Goal: Task Accomplishment & Management: Use online tool/utility

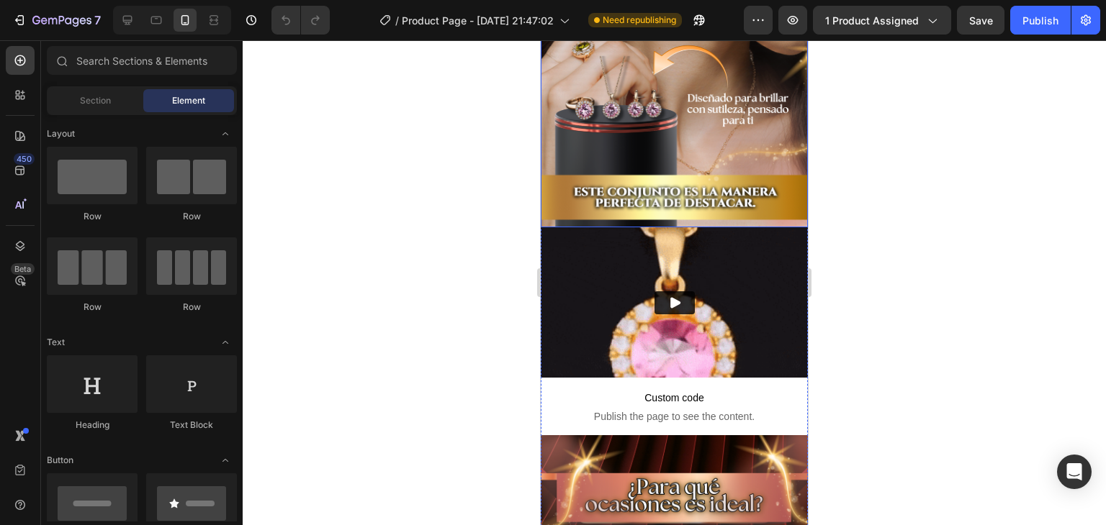
scroll to position [576, 0]
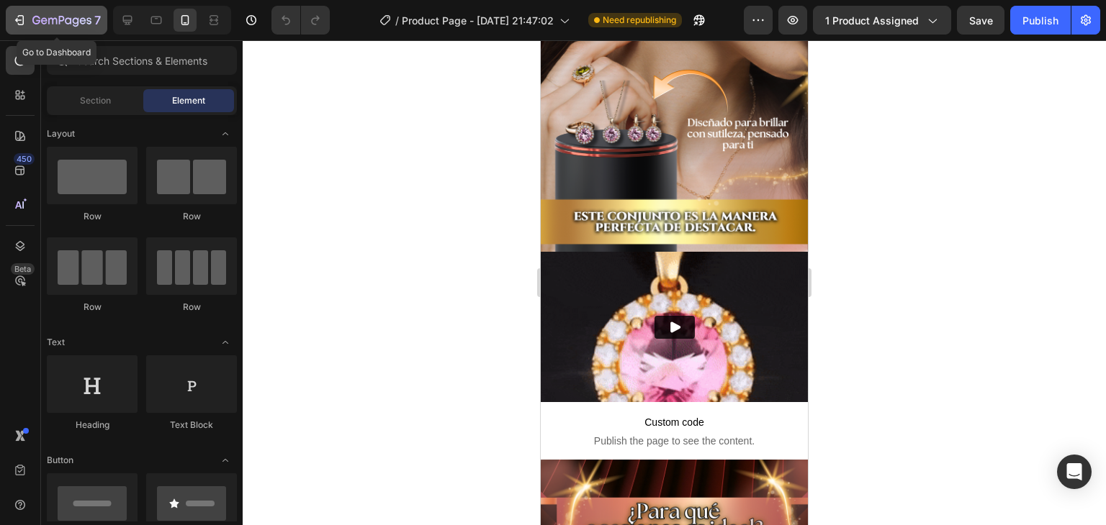
click at [48, 19] on icon "button" at bounding box center [52, 21] width 9 height 6
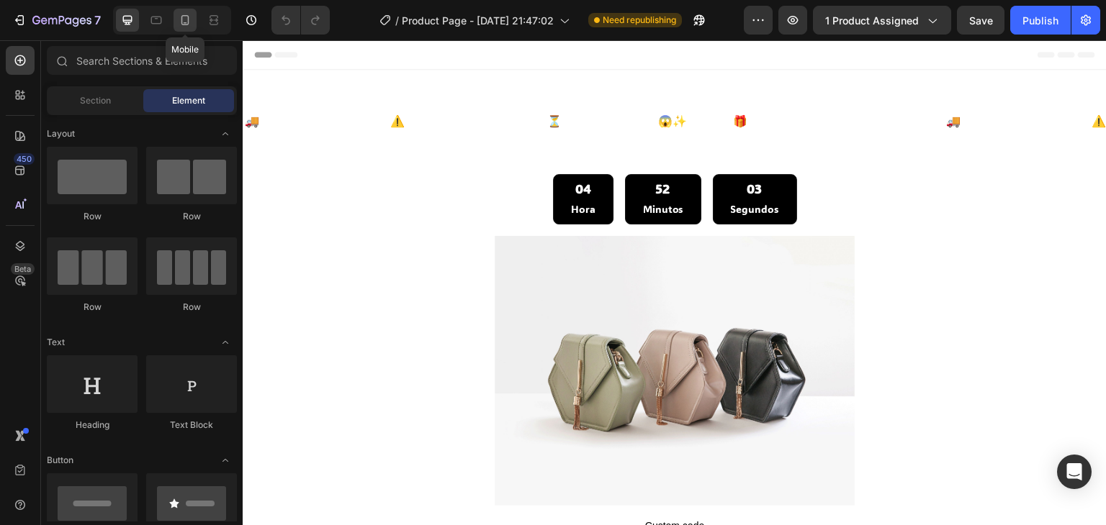
click at [191, 23] on icon at bounding box center [185, 20] width 14 height 14
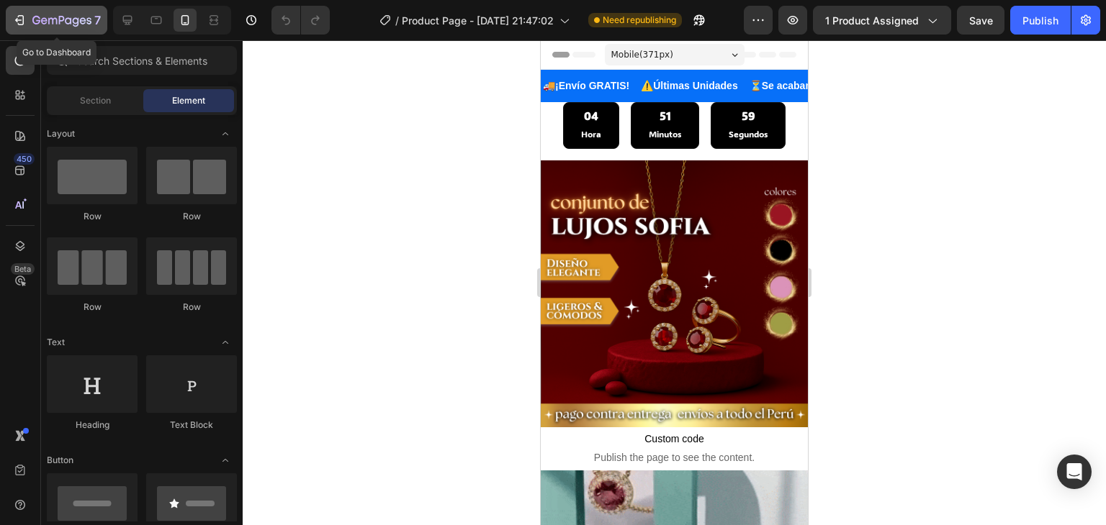
click at [17, 24] on icon "button" at bounding box center [19, 20] width 14 height 14
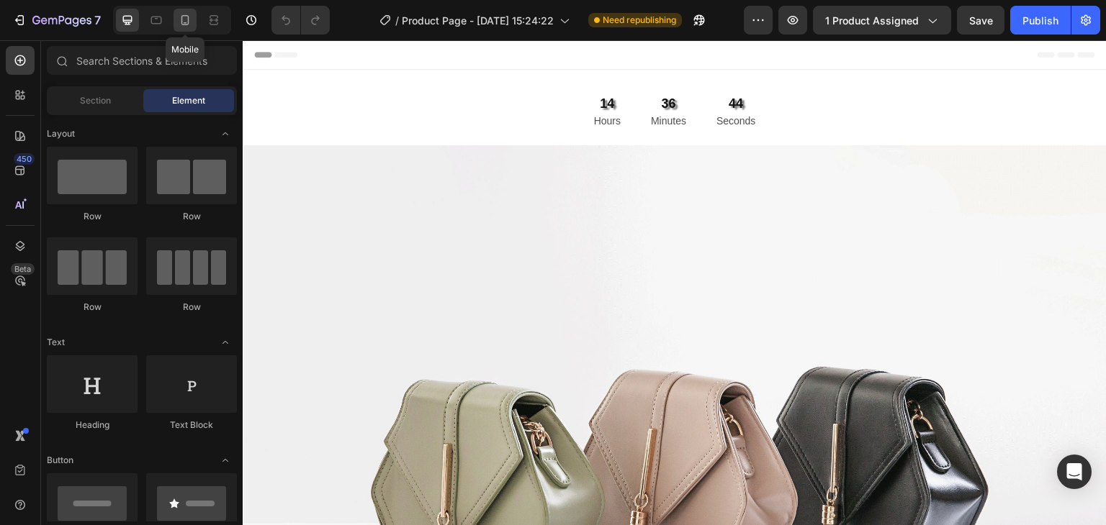
click at [190, 14] on icon at bounding box center [185, 20] width 14 height 14
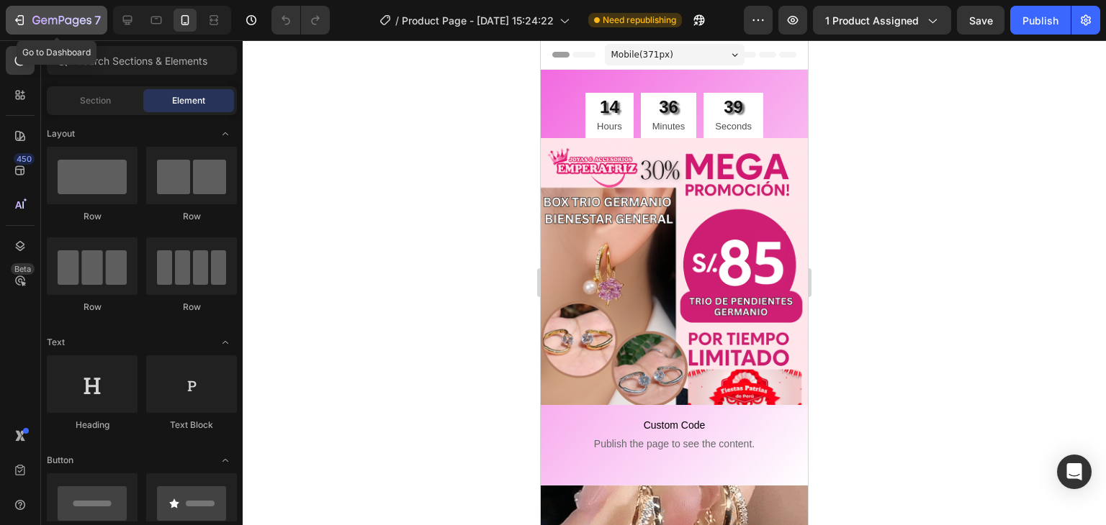
click at [48, 19] on icon "button" at bounding box center [52, 21] width 9 height 6
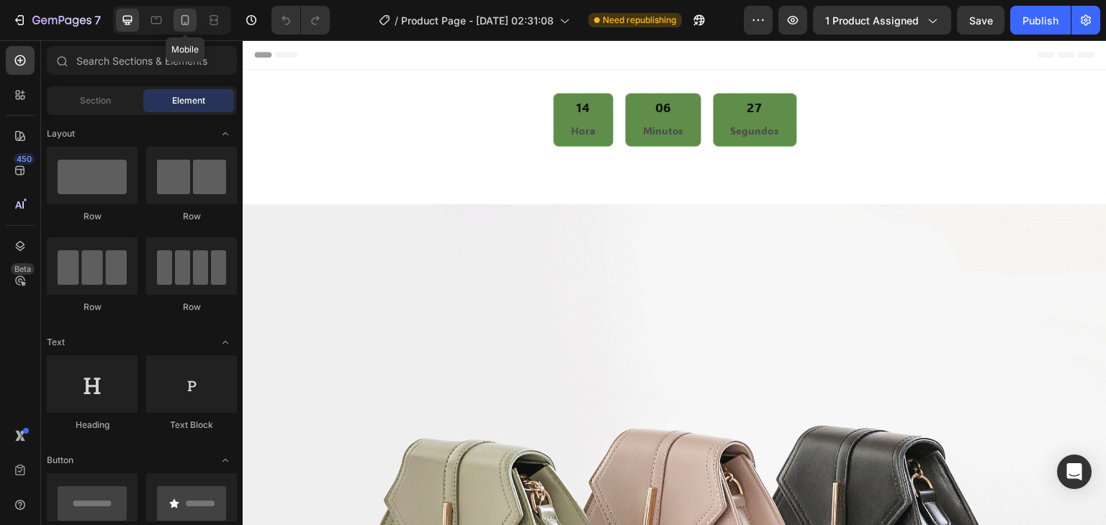
click at [184, 22] on icon at bounding box center [185, 20] width 8 height 10
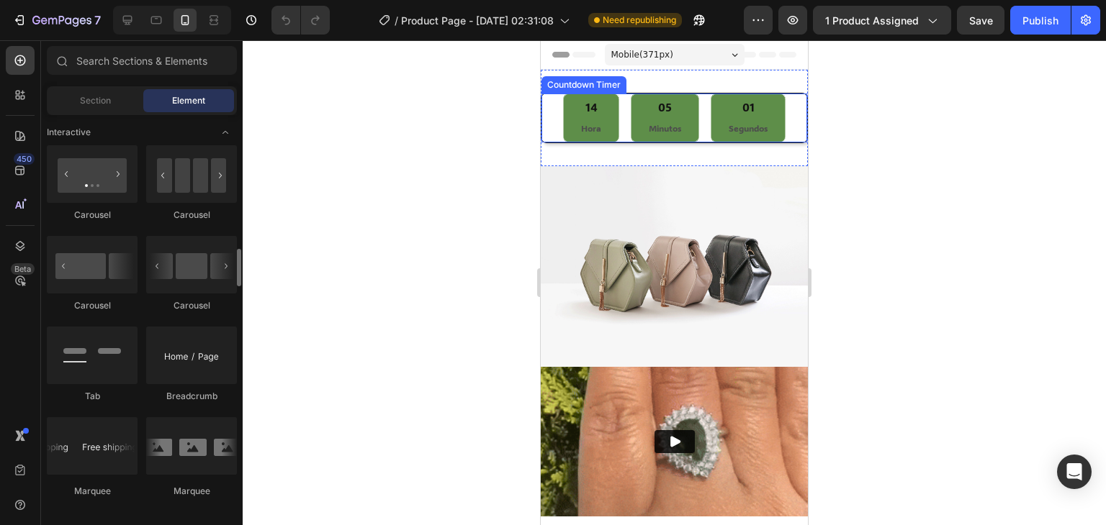
scroll to position [1512, 0]
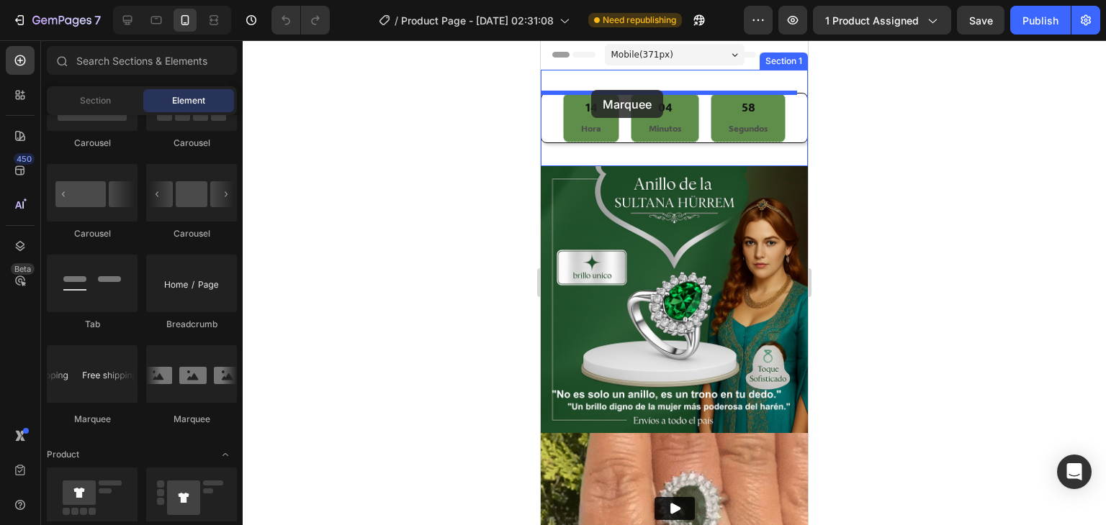
drag, startPoint x: 631, startPoint y: 426, endPoint x: 591, endPoint y: 90, distance: 338.5
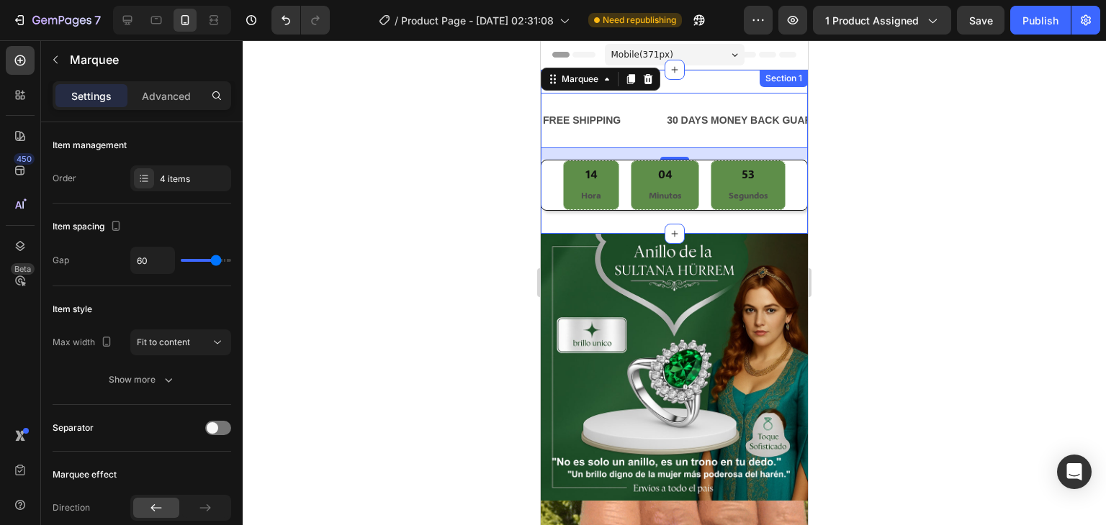
click at [713, 81] on div "FREE SHIPPING Text Block 30 DAYS MONEY BACK GUARANTEE Text Block LIMITED TIME 5…" at bounding box center [674, 152] width 267 height 164
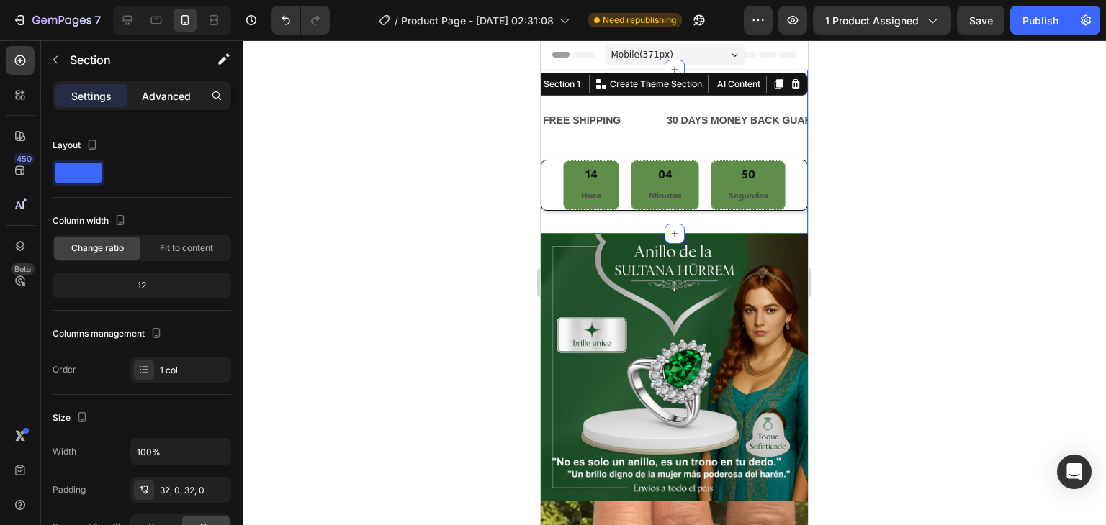
click at [160, 99] on p "Advanced" at bounding box center [166, 96] width 49 height 15
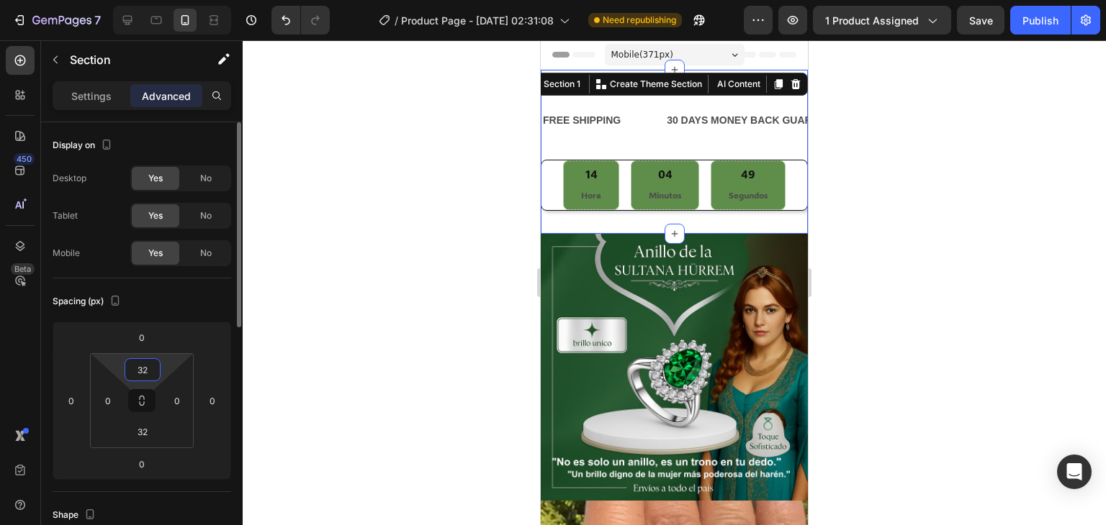
click at [140, 378] on input "32" at bounding box center [142, 370] width 29 height 22
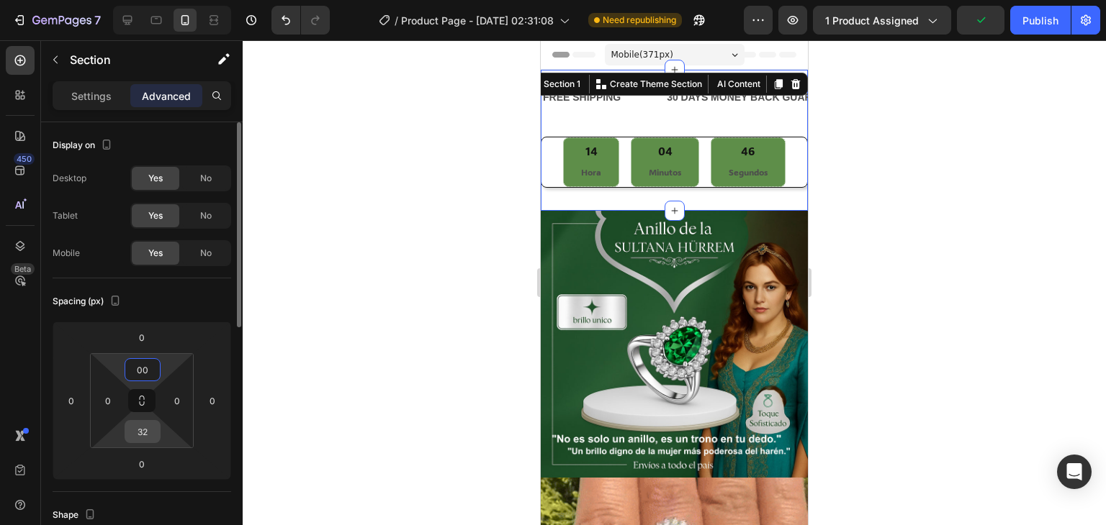
type input "0"
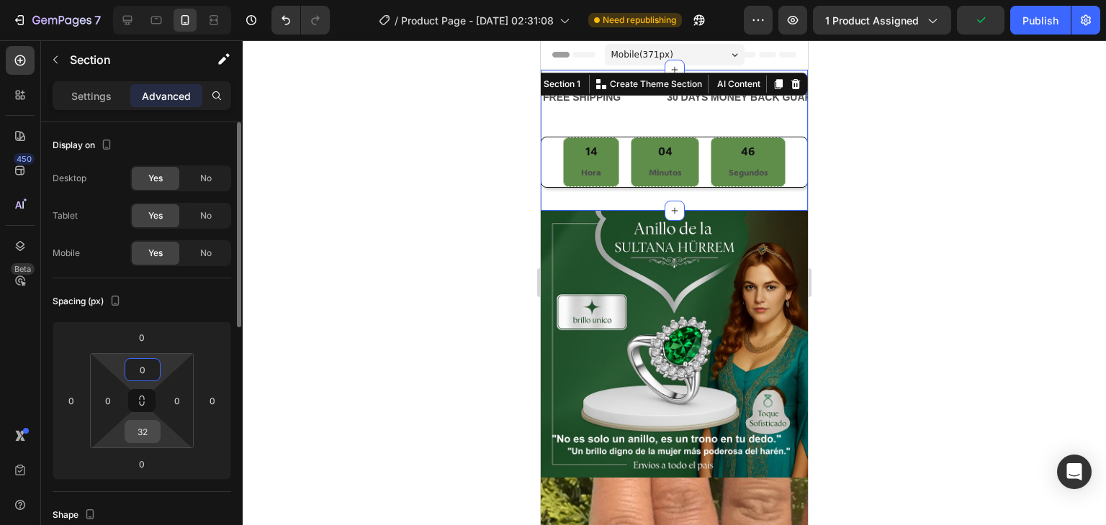
click at [147, 430] on input "32" at bounding box center [142, 432] width 29 height 22
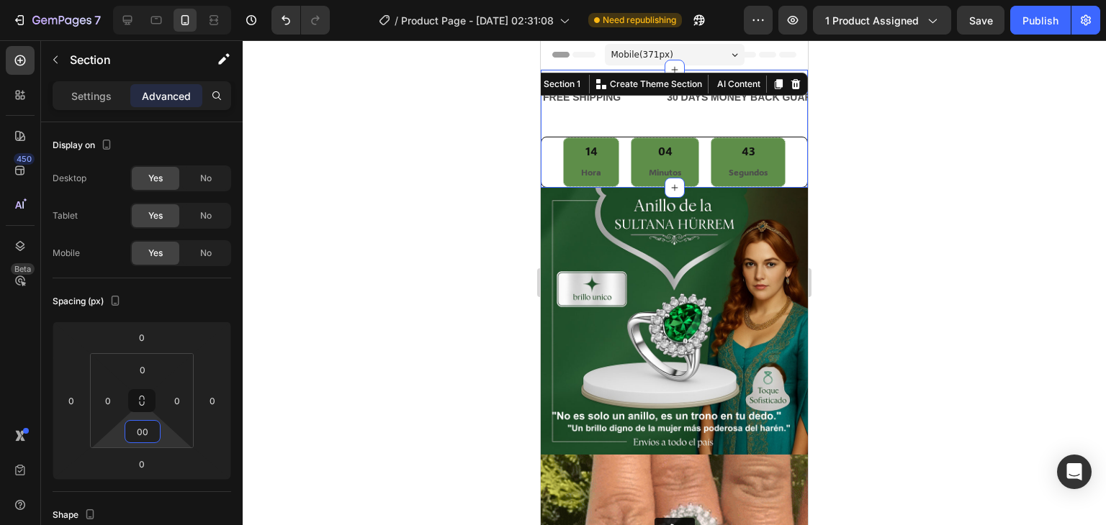
type input "0"
click at [314, 286] on div at bounding box center [674, 282] width 863 height 485
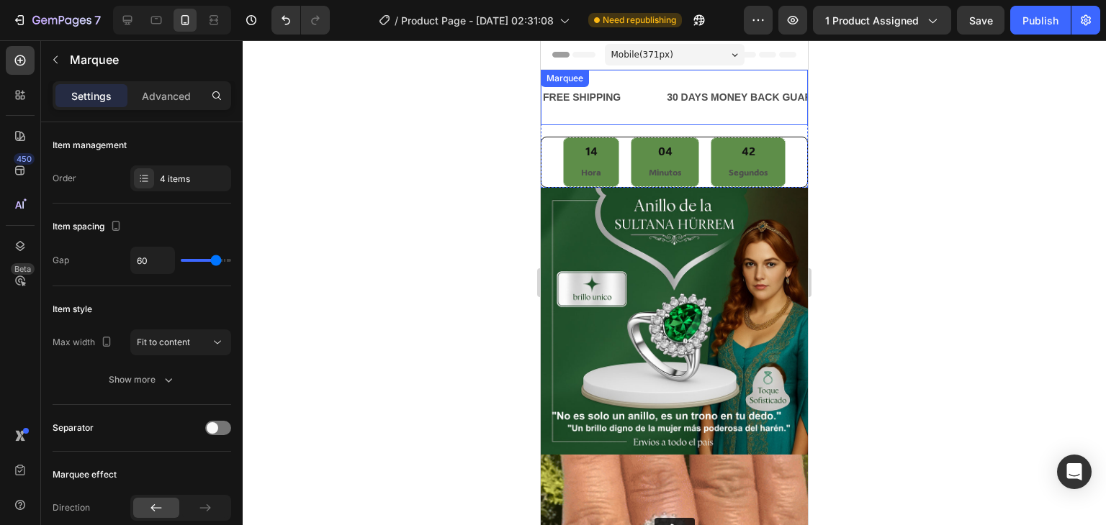
click at [633, 109] on div "FREE SHIPPING Text Block" at bounding box center [603, 97] width 124 height 32
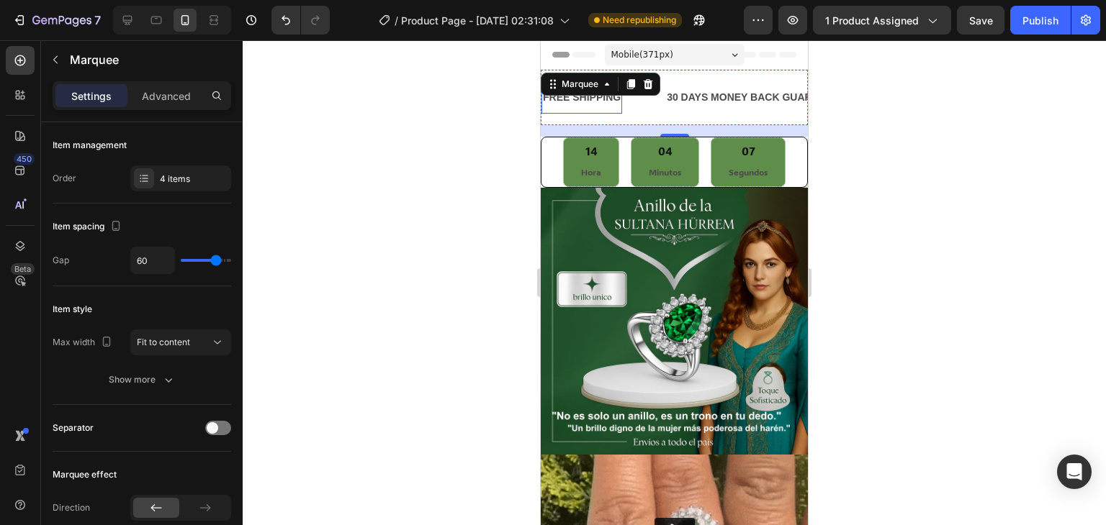
click at [585, 107] on div "FREE SHIPPING" at bounding box center [581, 97] width 81 height 21
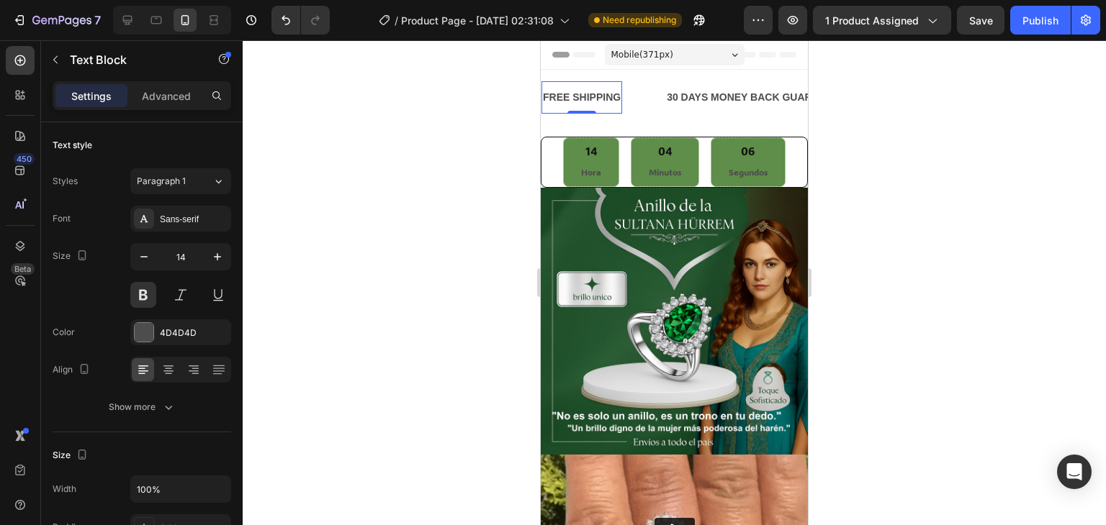
click at [585, 102] on div "FREE SHIPPING" at bounding box center [581, 97] width 81 height 21
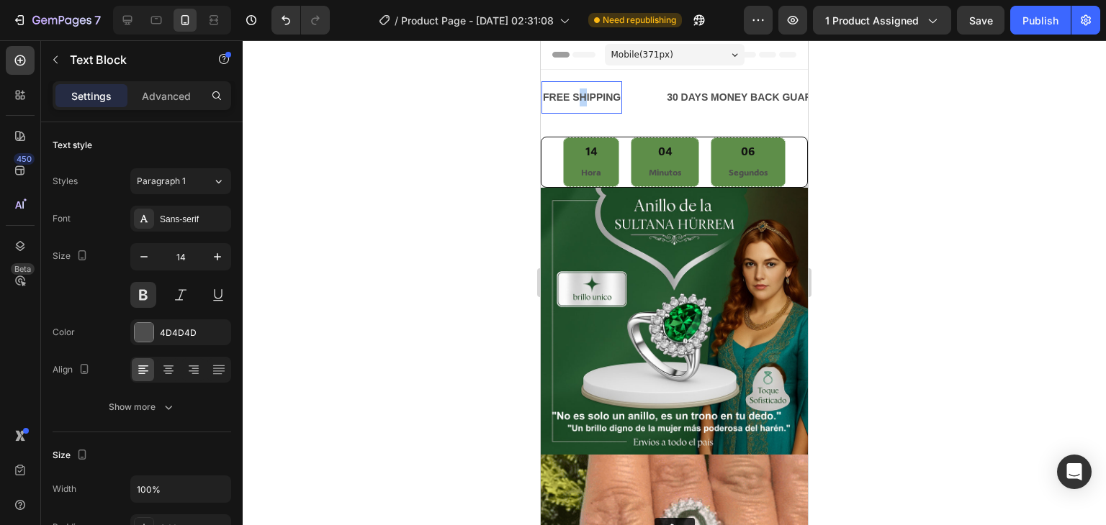
click at [582, 95] on p "FREE SHIPPING" at bounding box center [582, 98] width 78 height 18
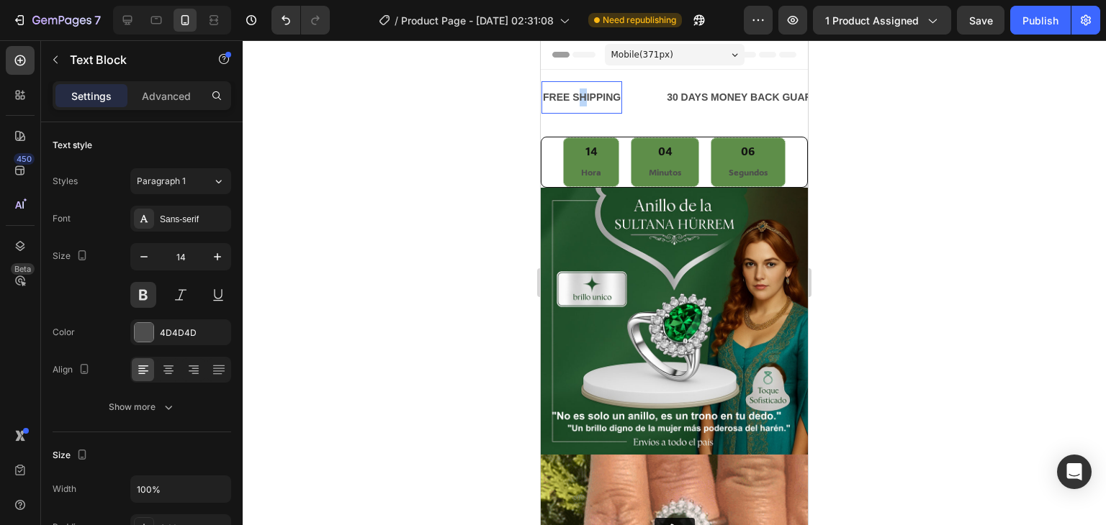
click at [582, 95] on p "FREE SHIPPING" at bounding box center [582, 98] width 78 height 18
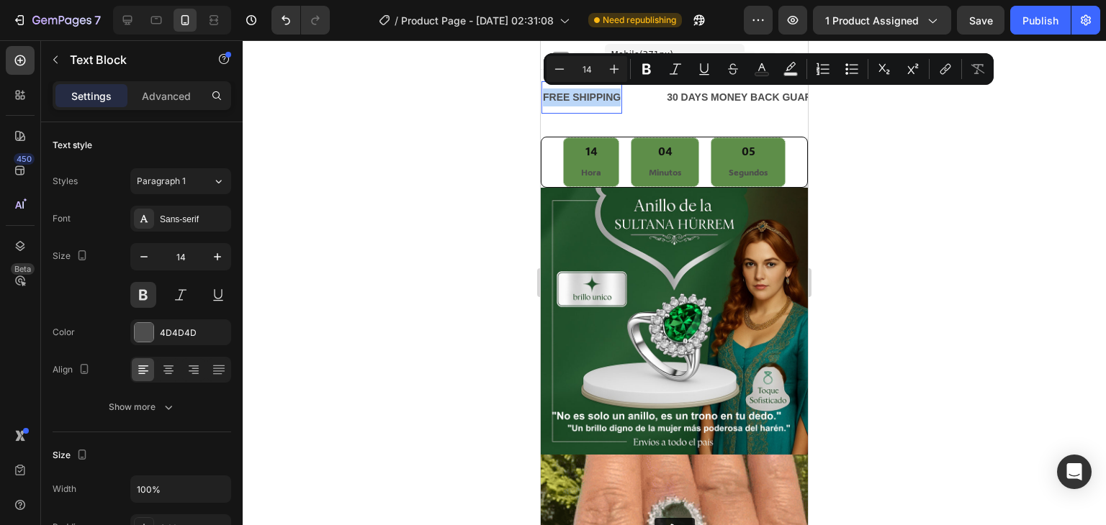
click at [582, 95] on p "FREE SHIPPING" at bounding box center [582, 98] width 78 height 18
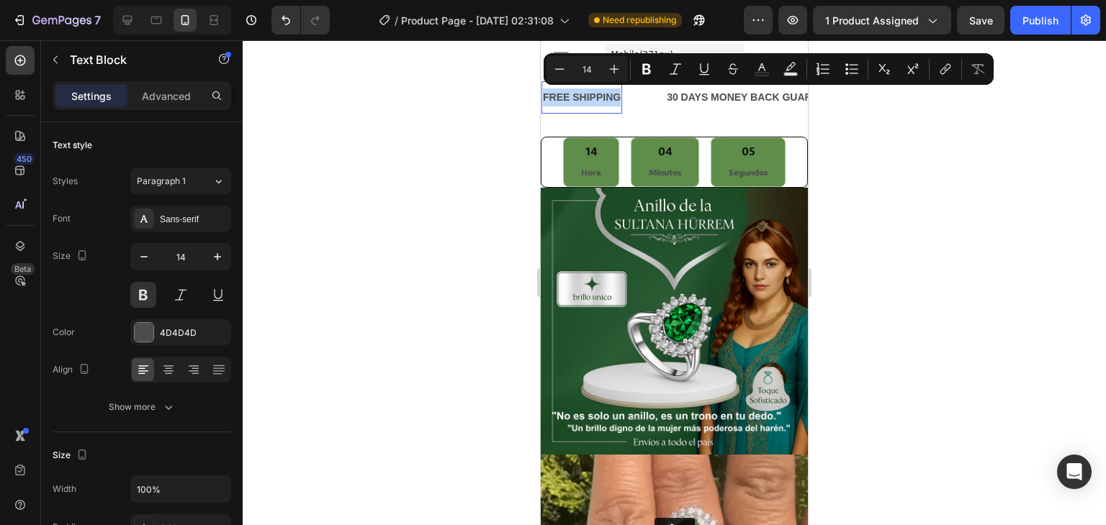
click at [582, 95] on p "FREE SHIPPING" at bounding box center [582, 98] width 78 height 18
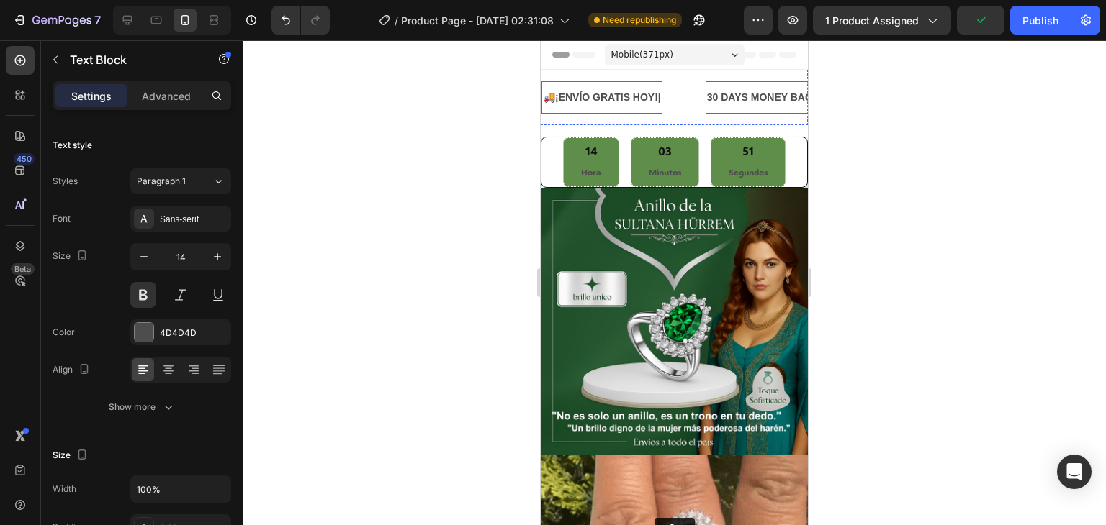
click at [723, 93] on div "30 DAYS MONEY BACK GUARANTEE" at bounding box center [796, 97] width 182 height 21
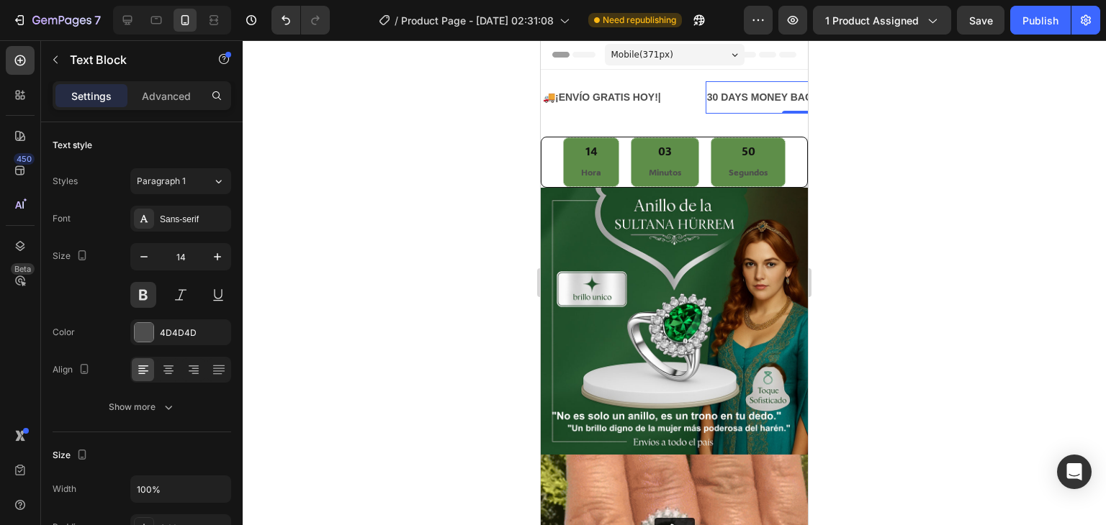
click at [723, 93] on div "30 DAYS MONEY BACK GUARANTEE" at bounding box center [796, 97] width 182 height 21
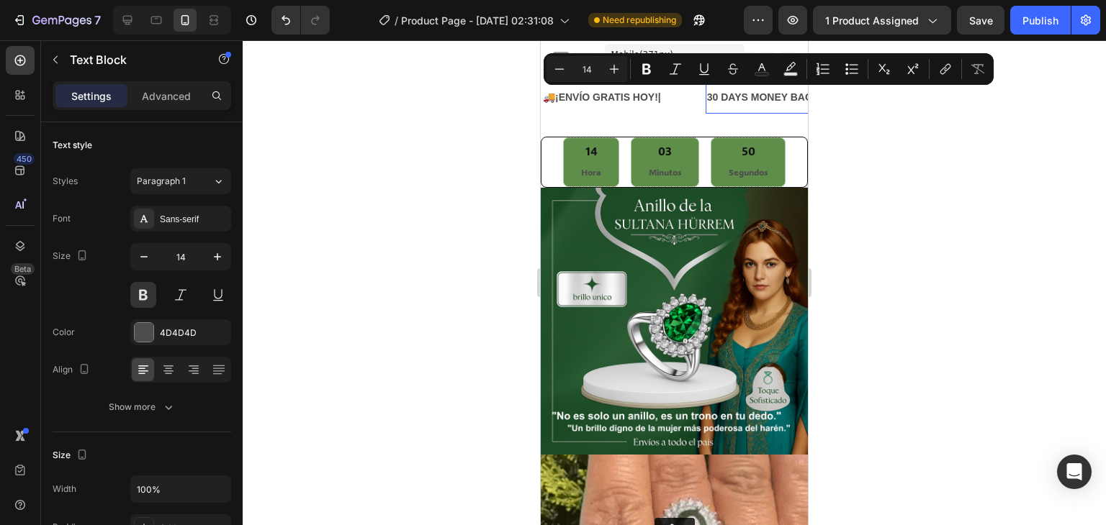
click at [723, 93] on p "30 DAYS MONEY BACK GUARANTEE" at bounding box center [796, 98] width 179 height 18
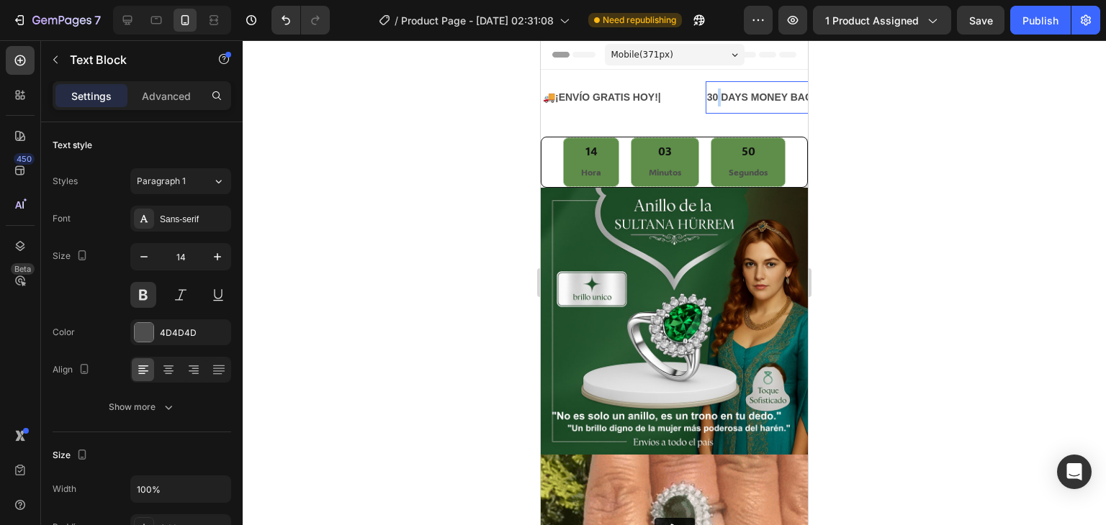
click at [723, 93] on p "30 DAYS MONEY BACK GUARANTEE" at bounding box center [796, 98] width 179 height 18
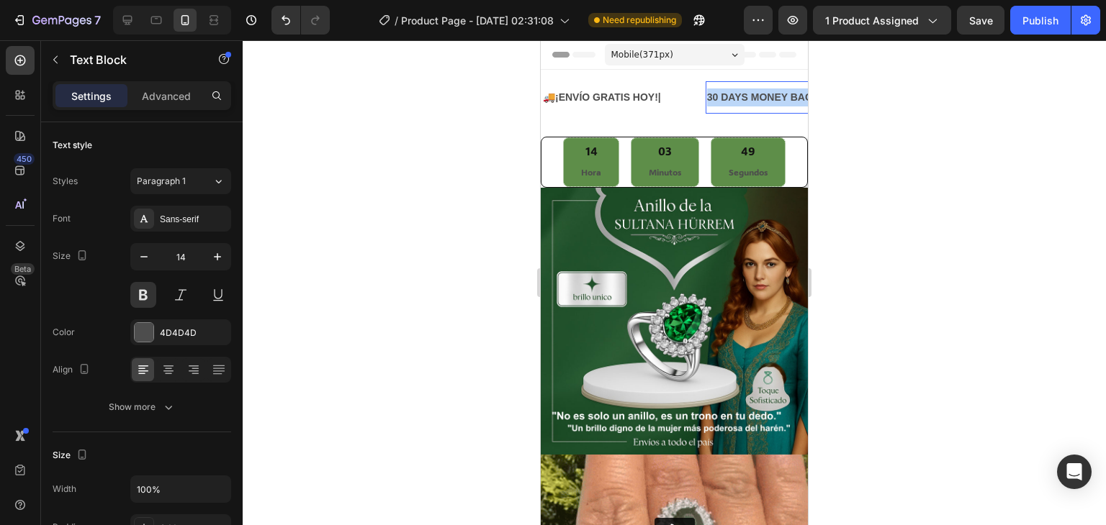
click at [723, 93] on p "30 DAYS MONEY BACK GUARANTEE" at bounding box center [796, 98] width 179 height 18
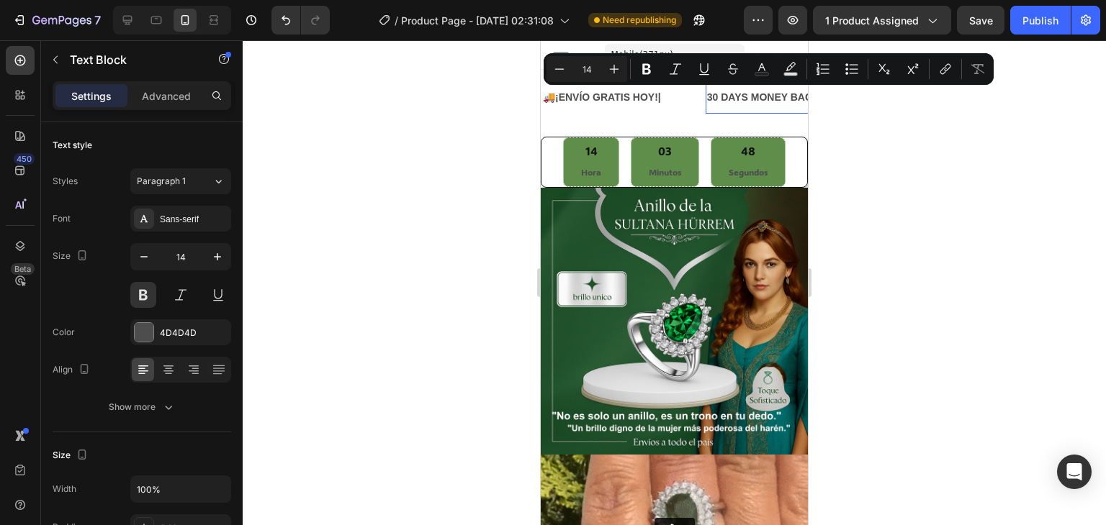
scroll to position [0, 32]
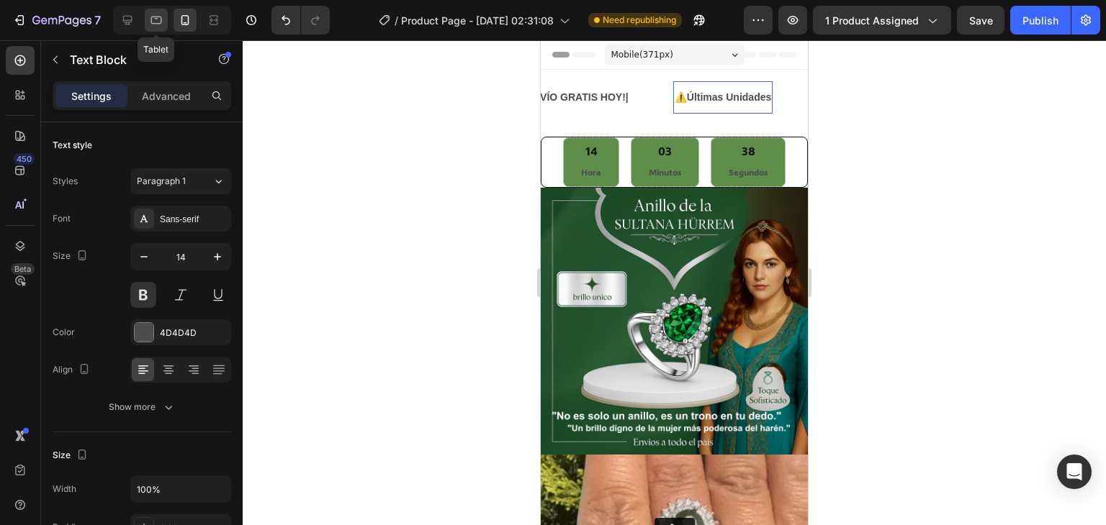
click at [155, 21] on icon at bounding box center [156, 20] width 14 height 14
type input "16"
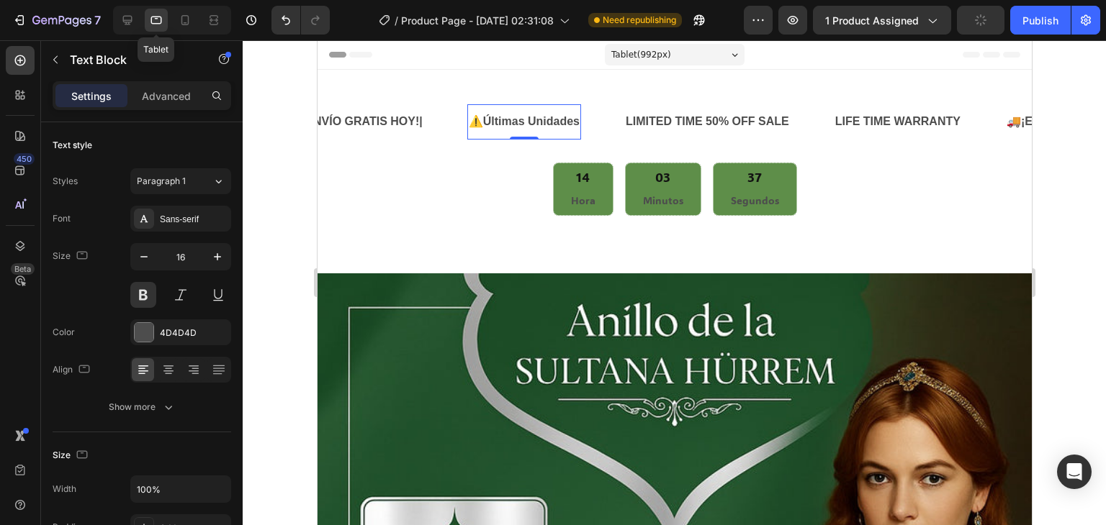
scroll to position [14, 0]
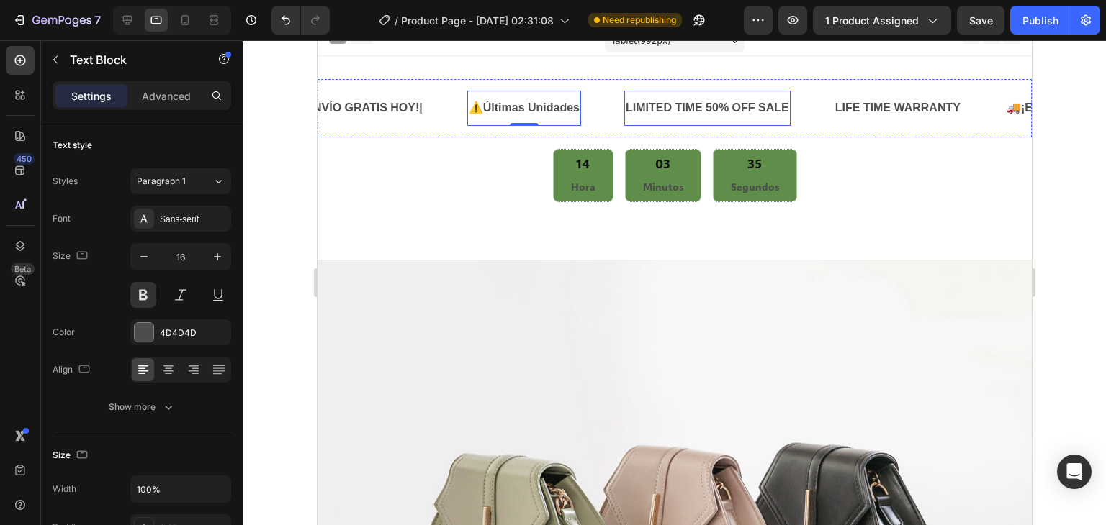
click at [685, 106] on div "LIMITED TIME 50% OFF SALE" at bounding box center [706, 108] width 166 height 24
click at [685, 106] on p "LIMITED TIME 50% OFF SALE" at bounding box center [706, 108] width 163 height 21
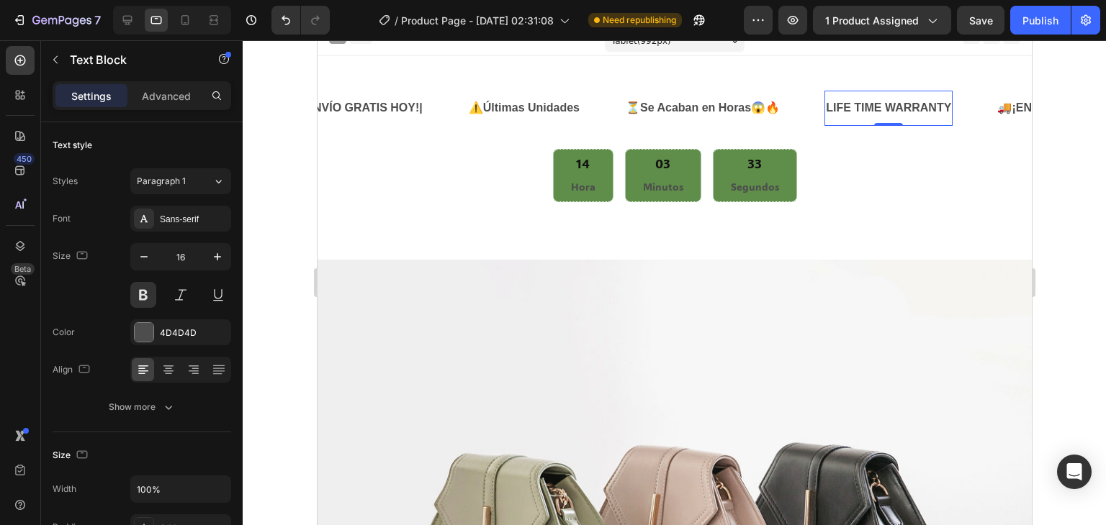
click at [916, 107] on div "LIFE TIME WARRANTY" at bounding box center [887, 108] width 128 height 24
click at [887, 104] on div "LIFE TIME WARRANTY" at bounding box center [887, 108] width 128 height 24
click at [887, 104] on p "LIFE TIME WARRANTY" at bounding box center [887, 108] width 125 height 21
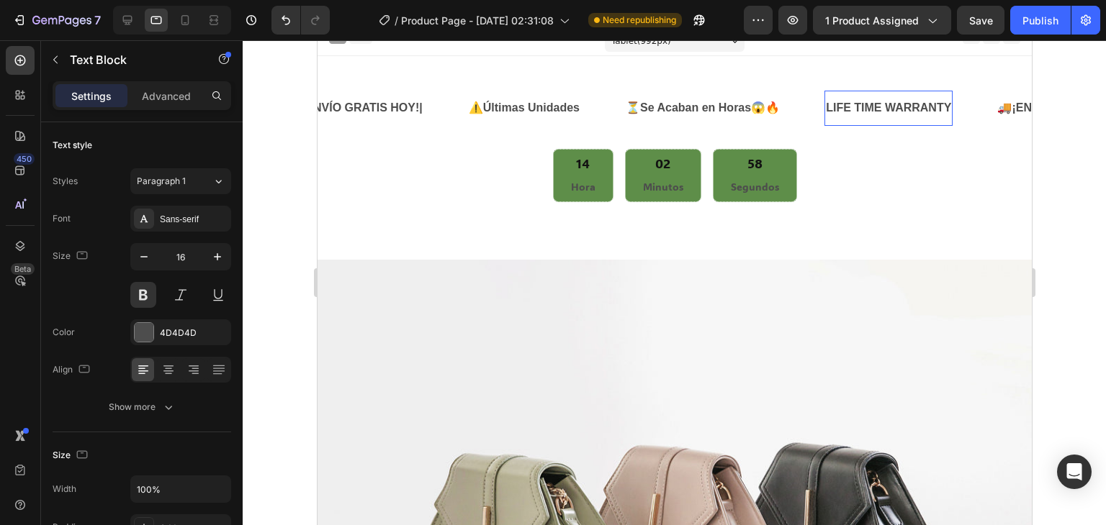
scroll to position [0, 104]
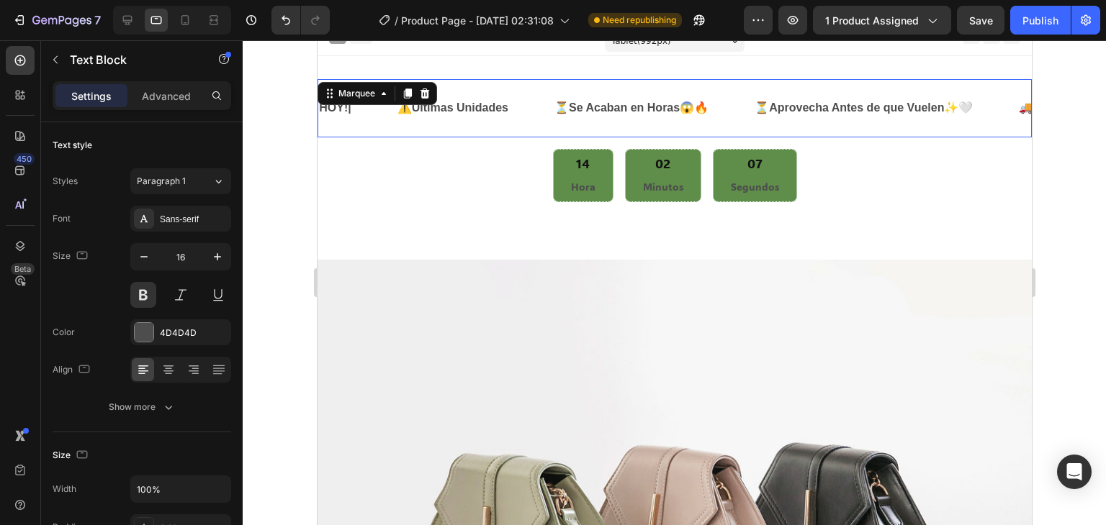
click at [541, 117] on div "⚠️ Últimas Unidades Text Block" at bounding box center [473, 108] width 157 height 35
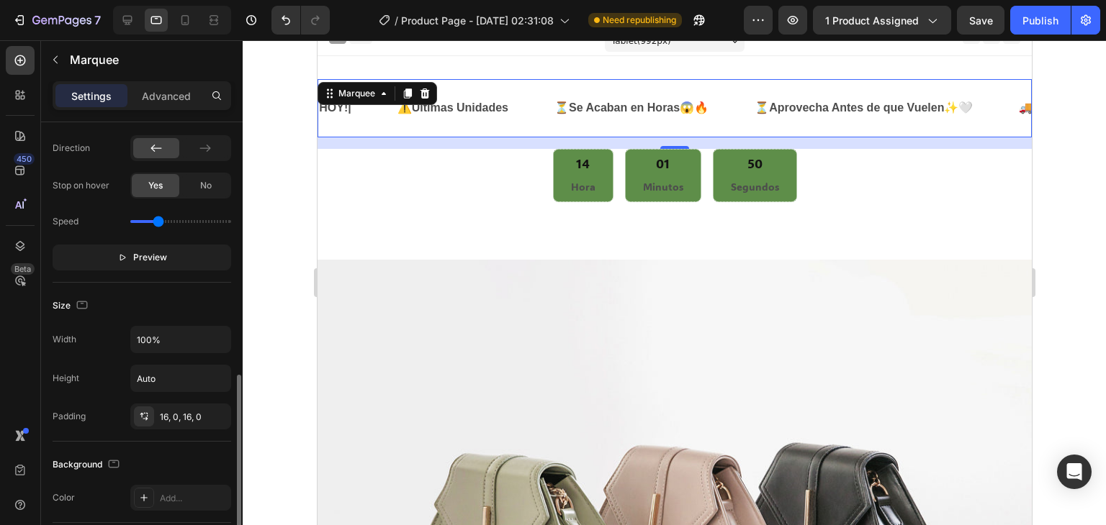
scroll to position [432, 0]
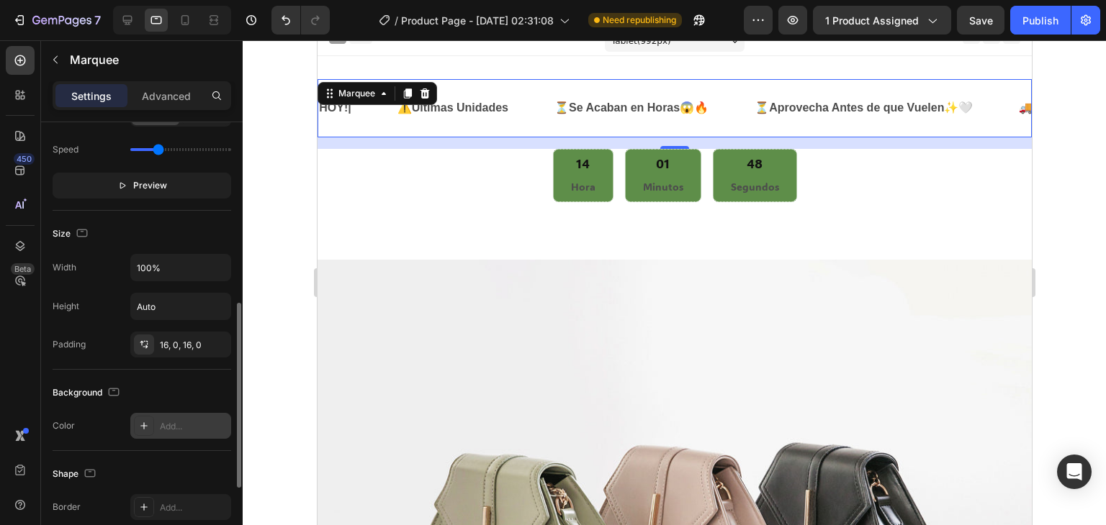
click at [167, 428] on div "Add..." at bounding box center [194, 426] width 68 height 13
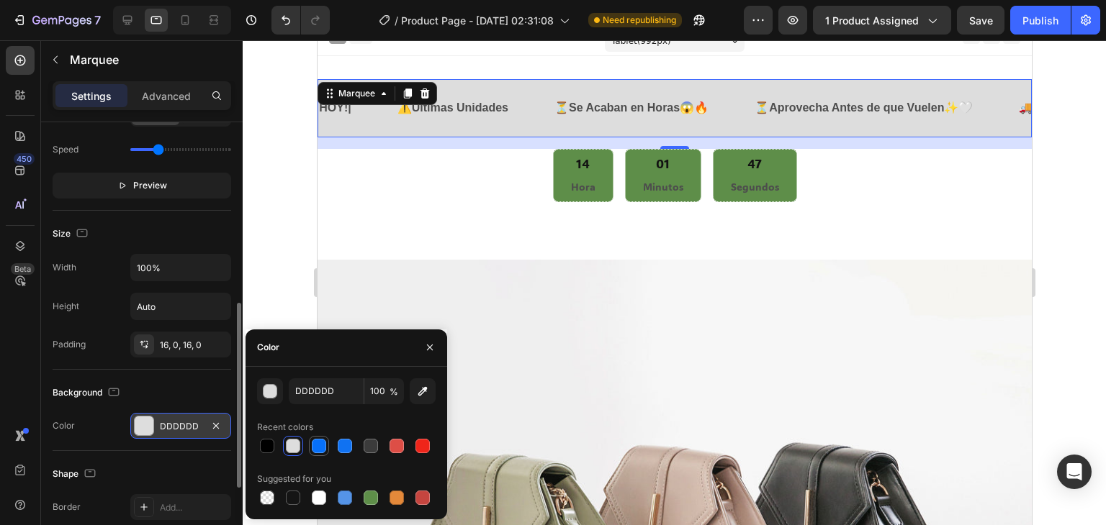
click at [315, 447] on div at bounding box center [319, 446] width 14 height 14
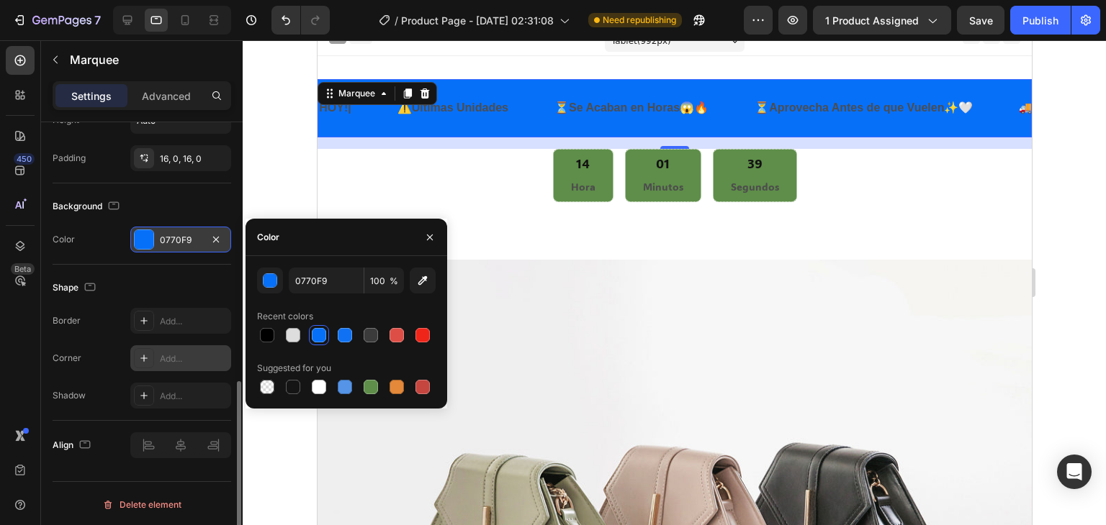
scroll to position [546, 0]
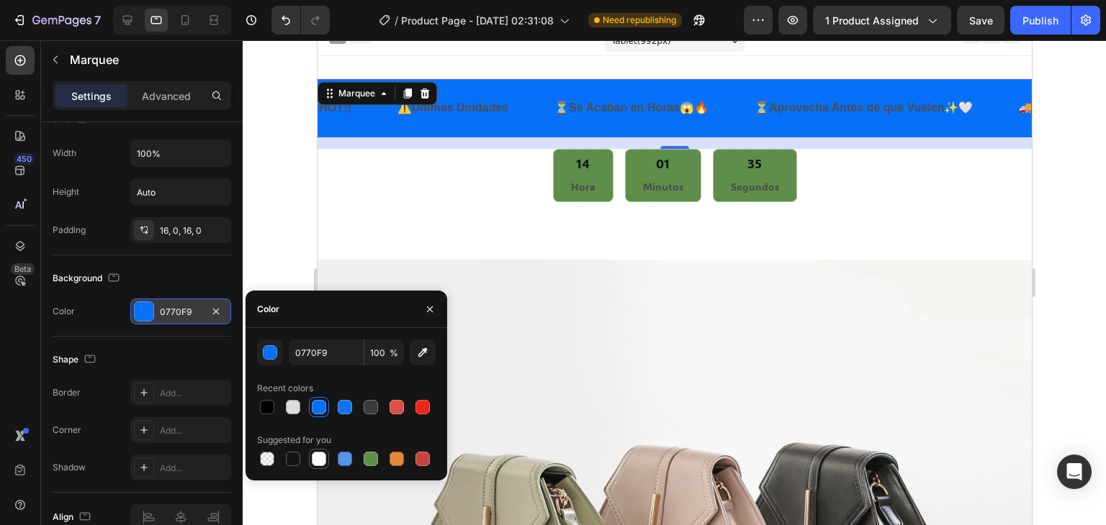
click at [313, 461] on div at bounding box center [319, 459] width 14 height 14
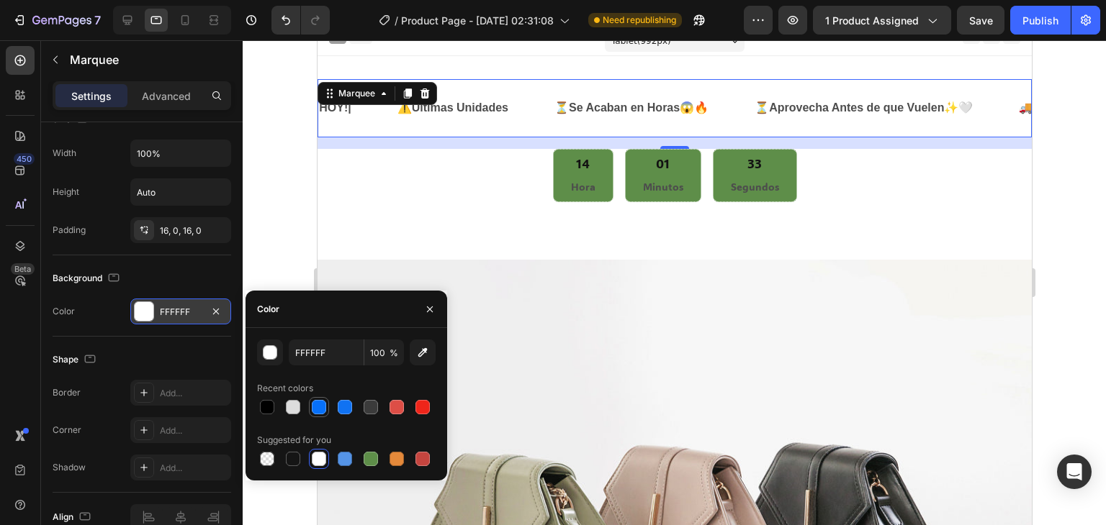
click at [315, 403] on div at bounding box center [319, 407] width 14 height 14
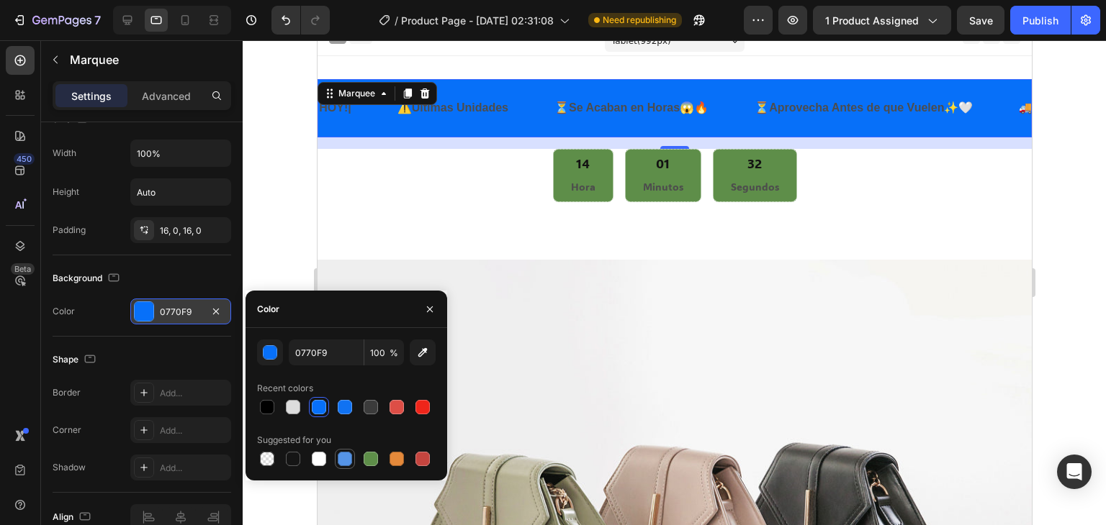
click at [343, 464] on div at bounding box center [345, 459] width 14 height 14
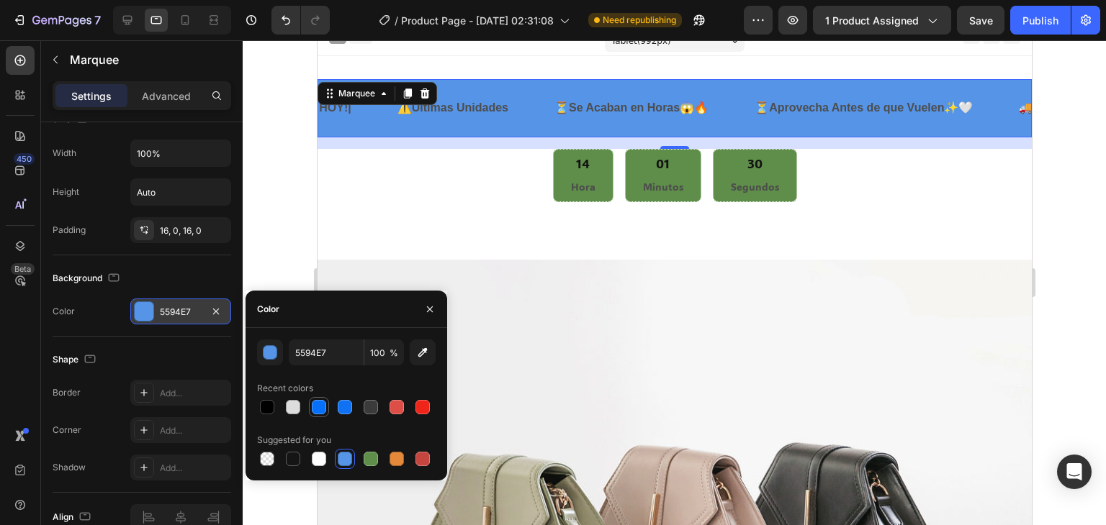
click at [320, 407] on div at bounding box center [319, 407] width 14 height 14
type input "0770F9"
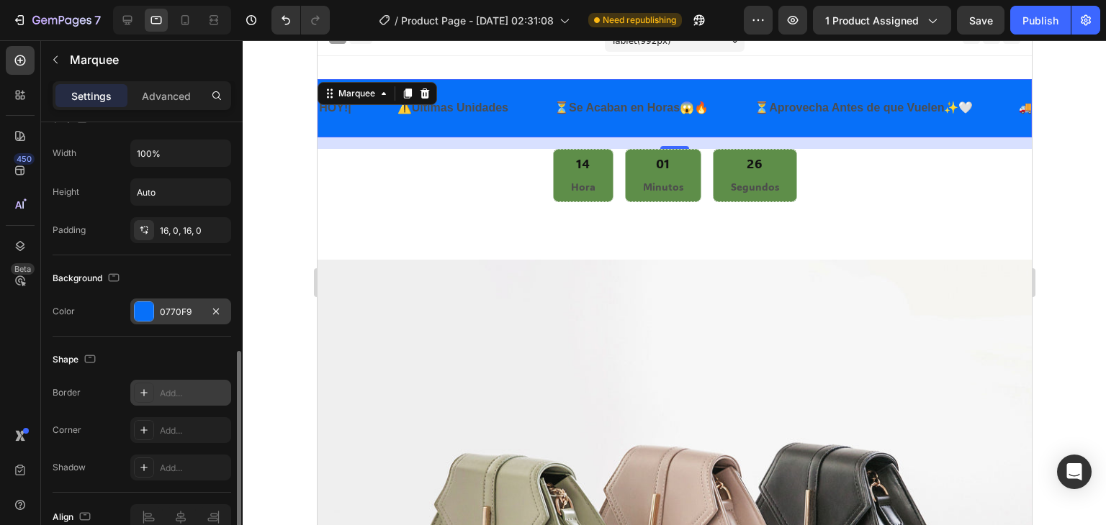
click at [148, 392] on icon at bounding box center [144, 393] width 12 height 12
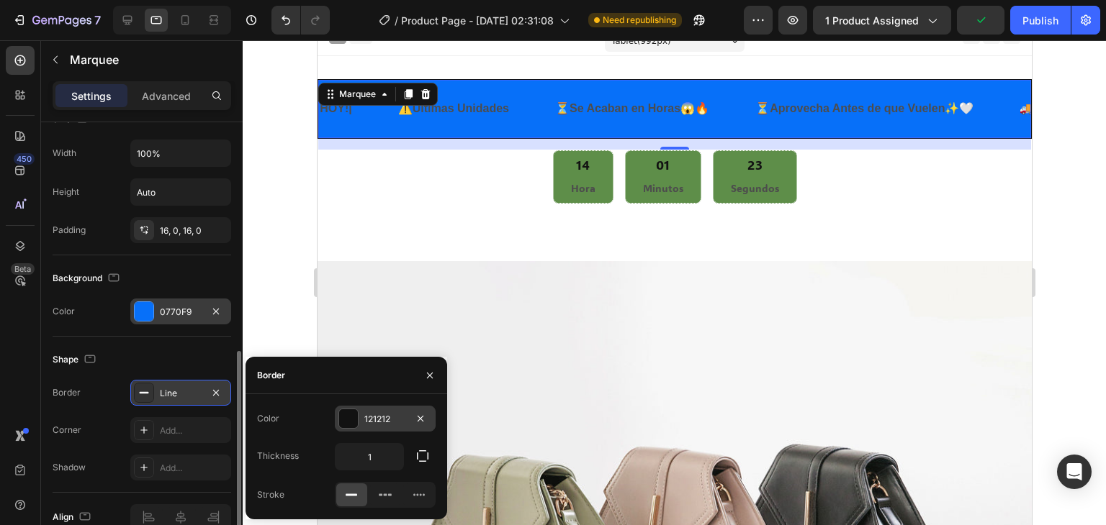
click at [343, 421] on div at bounding box center [348, 419] width 19 height 19
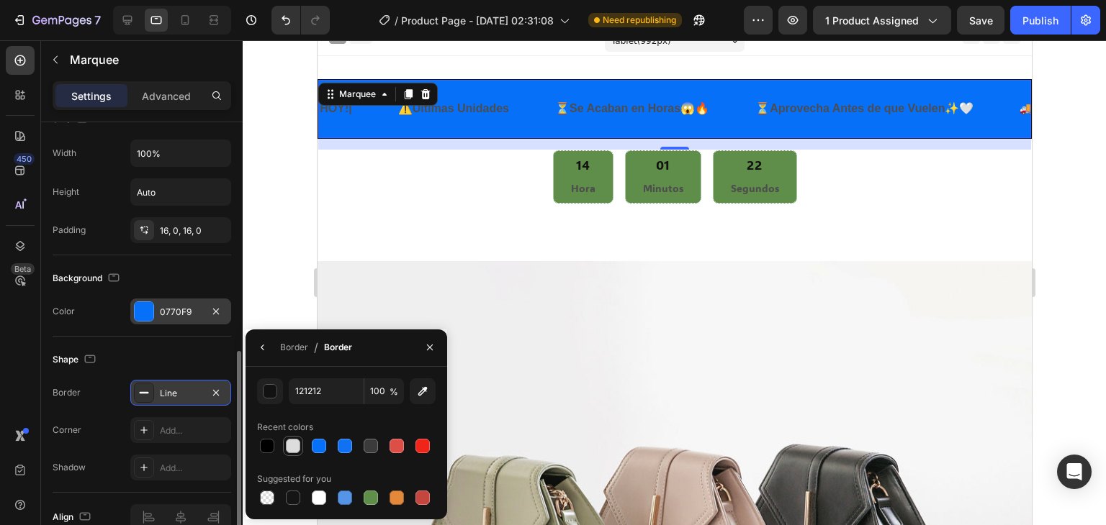
click at [294, 443] on div at bounding box center [293, 446] width 14 height 14
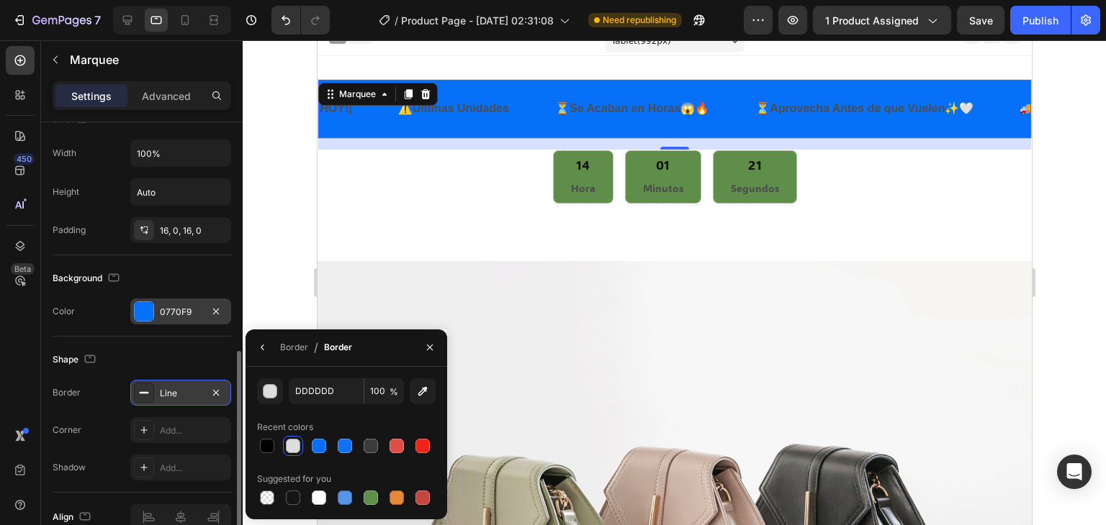
click at [294, 443] on div at bounding box center [293, 446] width 14 height 14
click at [270, 441] on div at bounding box center [267, 446] width 14 height 14
type input "000000"
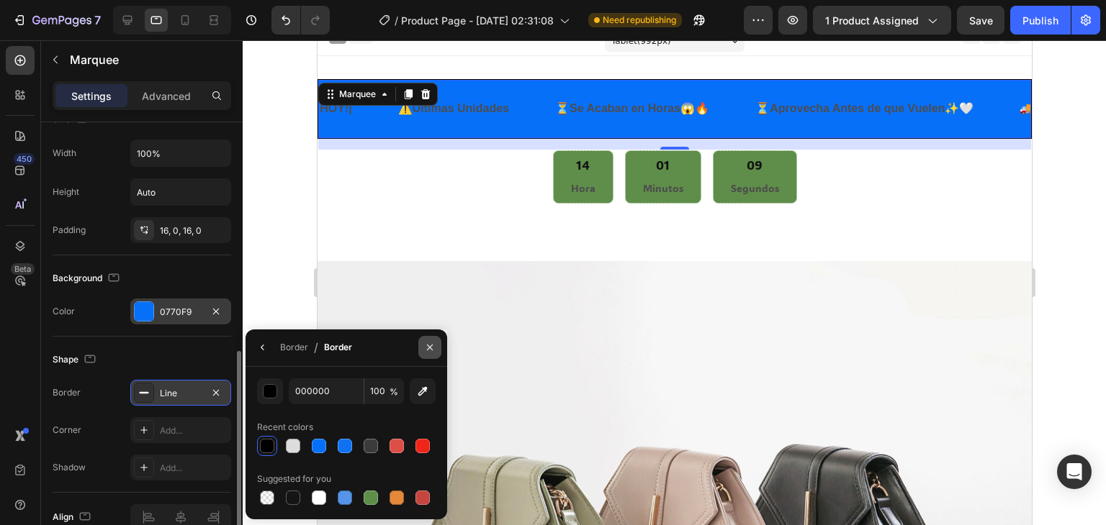
click at [430, 351] on icon "button" at bounding box center [430, 348] width 12 height 12
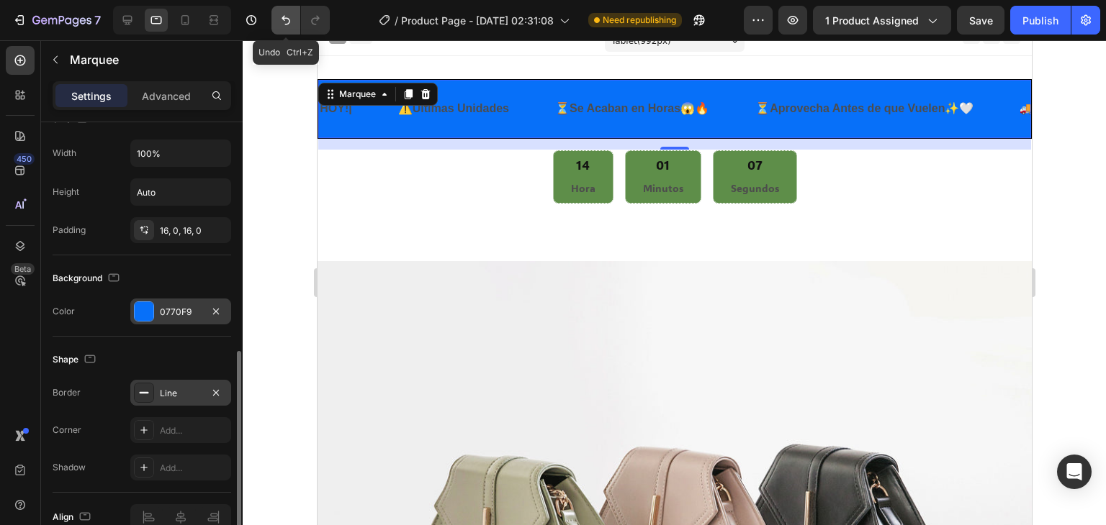
click at [288, 21] on icon "Undo/Redo" at bounding box center [286, 20] width 14 height 14
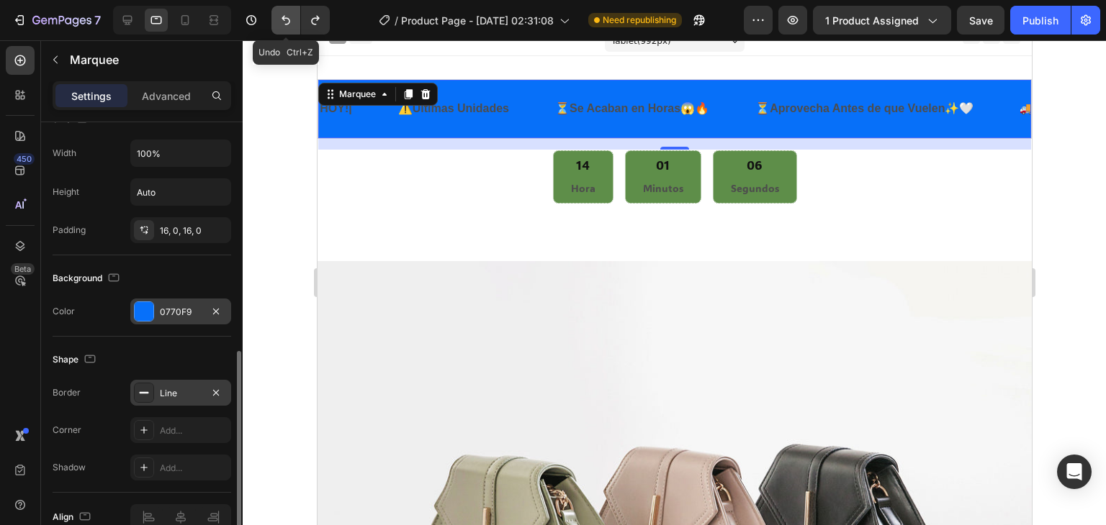
click at [288, 21] on icon "Undo/Redo" at bounding box center [286, 20] width 14 height 14
click at [149, 232] on icon at bounding box center [144, 231] width 12 height 12
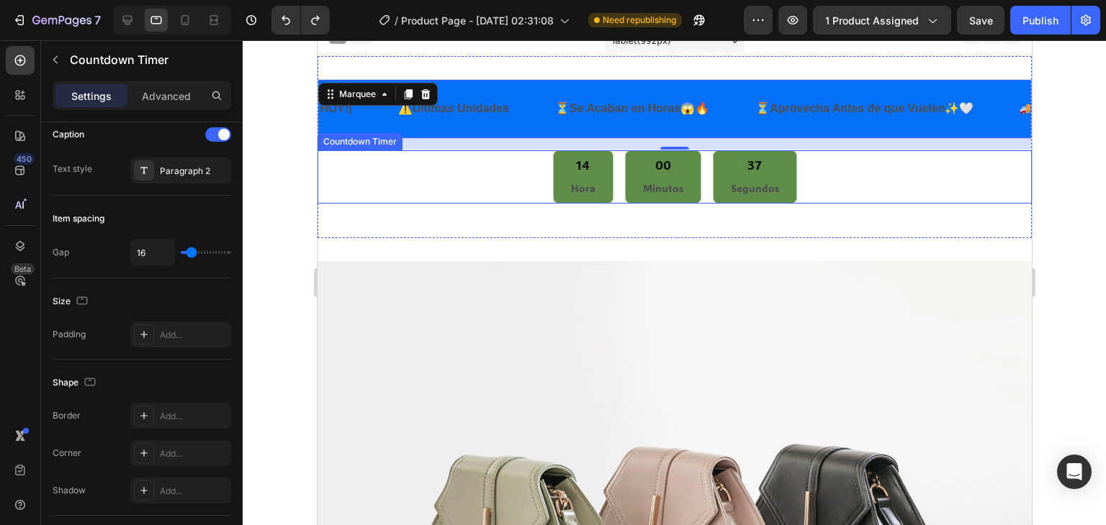
click at [374, 153] on div "14 Hora 00 Minutos 37 Segundos" at bounding box center [674, 177] width 714 height 54
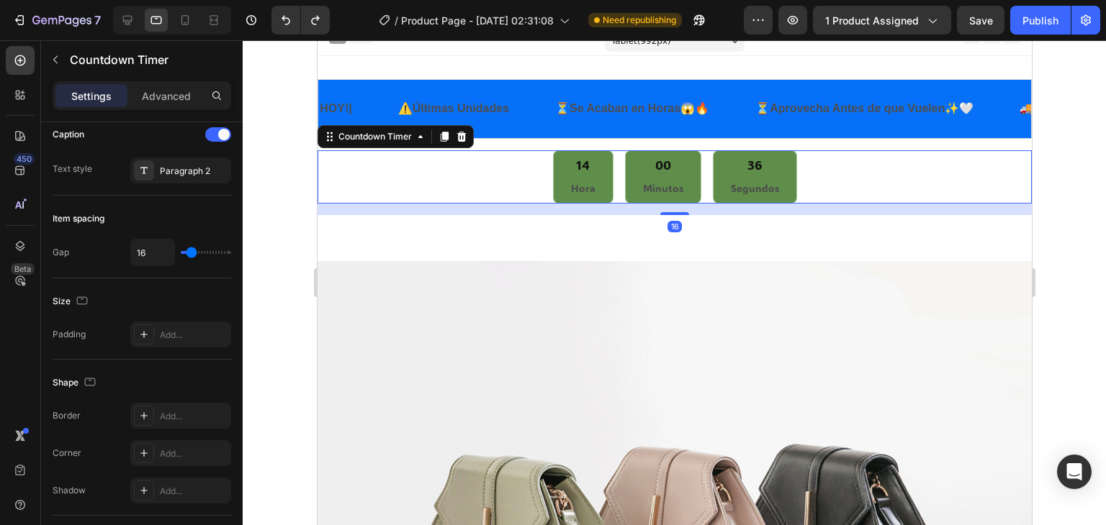
scroll to position [0, 0]
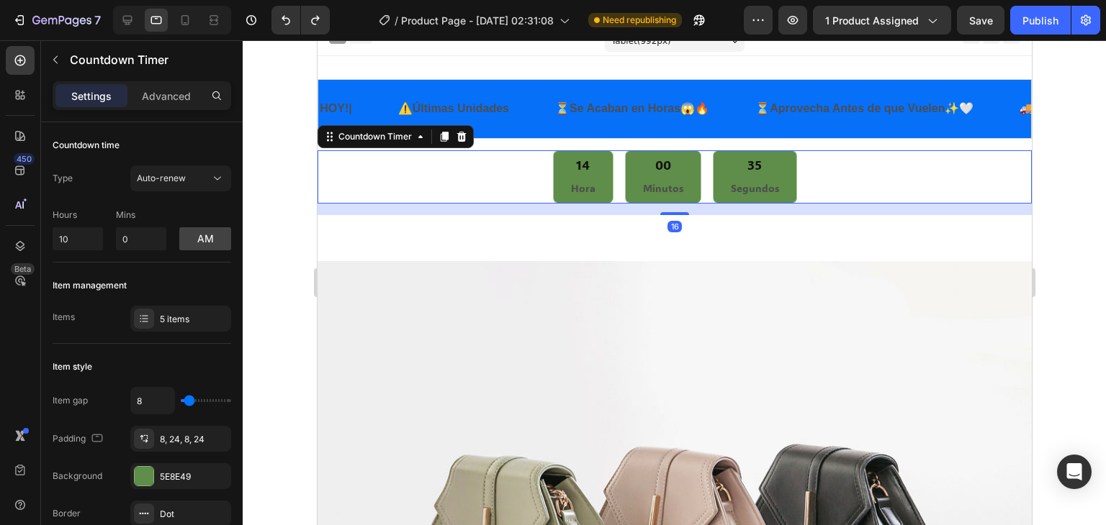
click at [382, 211] on div "16" at bounding box center [674, 210] width 714 height 12
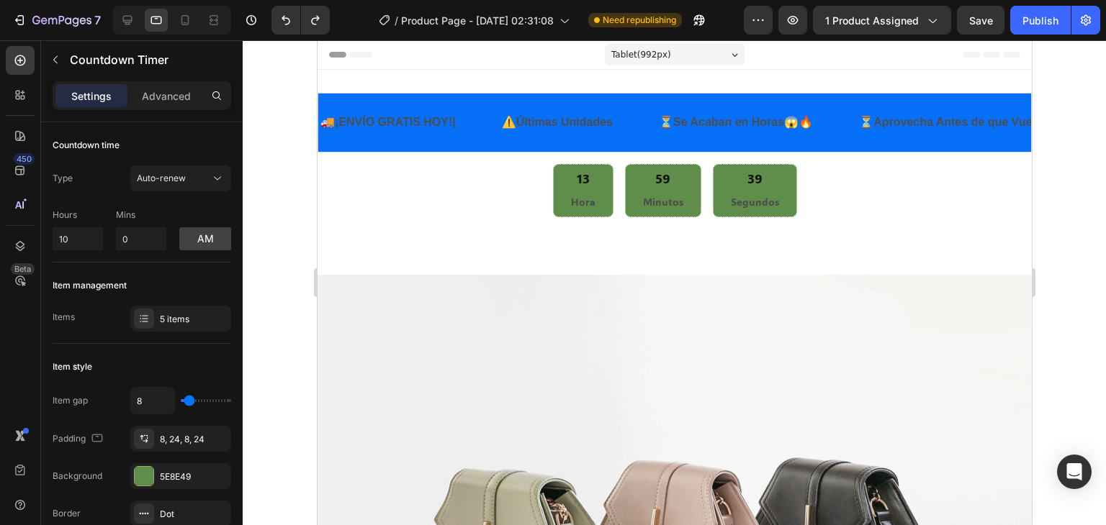
click at [462, 188] on div "13 Hora 59 Minutos 39 Segundos" at bounding box center [674, 191] width 714 height 54
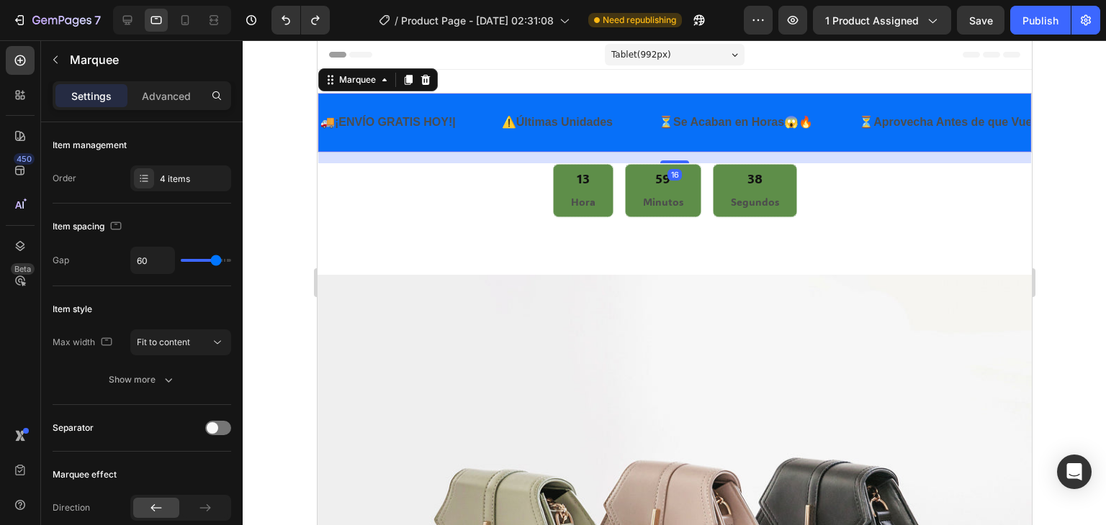
click at [484, 119] on div "🚚 ¡ENVÍO GRATIS HOY! | Text Block" at bounding box center [408, 122] width 181 height 35
click at [403, 117] on strong "¡ENVÍO GRATIS HOY!" at bounding box center [392, 122] width 117 height 12
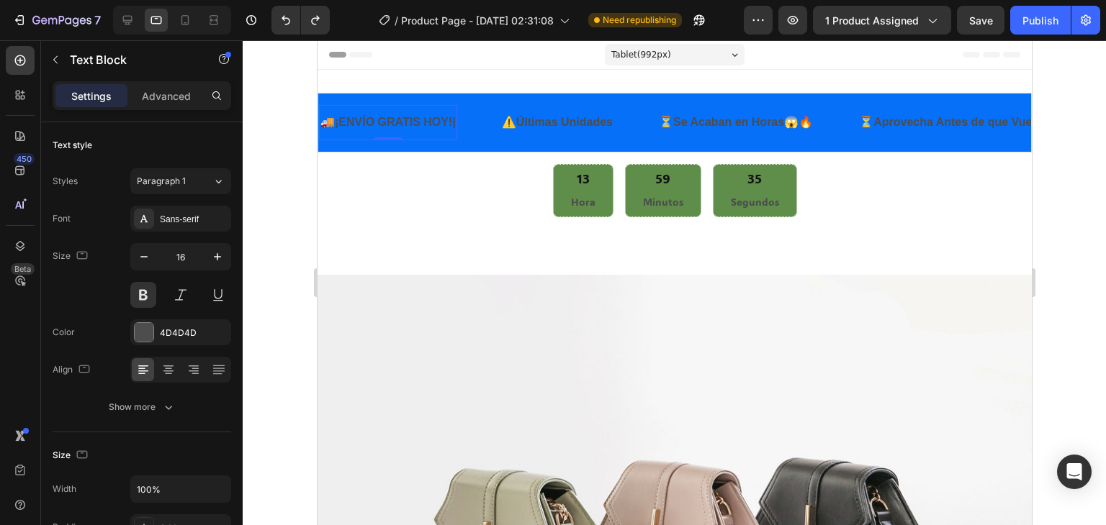
click at [403, 117] on strong "¡ENVÍO GRATIS HOY!" at bounding box center [392, 122] width 117 height 12
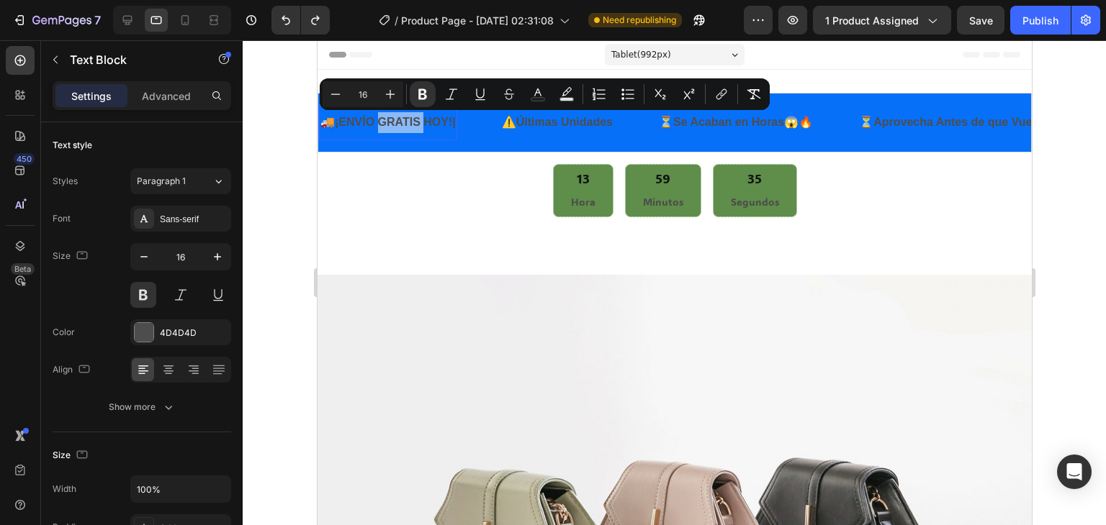
click at [404, 117] on strong "¡ENVÍO GRATIS HOY!" at bounding box center [392, 122] width 117 height 12
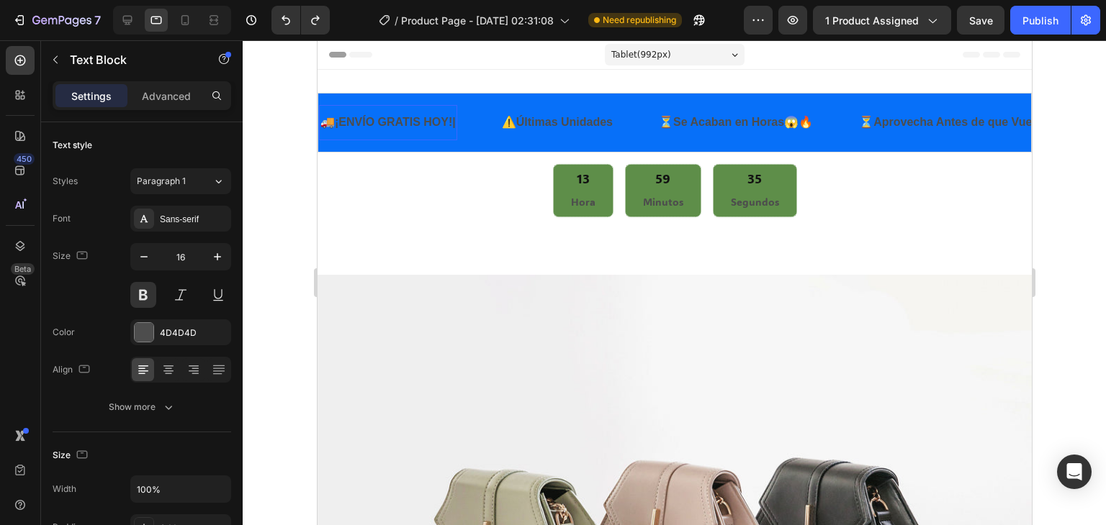
drag, startPoint x: 407, startPoint y: 120, endPoint x: 415, endPoint y: 122, distance: 8.8
click at [407, 120] on strong "¡ENVÍO GRATIS HOY!" at bounding box center [392, 122] width 117 height 12
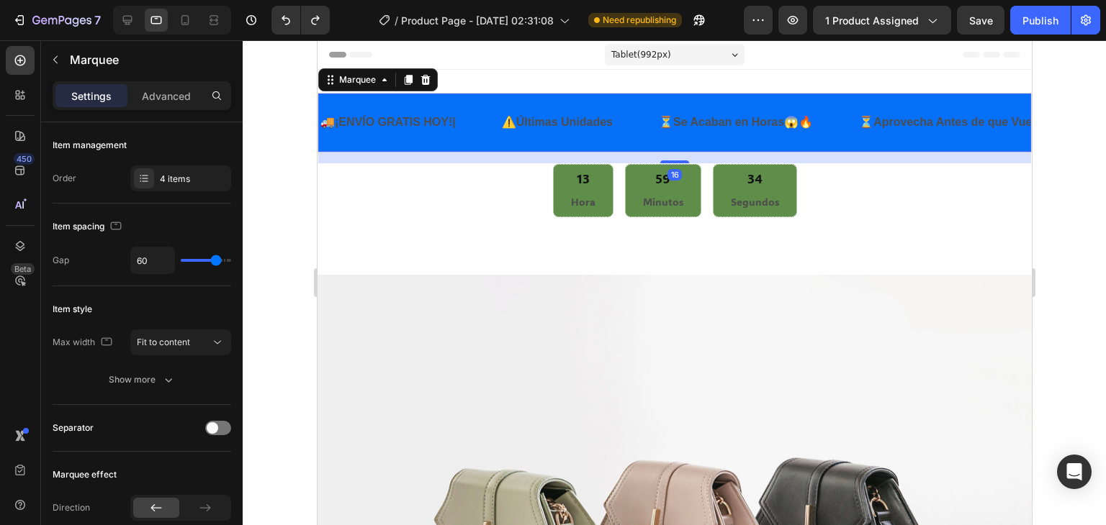
click at [478, 127] on div "🚚 ¡ENVÍO GRATIS HOY! | Text Block" at bounding box center [408, 122] width 181 height 35
click at [160, 176] on div "4 items" at bounding box center [194, 179] width 68 height 13
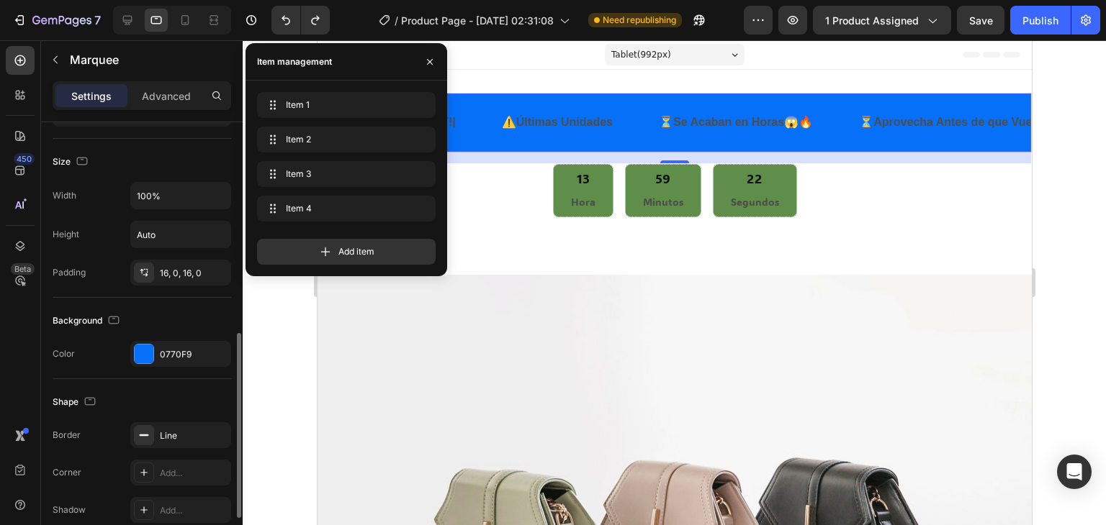
scroll to position [576, 0]
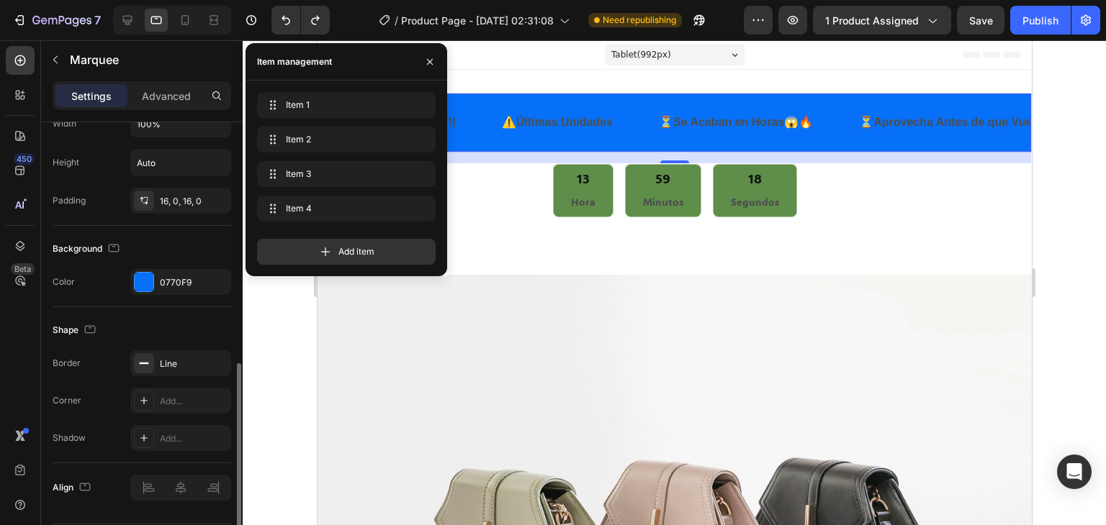
click at [82, 395] on div "Corner Add..." at bounding box center [142, 401] width 179 height 26
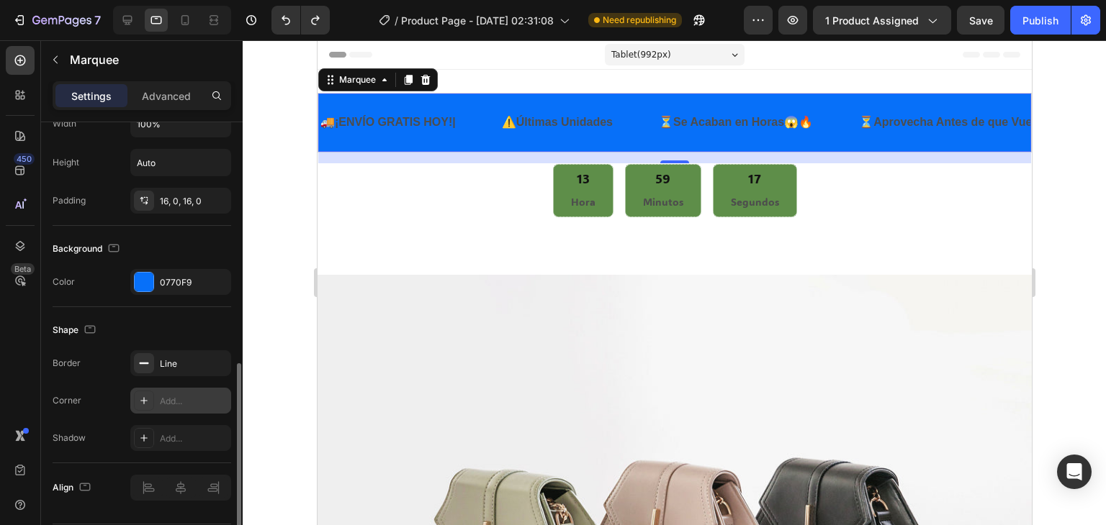
click at [143, 400] on icon at bounding box center [144, 401] width 12 height 12
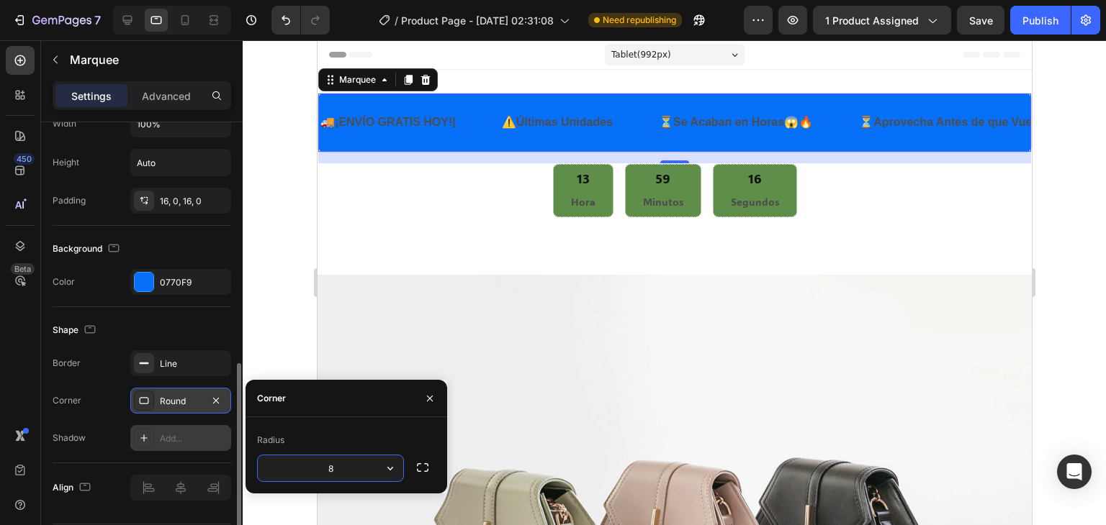
click at [139, 439] on icon at bounding box center [144, 439] width 12 height 12
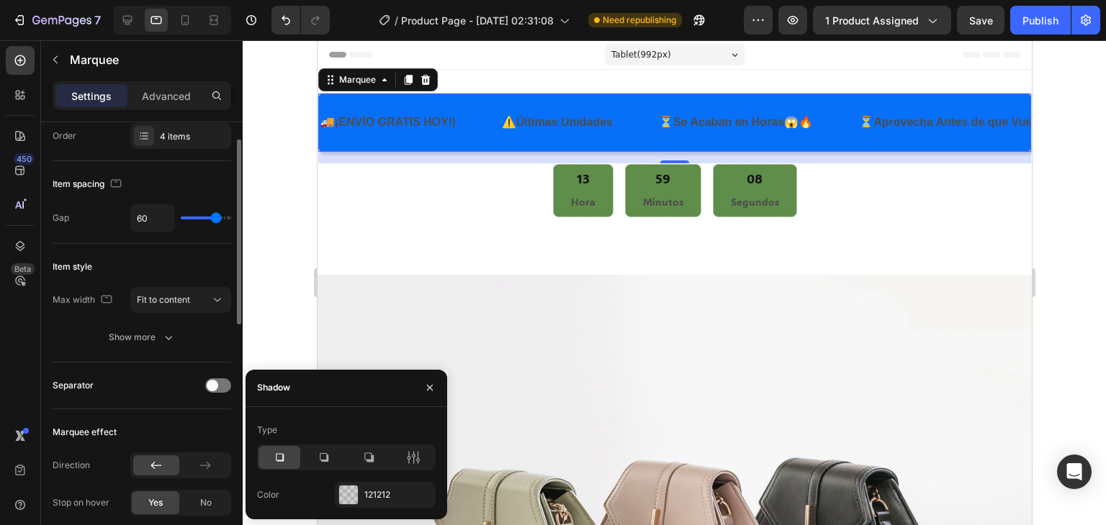
scroll to position [0, 0]
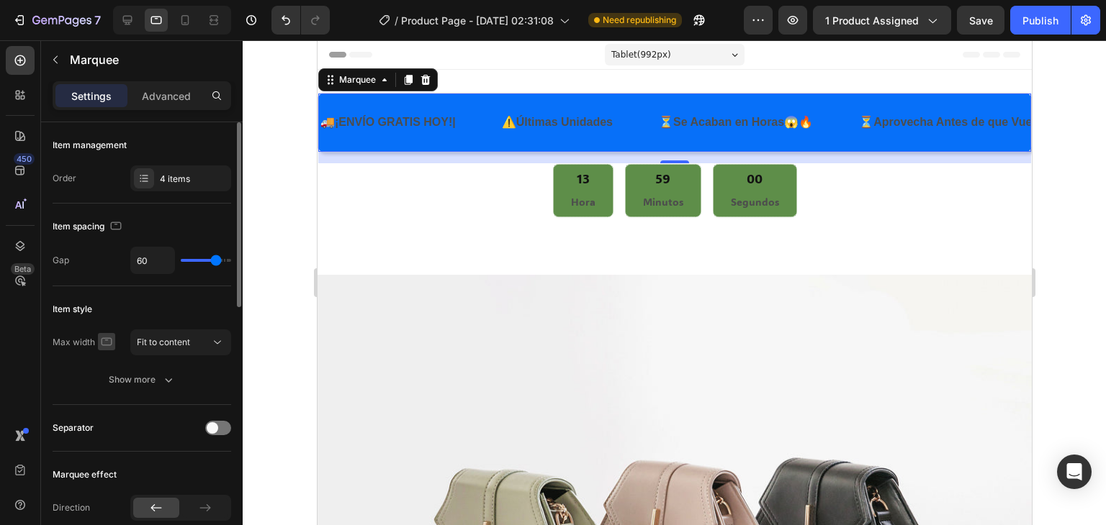
click at [104, 345] on icon "button" at bounding box center [106, 342] width 14 height 14
click at [66, 360] on div "Max width Fit to content Show more" at bounding box center [142, 361] width 179 height 63
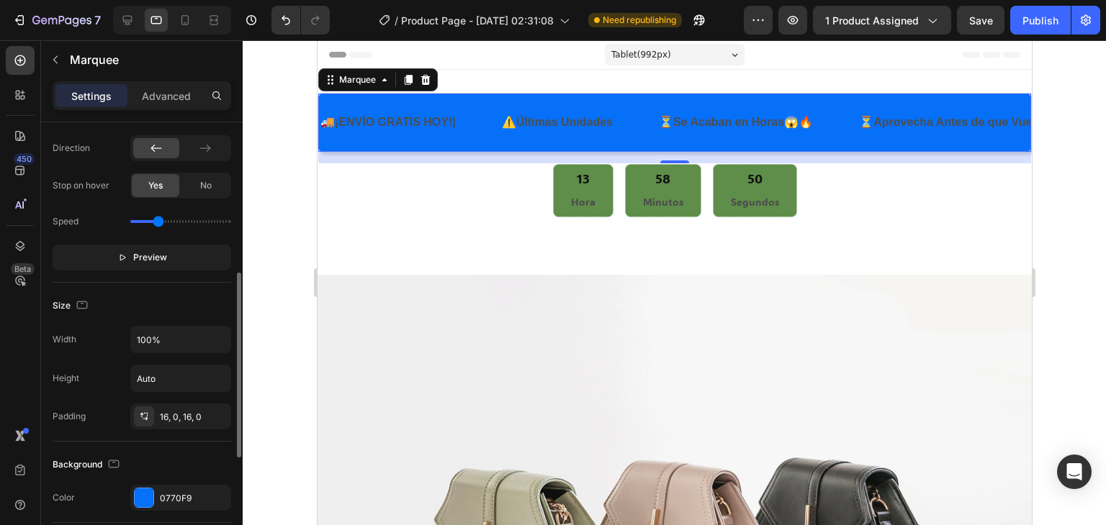
scroll to position [432, 0]
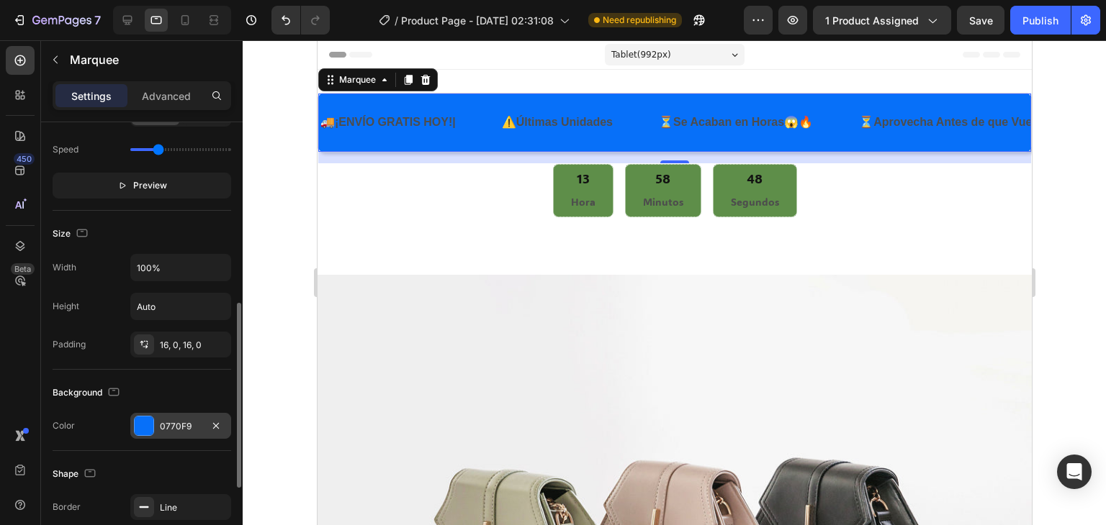
click at [169, 425] on div "0770F9" at bounding box center [181, 426] width 42 height 13
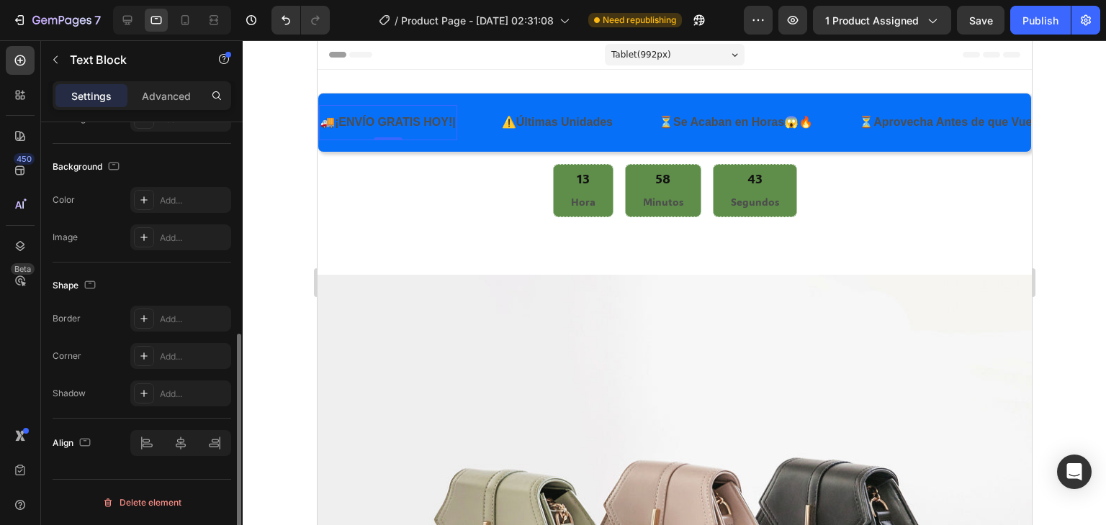
click at [456, 114] on div "🚚 ¡ENVÍO GRATIS HOY! |" at bounding box center [387, 123] width 138 height 24
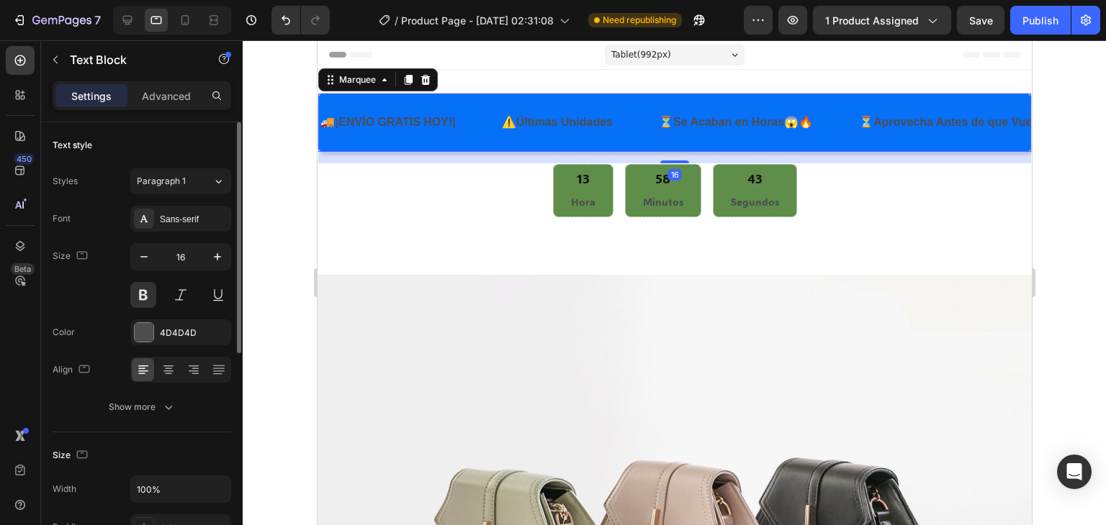
click at [464, 114] on div "🚚 ¡ENVÍO GRATIS HOY! | Text Block" at bounding box center [408, 122] width 181 height 35
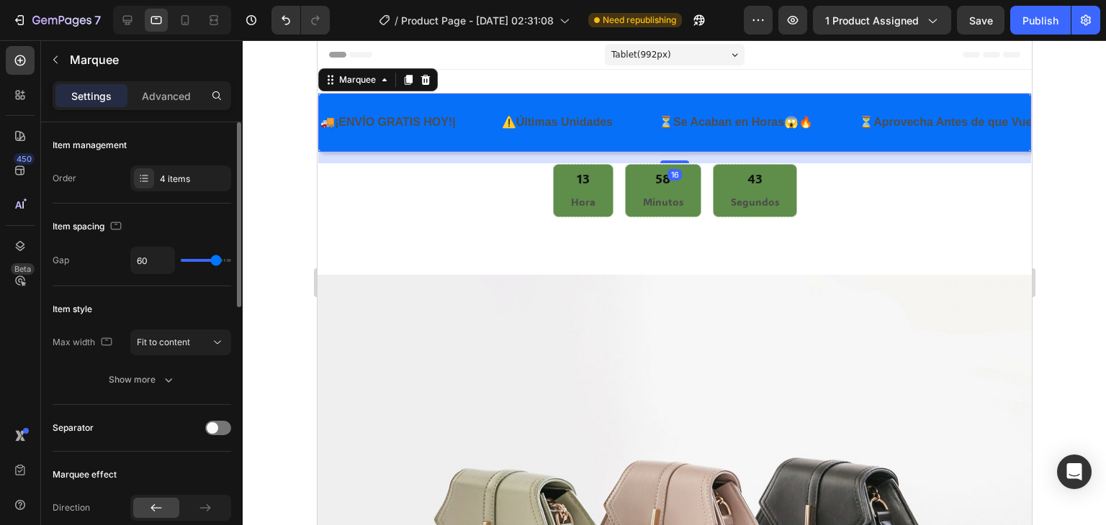
click at [468, 119] on div "🚚 ¡ENVÍO GRATIS HOY! | Text Block" at bounding box center [408, 122] width 181 height 35
click at [466, 119] on div "🚚 ¡ENVÍO GRATIS HOY! | Text Block" at bounding box center [408, 122] width 181 height 35
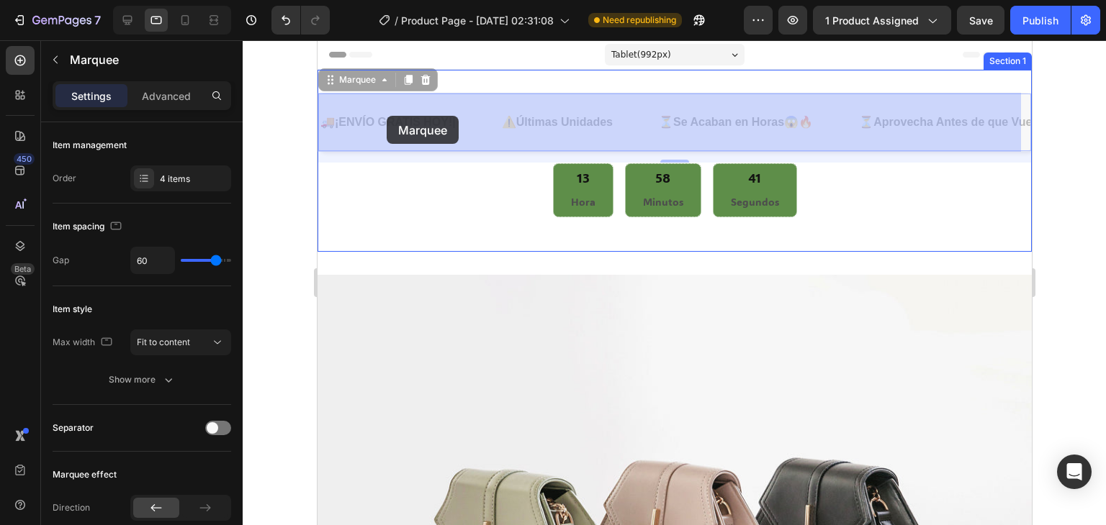
drag, startPoint x: 466, startPoint y: 119, endPoint x: 393, endPoint y: 117, distance: 72.7
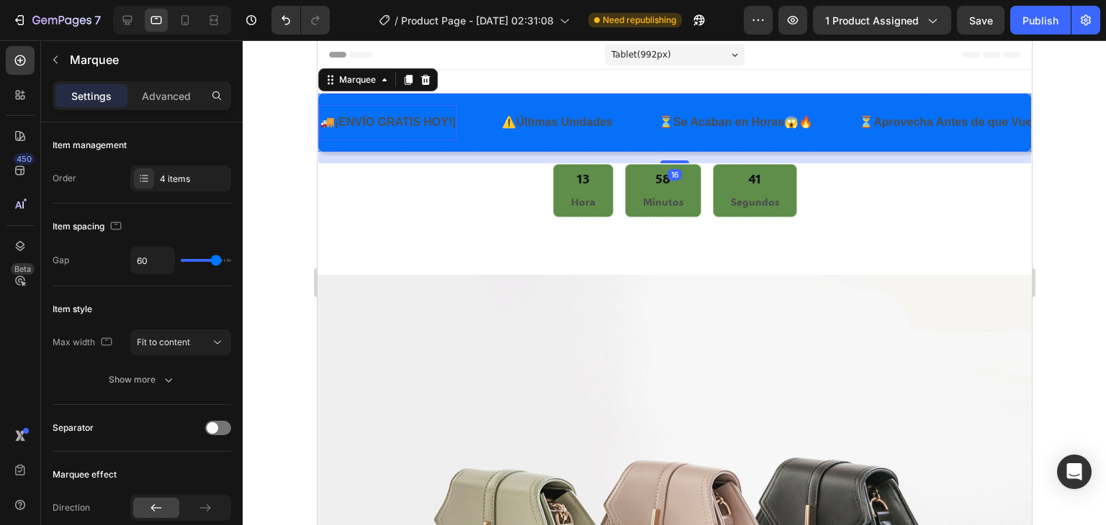
click at [409, 126] on strong "¡ENVÍO GRATIS HOY!" at bounding box center [392, 122] width 117 height 12
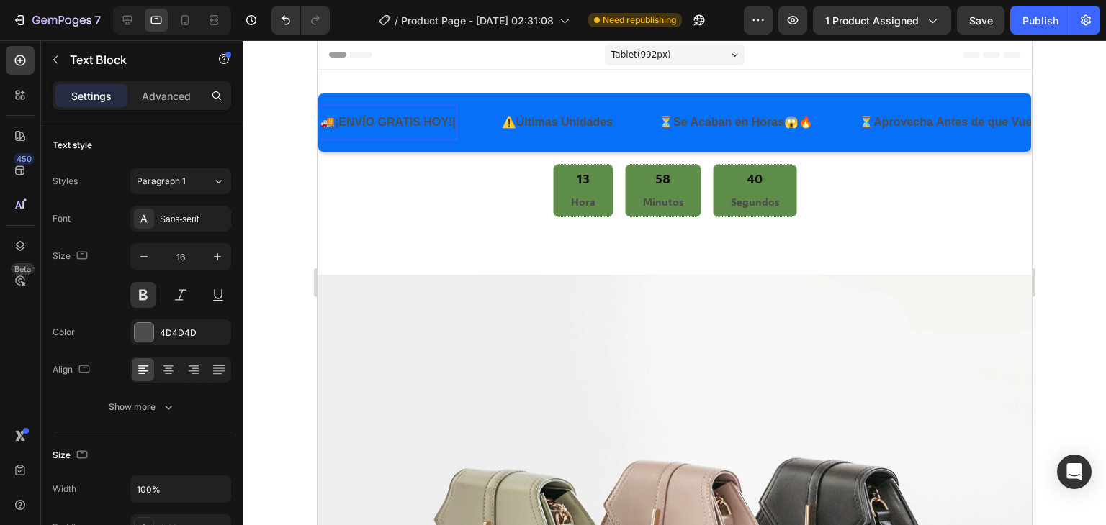
click at [410, 126] on strong "¡ENVÍO GRATIS HOY!" at bounding box center [392, 122] width 117 height 12
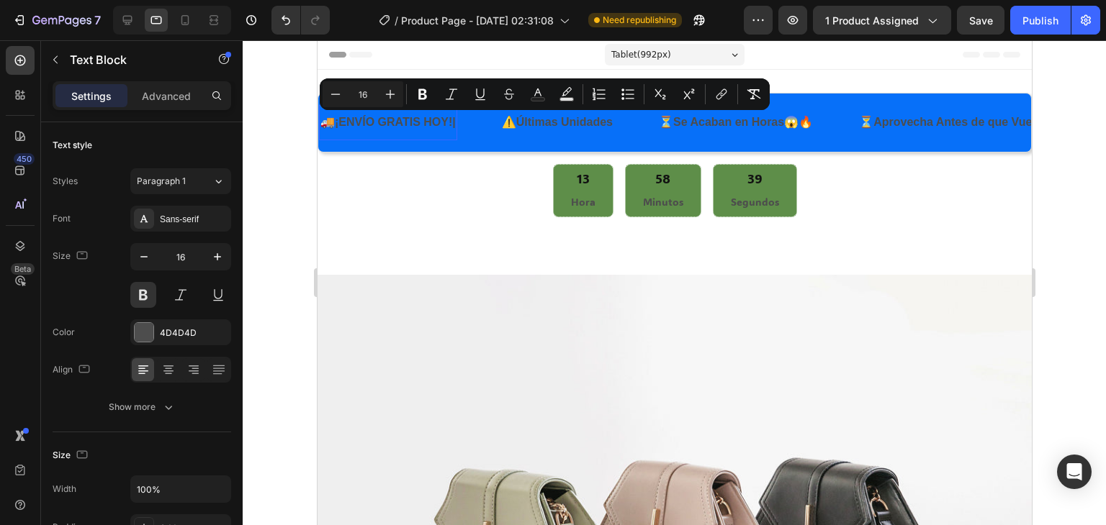
click at [456, 125] on div "🚚 ¡ENVÍO GRATIS HOY! |" at bounding box center [387, 123] width 138 height 24
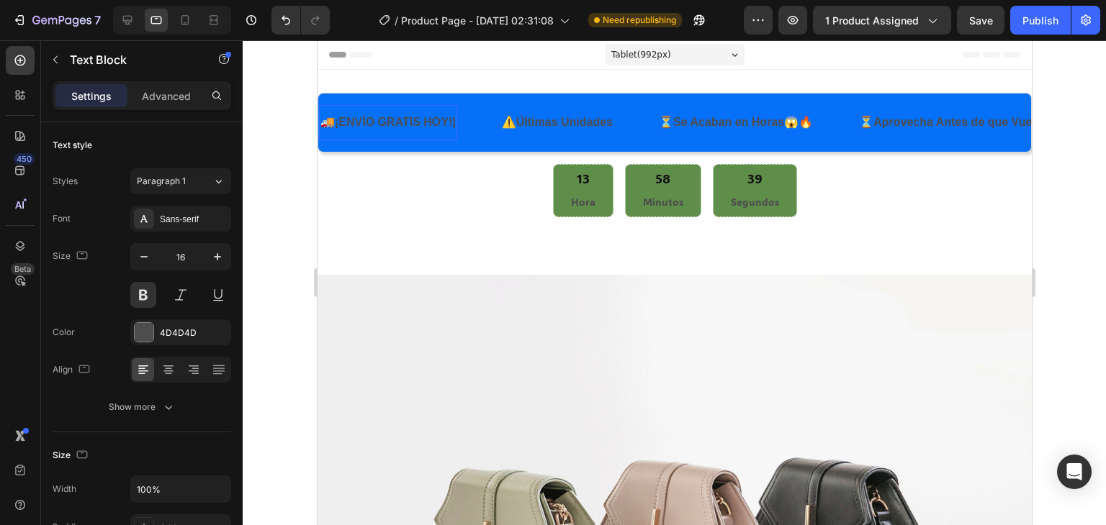
click at [456, 125] on div "🚚 ¡ENVÍO GRATIS HOY! |" at bounding box center [387, 123] width 138 height 24
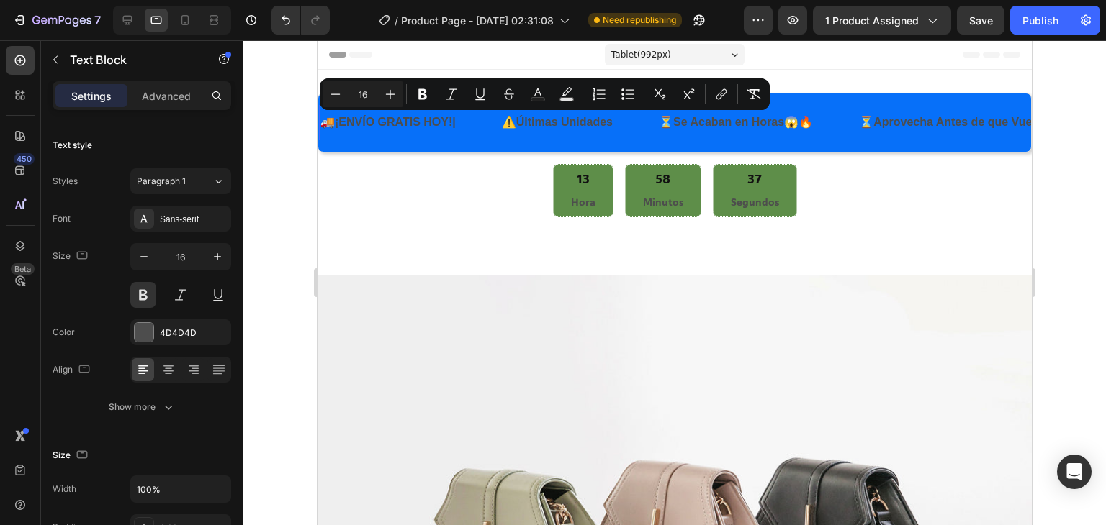
drag, startPoint x: 462, startPoint y: 125, endPoint x: 394, endPoint y: 124, distance: 67.7
click at [394, 124] on div "🚚 ¡ENVÍO GRATIS HOY! |" at bounding box center [387, 123] width 138 height 24
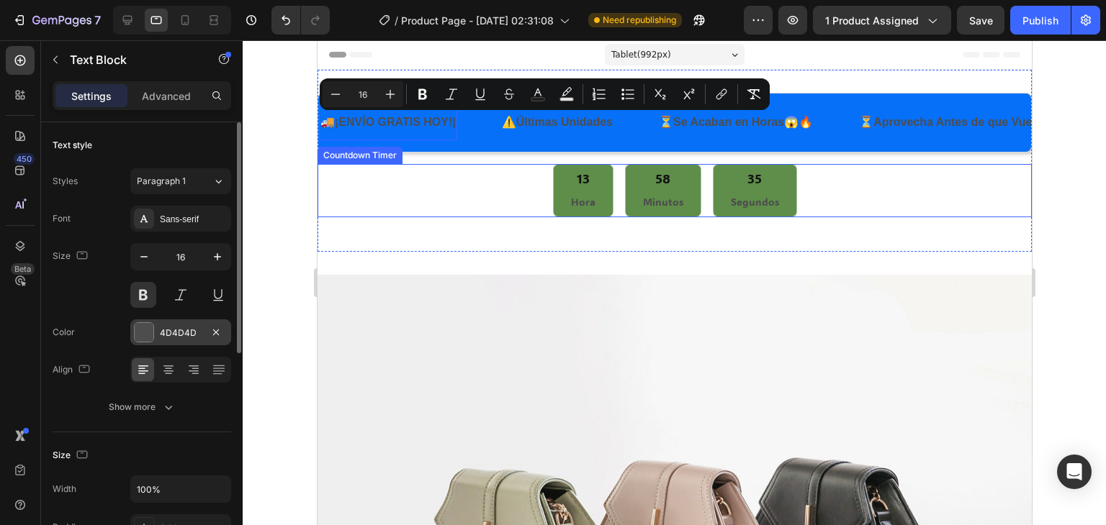
click at [138, 327] on div at bounding box center [144, 332] width 19 height 19
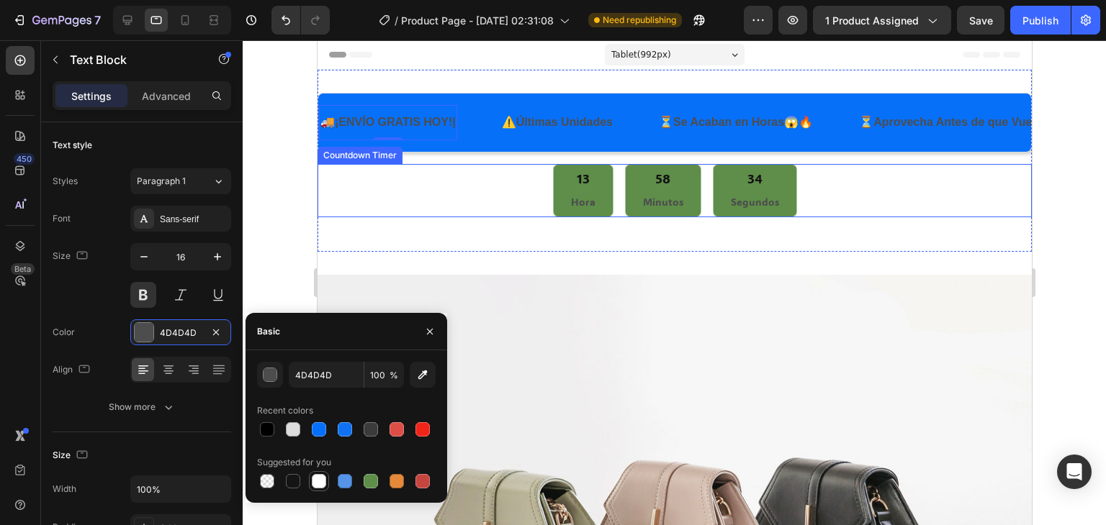
click at [320, 480] on div at bounding box center [319, 481] width 14 height 14
type input "FFFFFF"
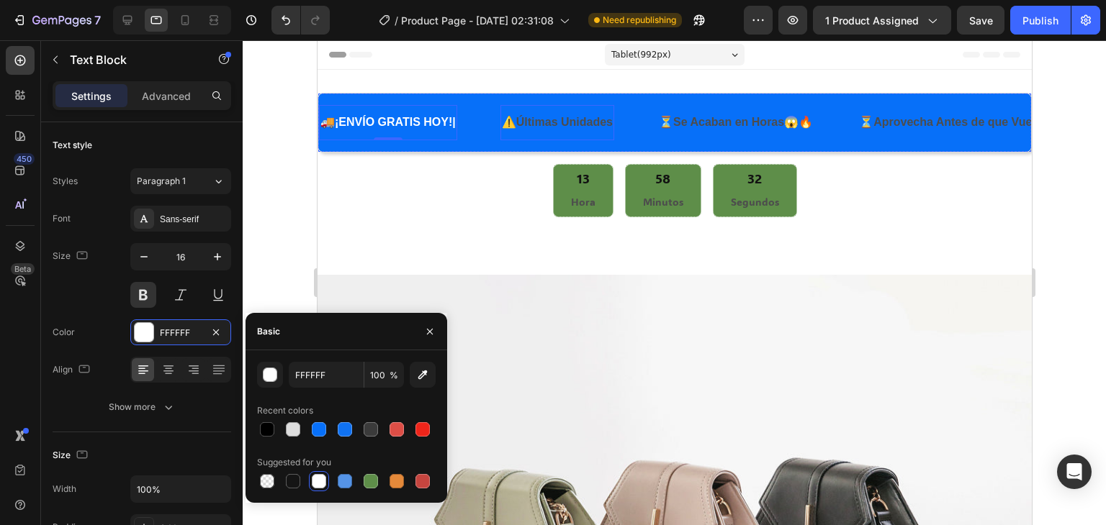
click at [609, 113] on p "⚠️ Últimas Unidades" at bounding box center [556, 122] width 111 height 21
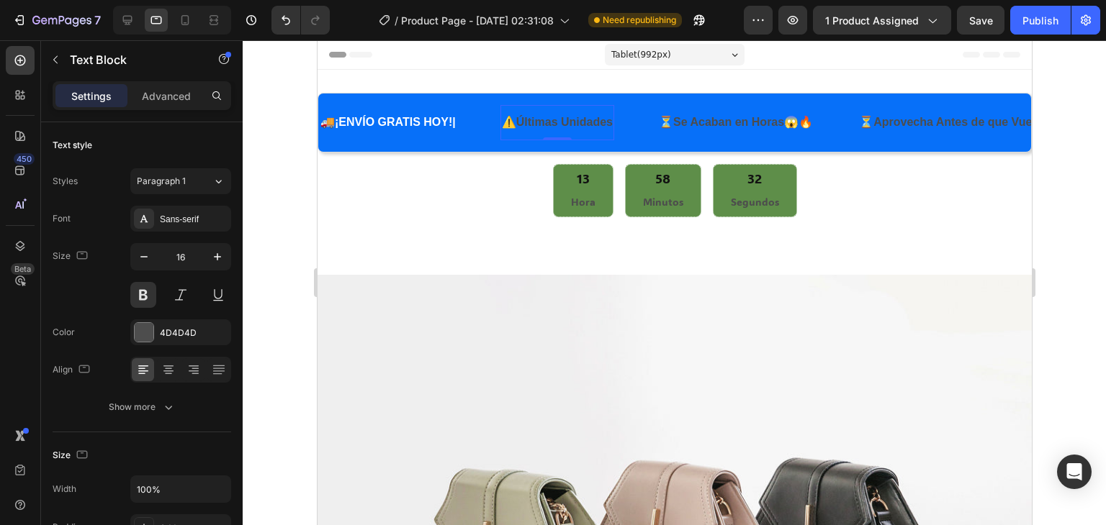
click at [610, 113] on p "⚠️ Últimas Unidades" at bounding box center [556, 122] width 111 height 21
click at [611, 114] on p "⚠️ Últimas Unidades" at bounding box center [556, 122] width 111 height 21
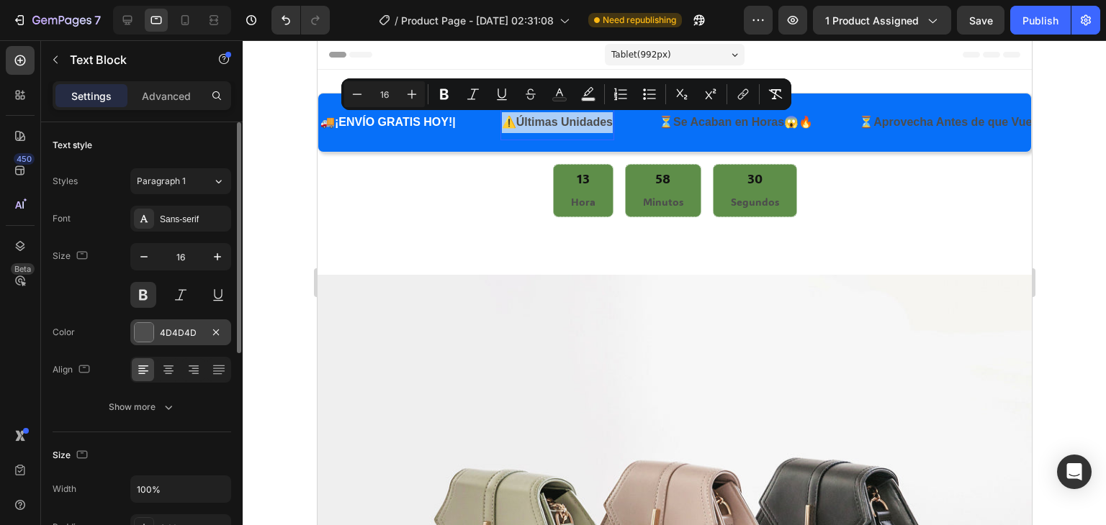
click at [147, 332] on div at bounding box center [144, 332] width 19 height 19
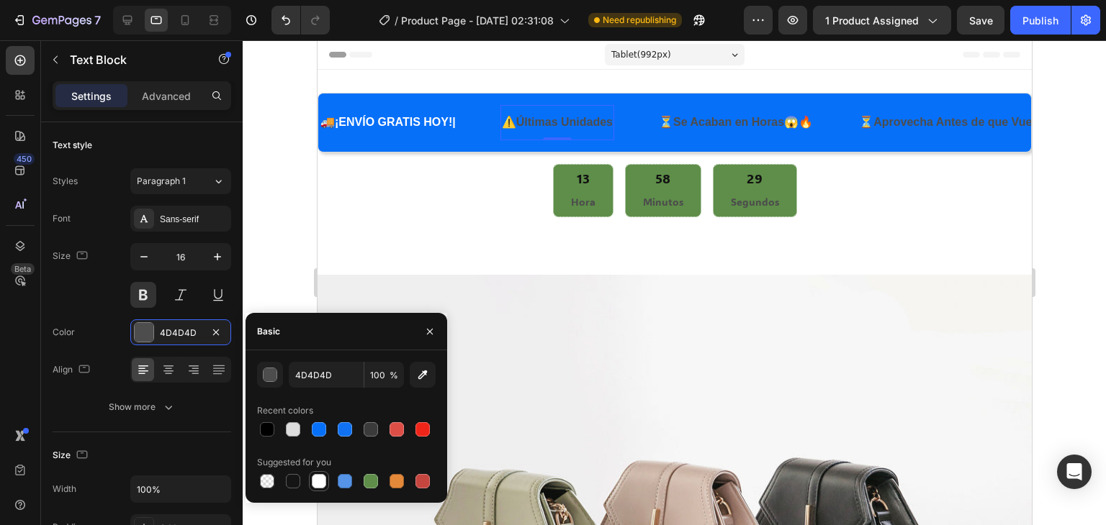
click at [320, 482] on div at bounding box center [319, 481] width 14 height 14
type input "FFFFFF"
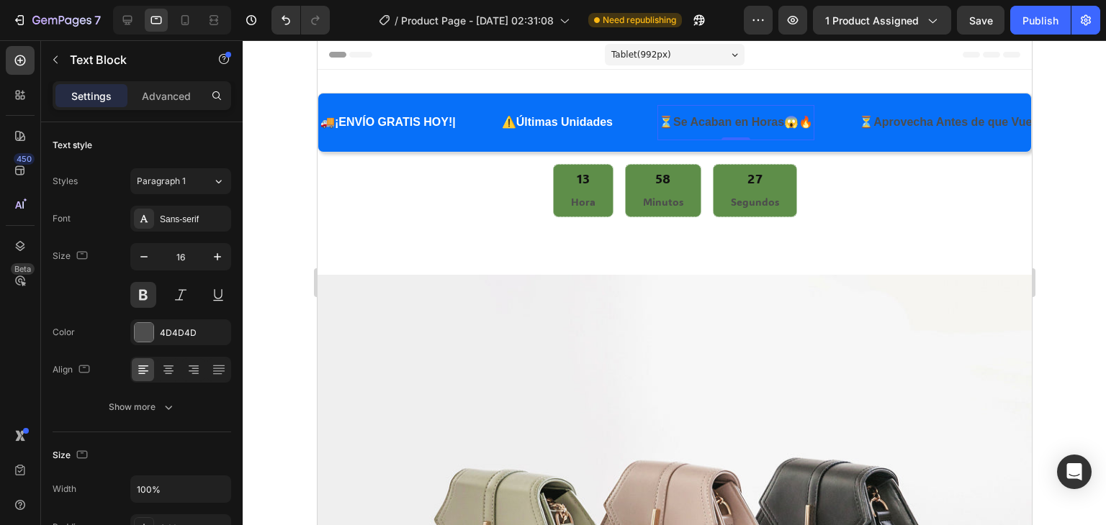
click at [707, 112] on p "⏳ Se Acaban en Horas 😱🔥" at bounding box center [735, 122] width 154 height 21
click at [708, 112] on p "⏳ Se Acaban en Horas 😱🔥" at bounding box center [735, 122] width 154 height 21
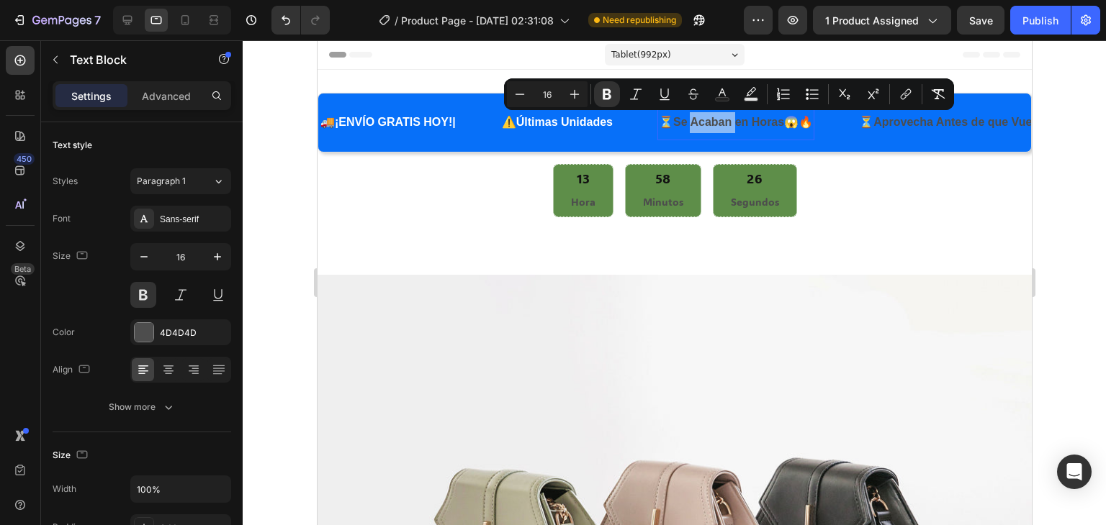
click at [719, 119] on strong "Se Acaban en Horas" at bounding box center [727, 122] width 111 height 12
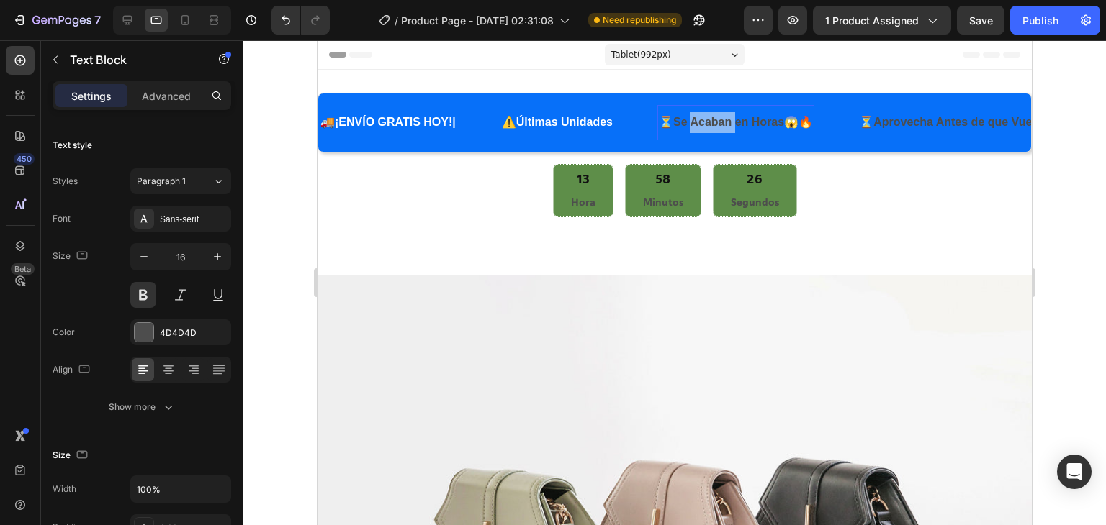
click at [719, 119] on strong "Se Acaban en Horas" at bounding box center [727, 122] width 111 height 12
click at [719, 120] on strong "Se Acaban en Horas" at bounding box center [727, 122] width 111 height 12
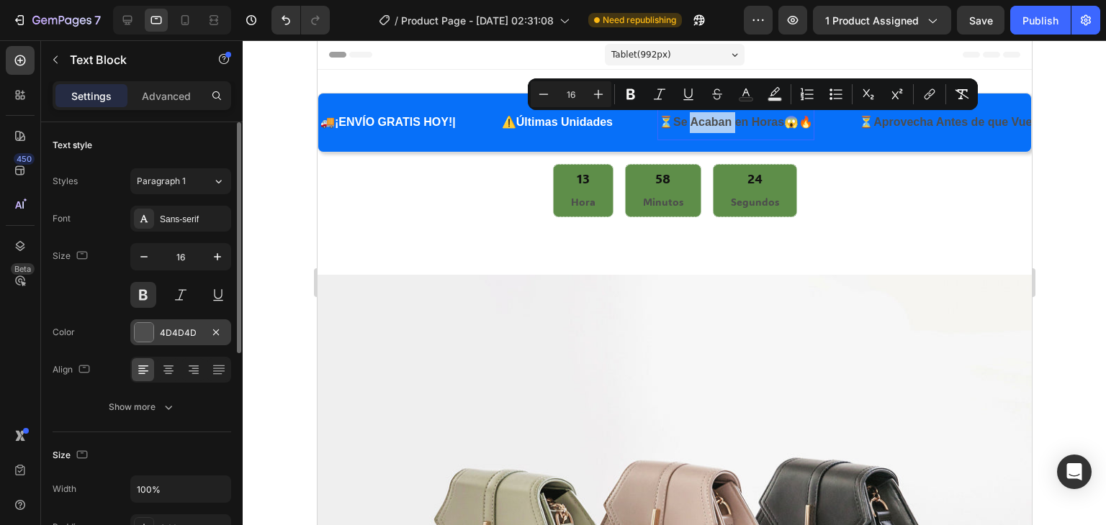
click at [149, 335] on div at bounding box center [144, 332] width 19 height 19
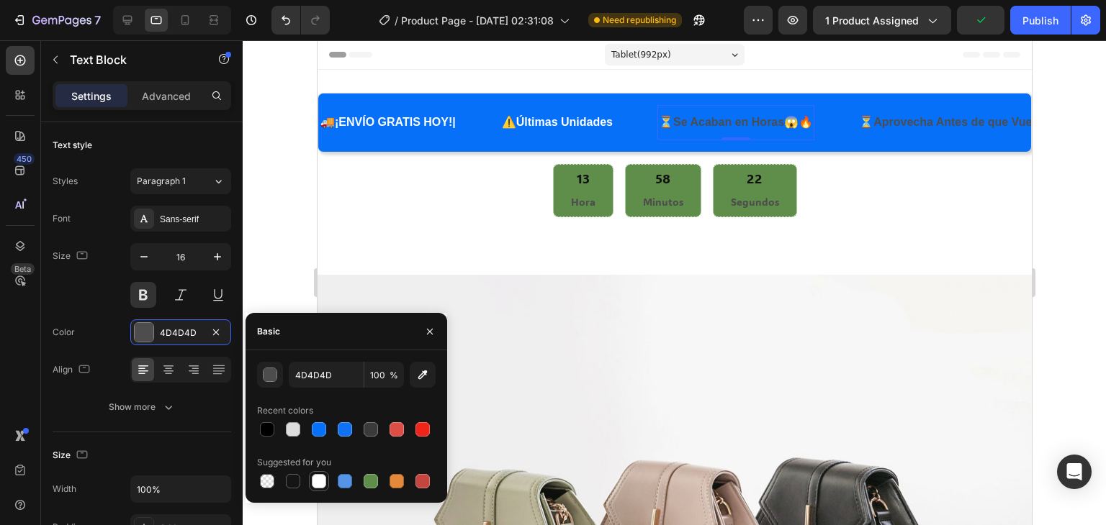
click at [319, 480] on div at bounding box center [319, 481] width 14 height 14
type input "FFFFFF"
click at [943, 129] on p "⏳ Aprovecha Antes de que [PERSON_NAME] ✨🤍" at bounding box center [967, 122] width 218 height 21
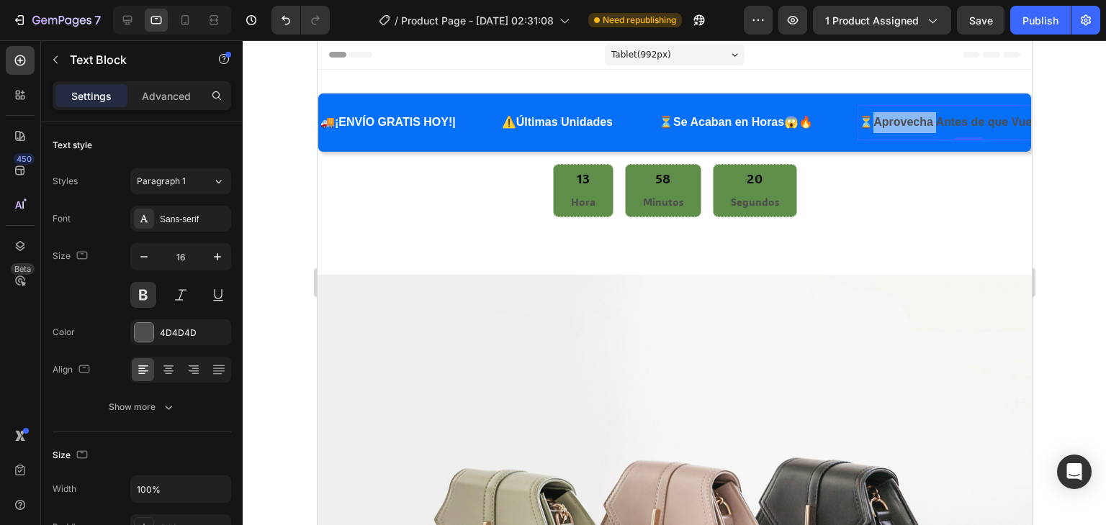
click at [944, 129] on p "⏳ Aprovecha Antes de que [PERSON_NAME] ✨🤍" at bounding box center [967, 122] width 218 height 21
click at [945, 126] on strong "Aprovecha Antes de que Vuelen" at bounding box center [959, 122] width 175 height 12
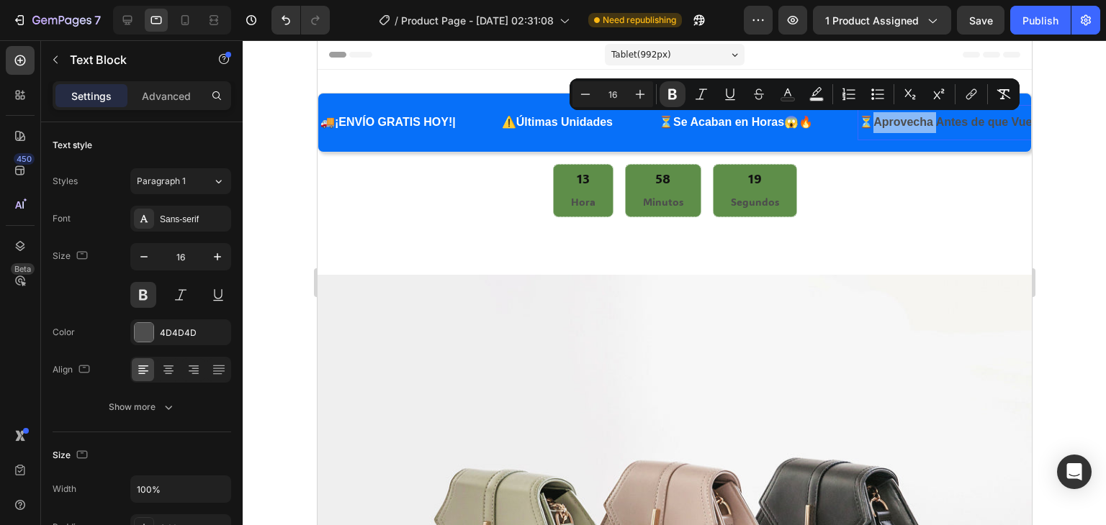
click at [947, 126] on strong "Aprovecha Antes de que Vuelen" at bounding box center [959, 122] width 175 height 12
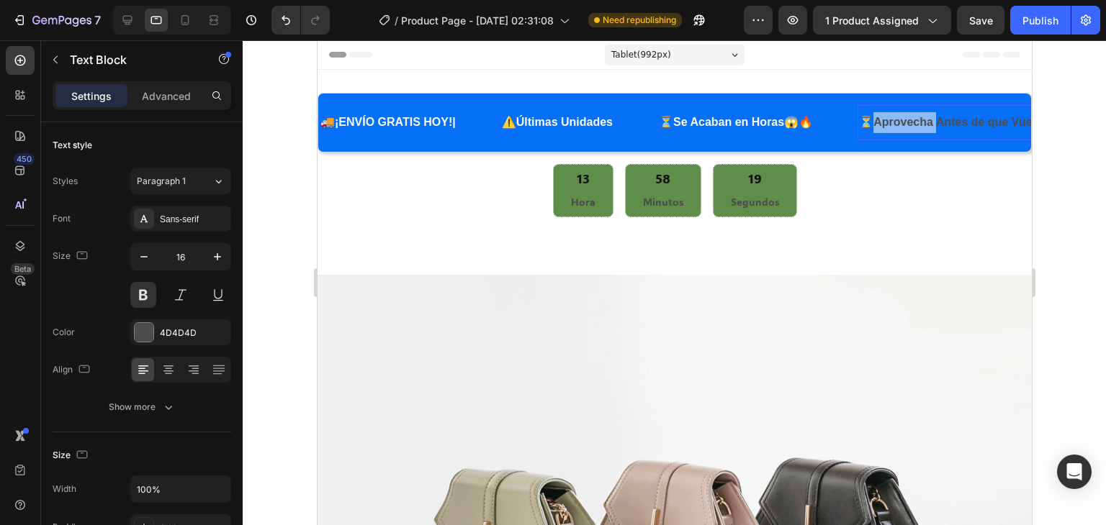
click at [948, 126] on strong "Aprovecha Antes de que Vuelen" at bounding box center [959, 122] width 175 height 12
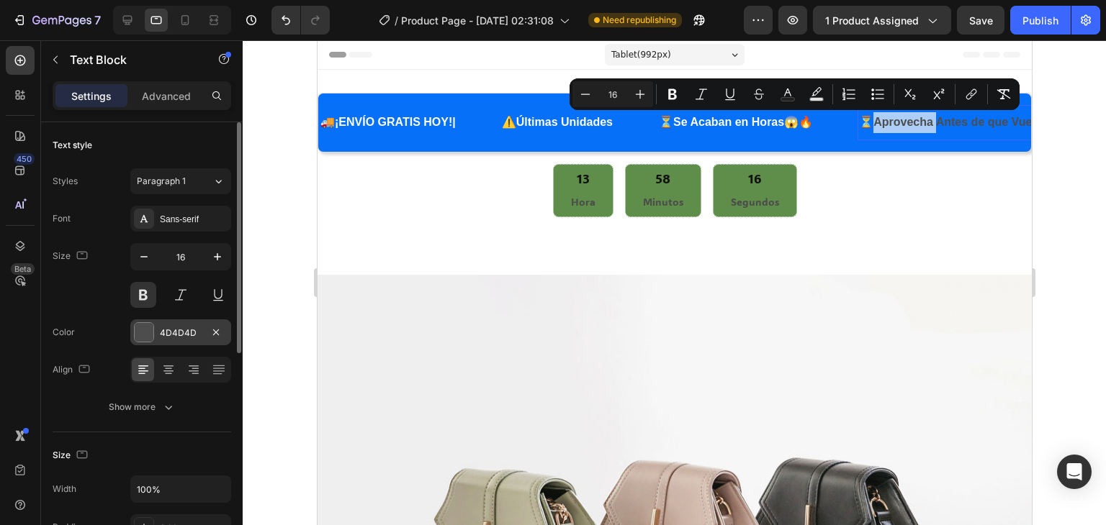
click at [149, 335] on div at bounding box center [144, 332] width 19 height 19
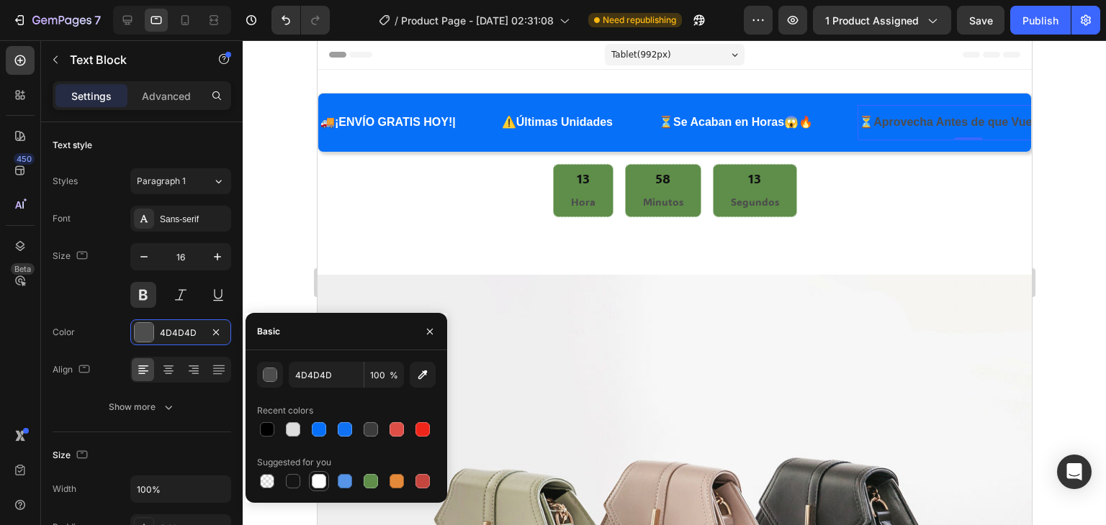
click at [317, 485] on div at bounding box center [319, 481] width 14 height 14
type input "FFFFFF"
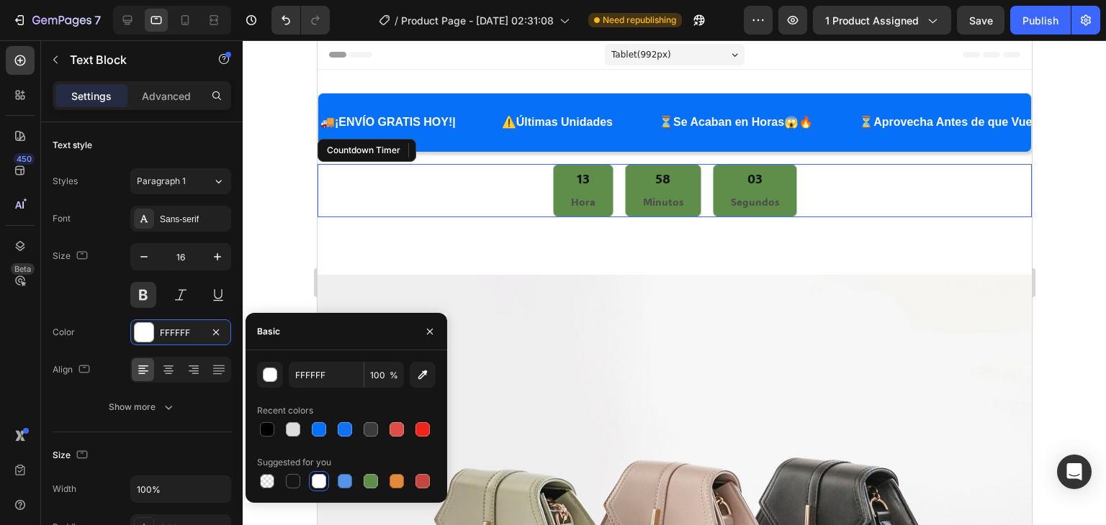
click at [470, 181] on div "13 Hora 58 Minutos 03 Segundos" at bounding box center [674, 191] width 714 height 54
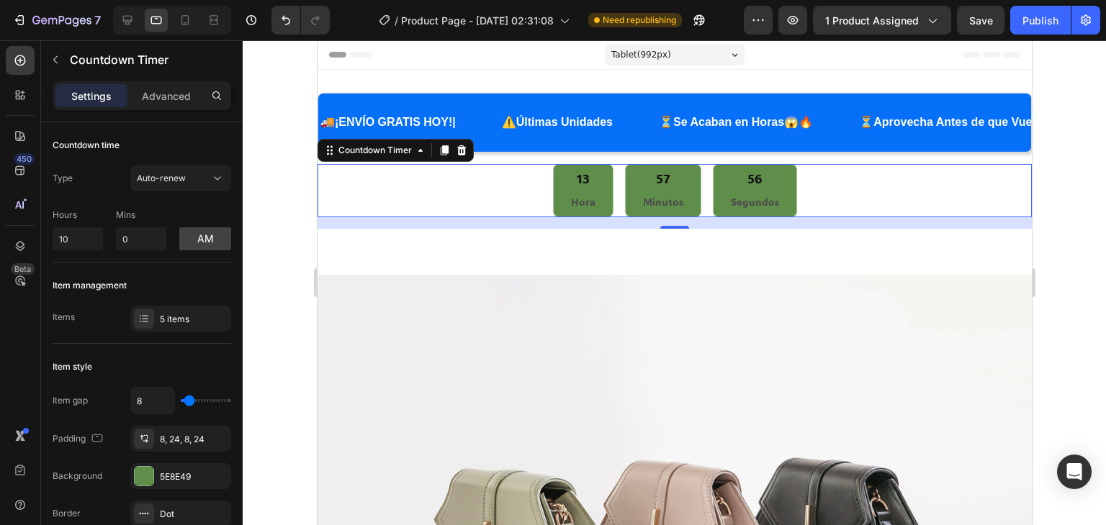
click at [572, 188] on div "13 Hora" at bounding box center [582, 191] width 60 height 54
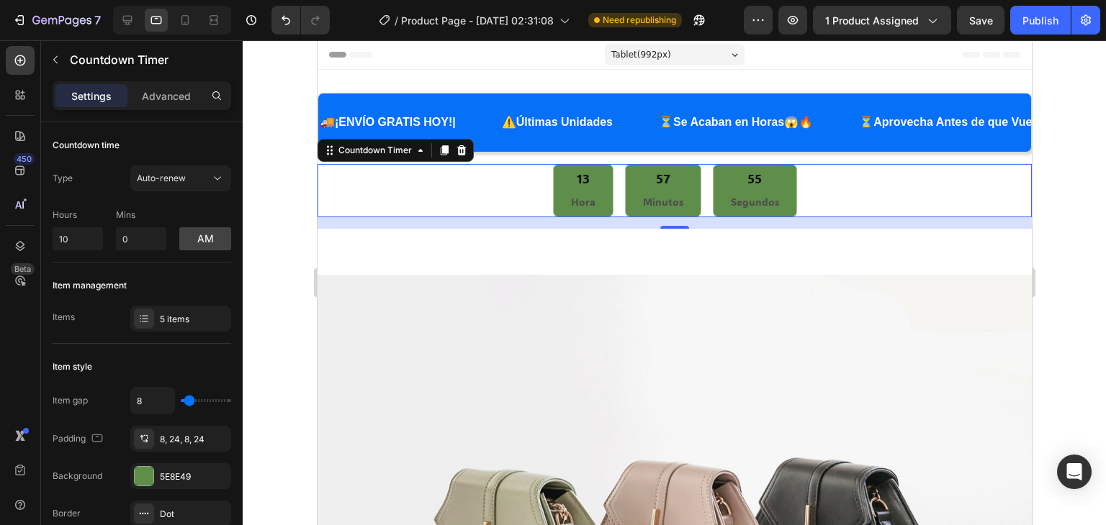
click at [572, 188] on div "13 Hora" at bounding box center [582, 191] width 60 height 54
click at [142, 471] on div at bounding box center [144, 476] width 19 height 19
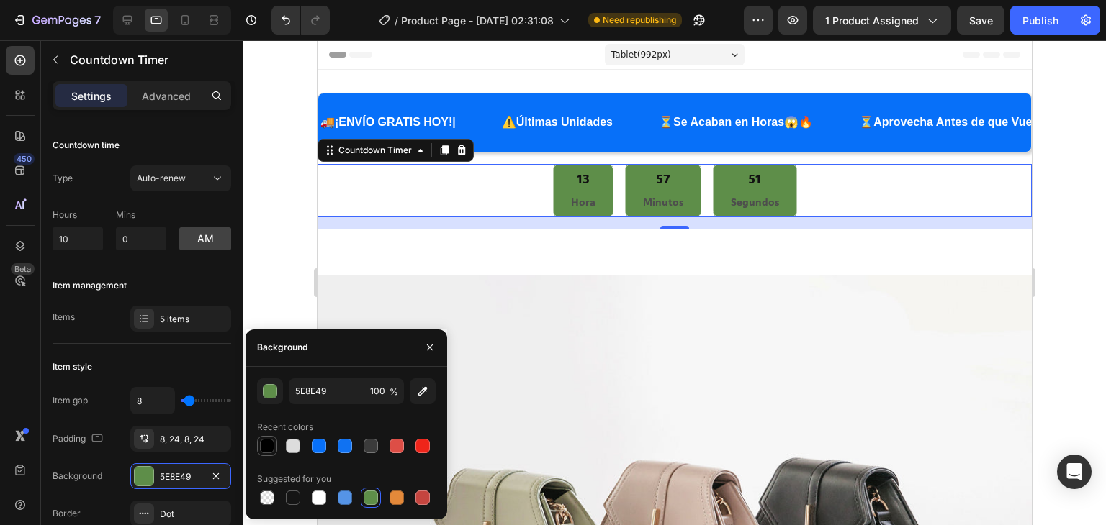
click at [276, 451] on div at bounding box center [267, 446] width 20 height 20
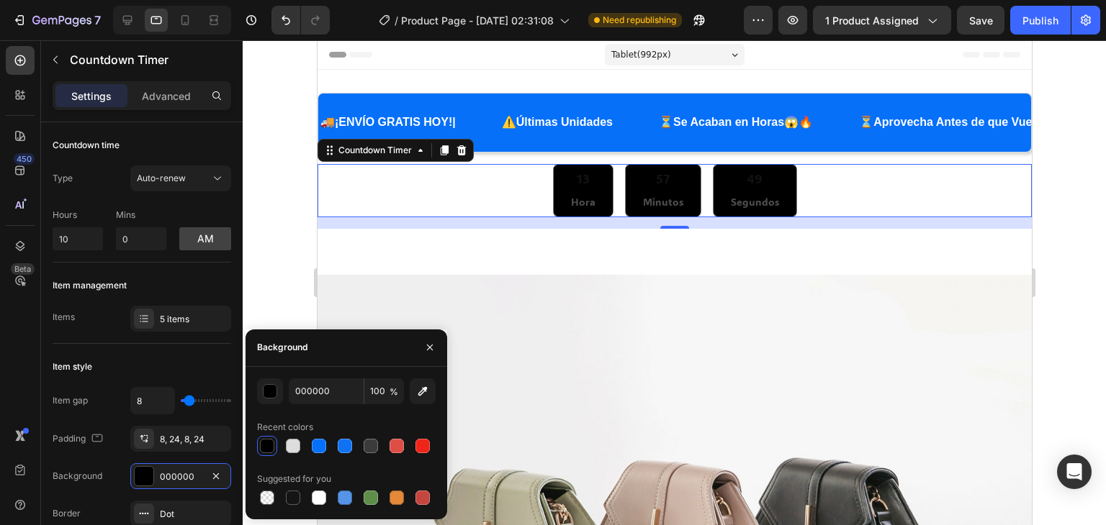
drag, startPoint x: 560, startPoint y: 184, endPoint x: 576, endPoint y: 175, distance: 18.4
click at [568, 179] on div "13 Hora" at bounding box center [582, 191] width 60 height 54
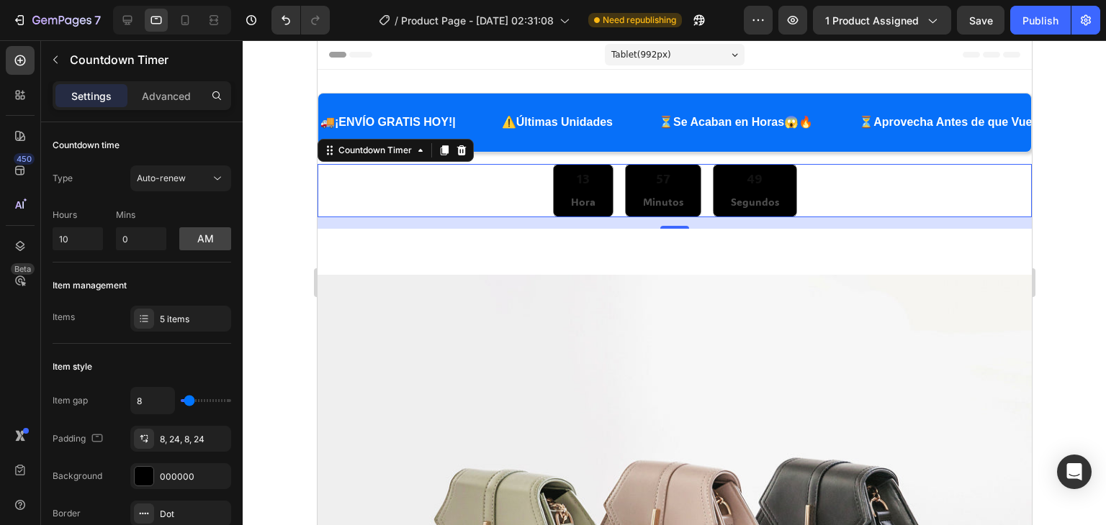
click at [576, 175] on div "13" at bounding box center [582, 179] width 24 height 17
click at [577, 175] on div "13" at bounding box center [582, 179] width 24 height 17
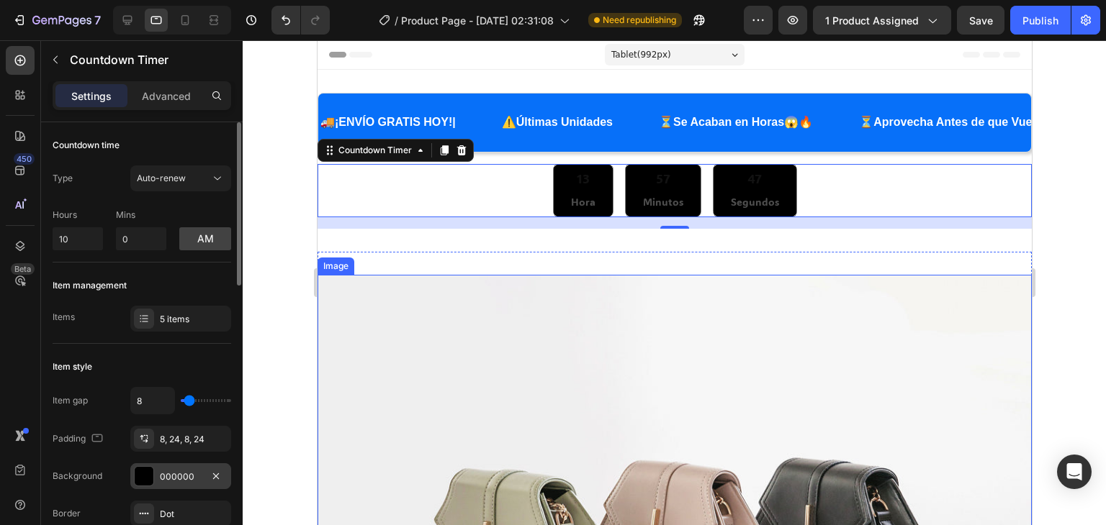
click at [152, 470] on div at bounding box center [144, 476] width 19 height 19
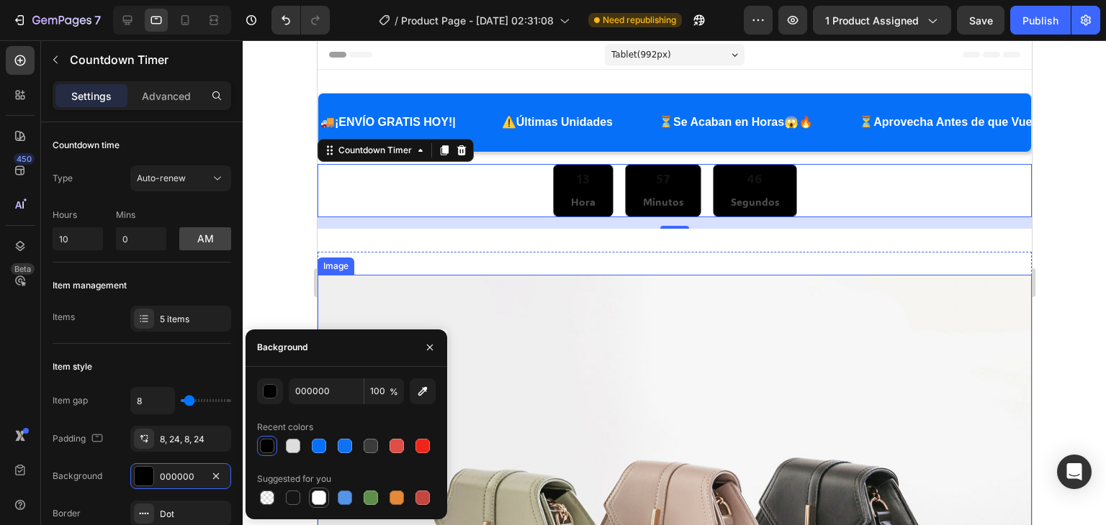
click at [318, 499] on div at bounding box center [319, 498] width 14 height 14
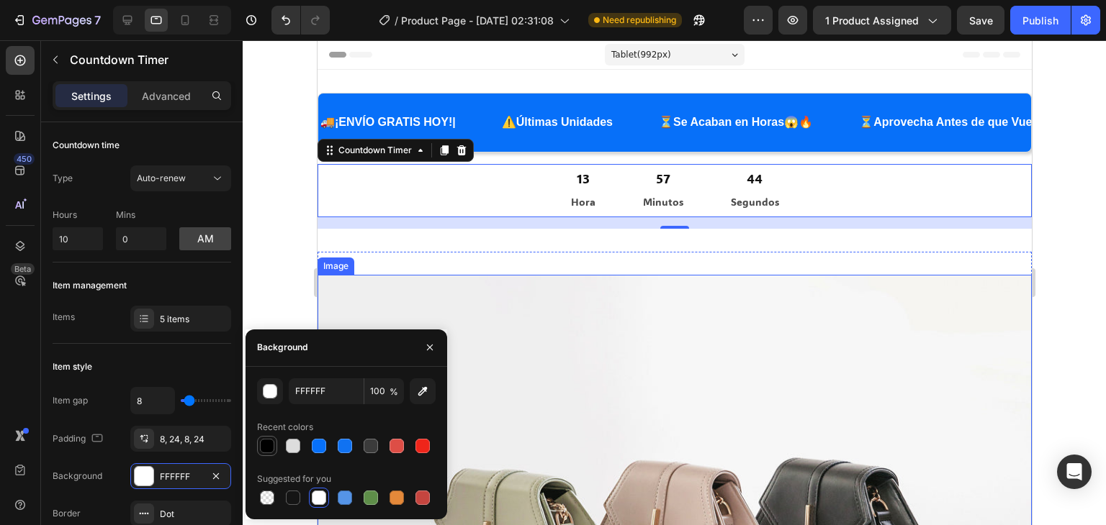
click at [266, 444] on div at bounding box center [267, 446] width 14 height 14
type input "000000"
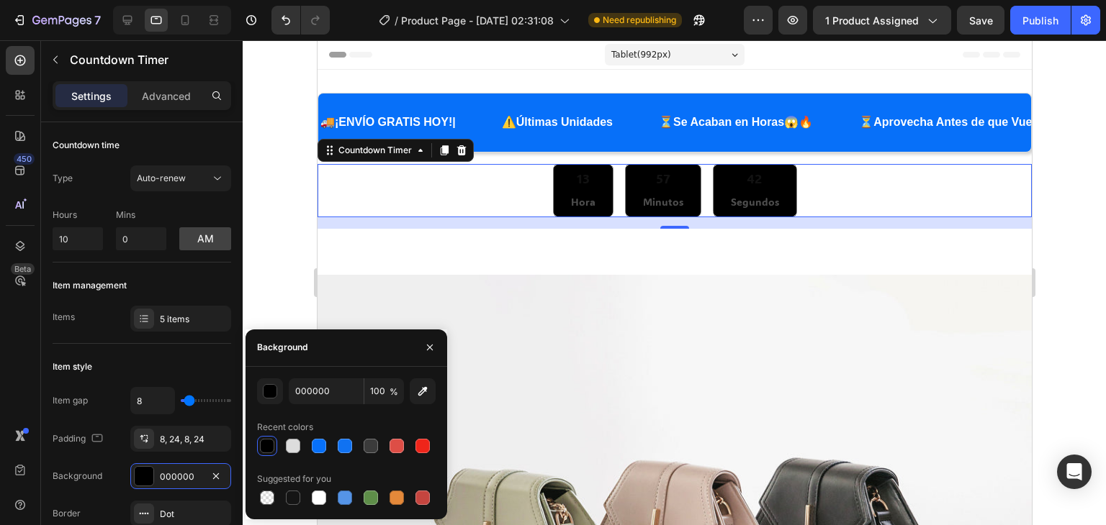
click at [578, 188] on div "13 Hora" at bounding box center [582, 191] width 60 height 54
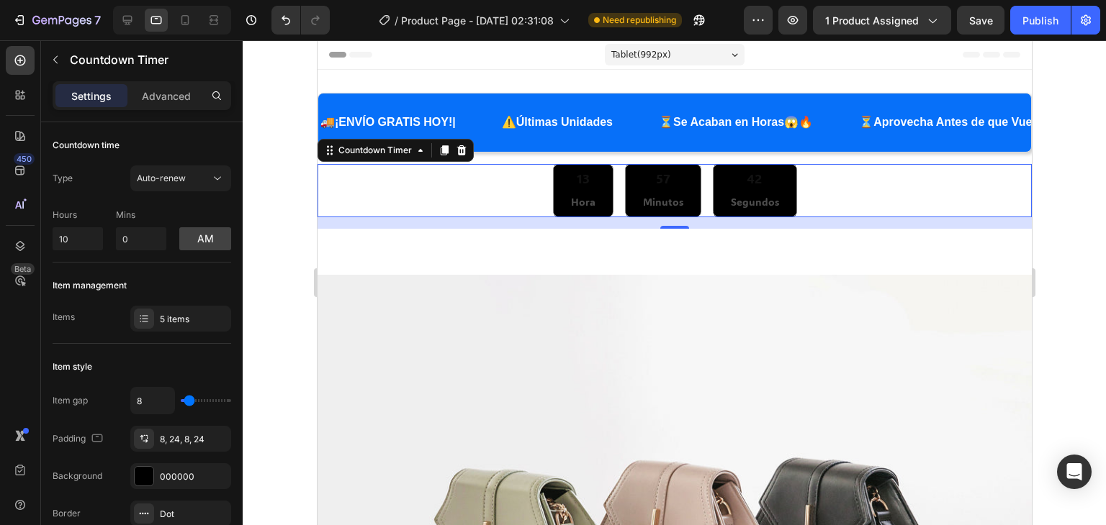
click at [578, 188] on div "13 Hora" at bounding box center [582, 191] width 60 height 54
click at [577, 188] on div "13 Hora" at bounding box center [582, 191] width 60 height 54
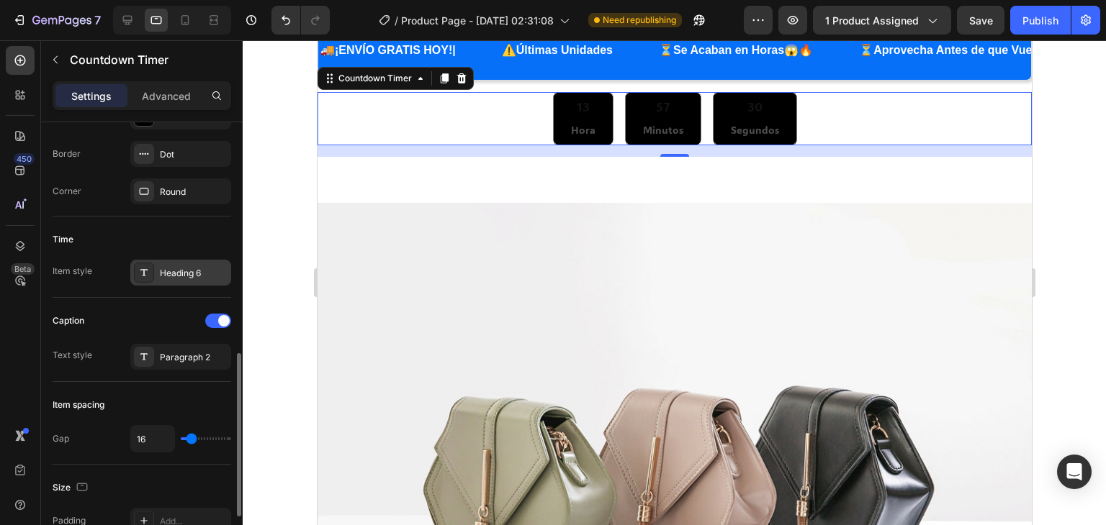
scroll to position [432, 0]
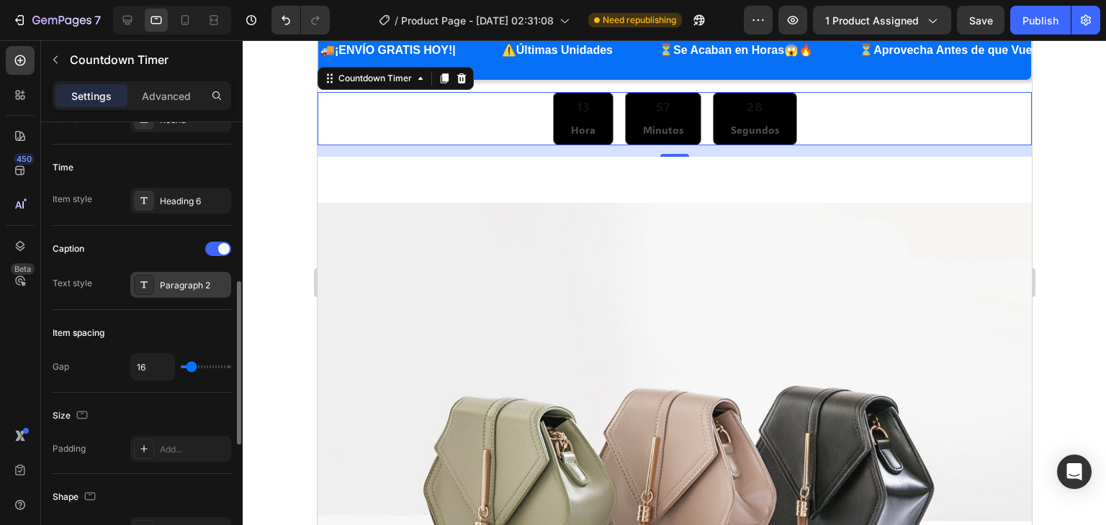
click at [164, 279] on div "Paragraph 2" at bounding box center [194, 285] width 68 height 13
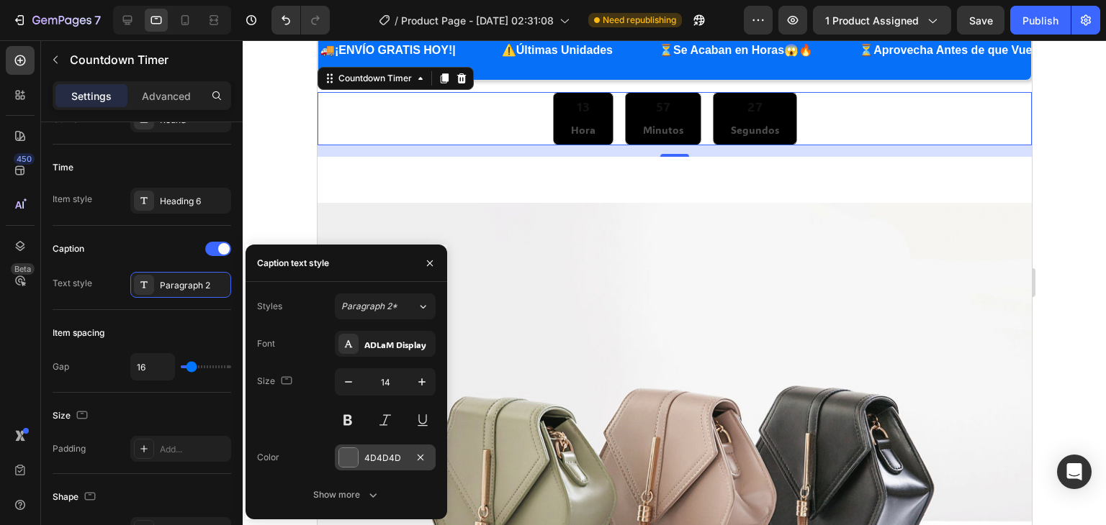
click at [348, 456] on div at bounding box center [348, 457] width 19 height 19
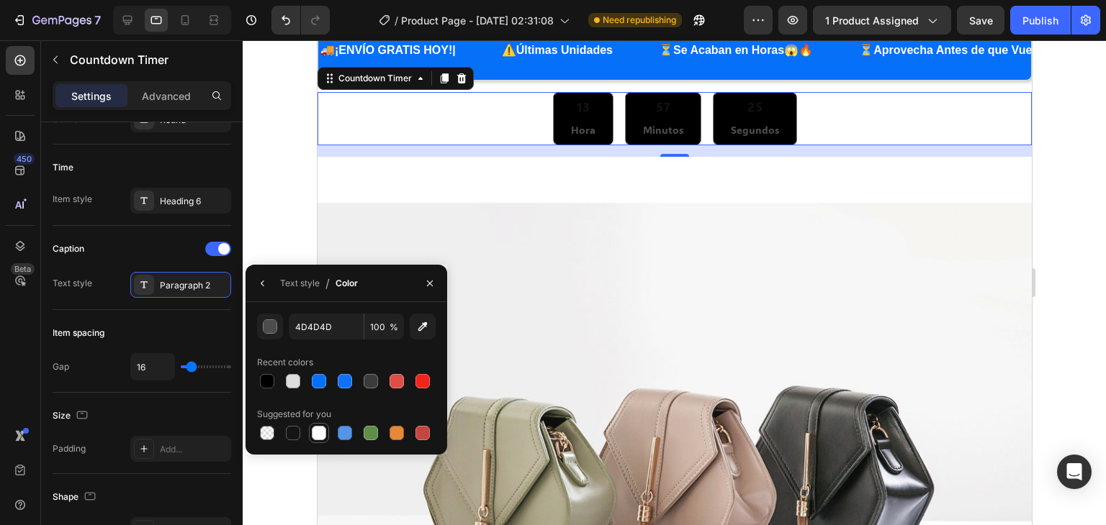
click at [317, 434] on div at bounding box center [319, 433] width 14 height 14
type input "FFFFFF"
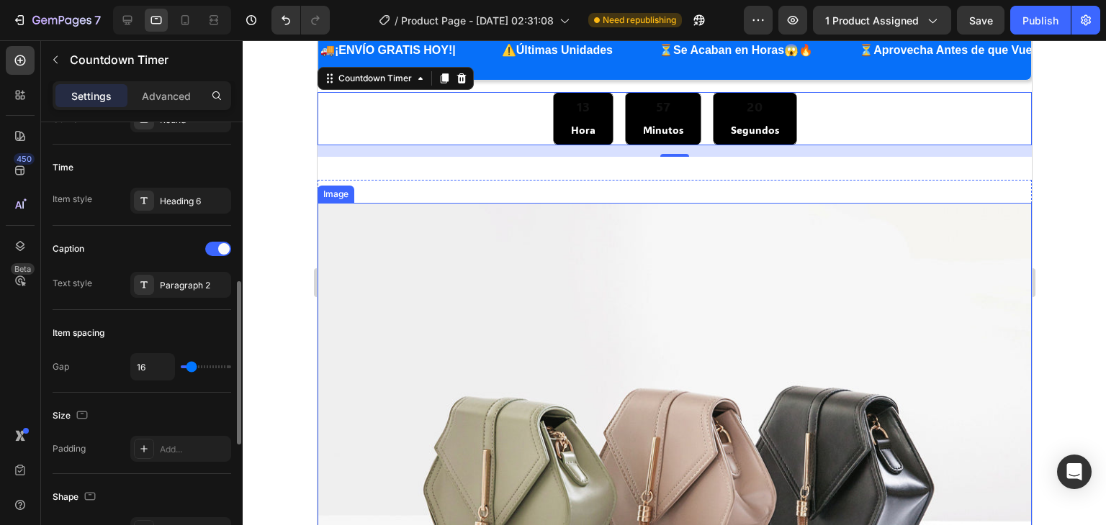
click at [85, 444] on div "Padding" at bounding box center [69, 449] width 33 height 13
click at [148, 447] on icon at bounding box center [144, 449] width 12 height 12
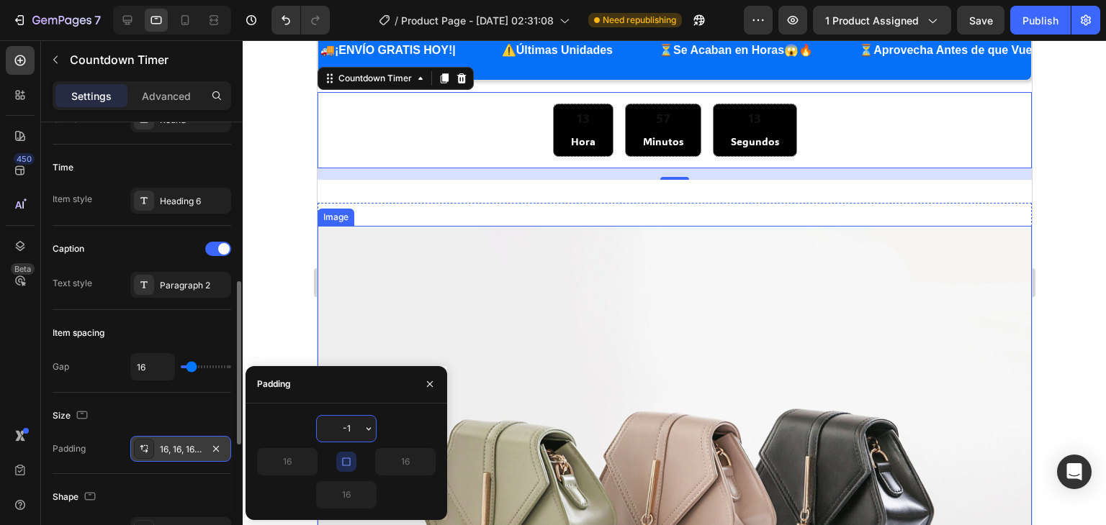
type input "-12"
click at [497, 395] on img at bounding box center [674, 494] width 714 height 536
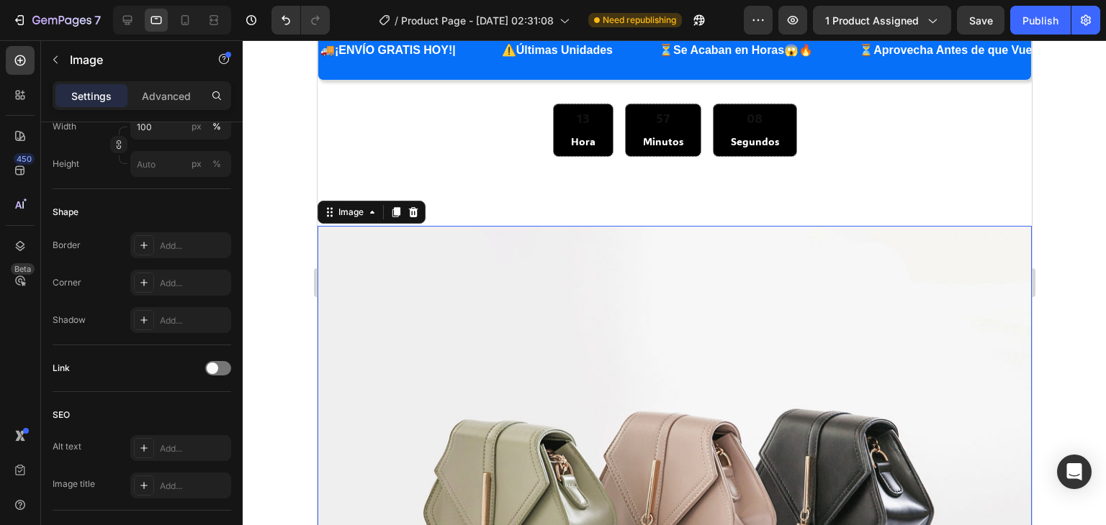
scroll to position [0, 0]
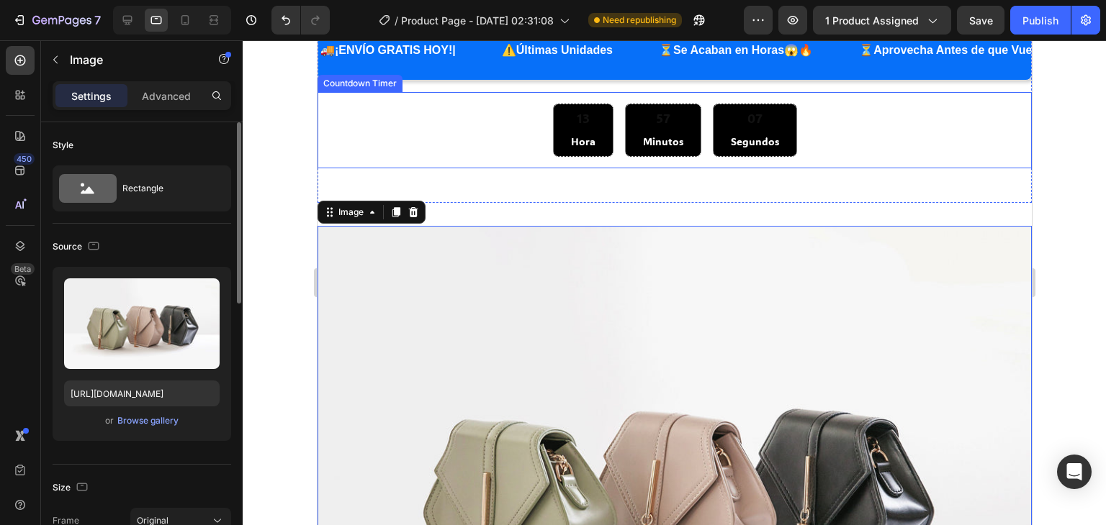
click at [467, 132] on div "13 Hora 57 Minutos 07 Segundos" at bounding box center [673, 131] width 691 height 54
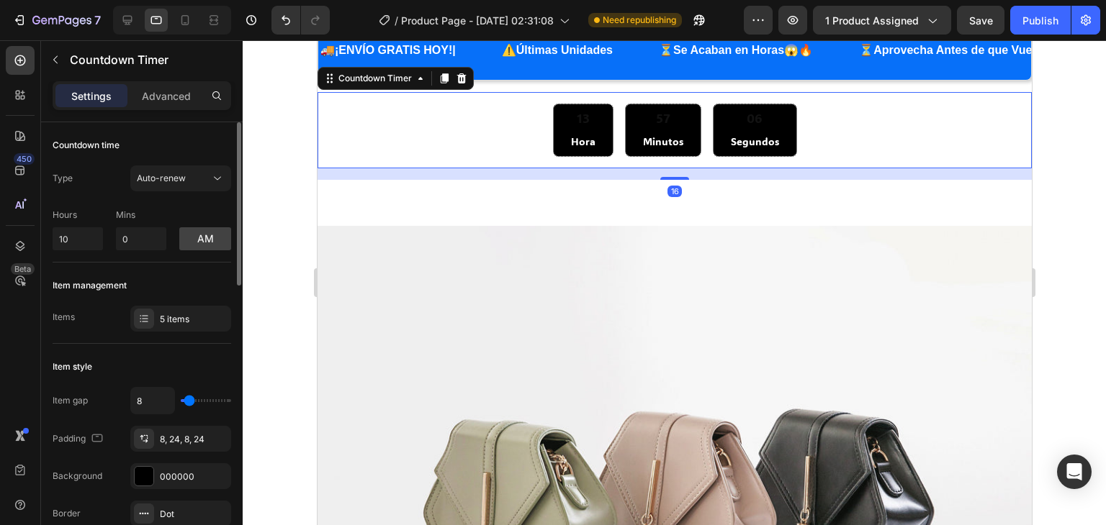
click at [467, 132] on div "13 Hora 57 Minutos 06 Segundos" at bounding box center [673, 131] width 691 height 54
click at [559, 126] on div "13 Hora" at bounding box center [582, 131] width 60 height 54
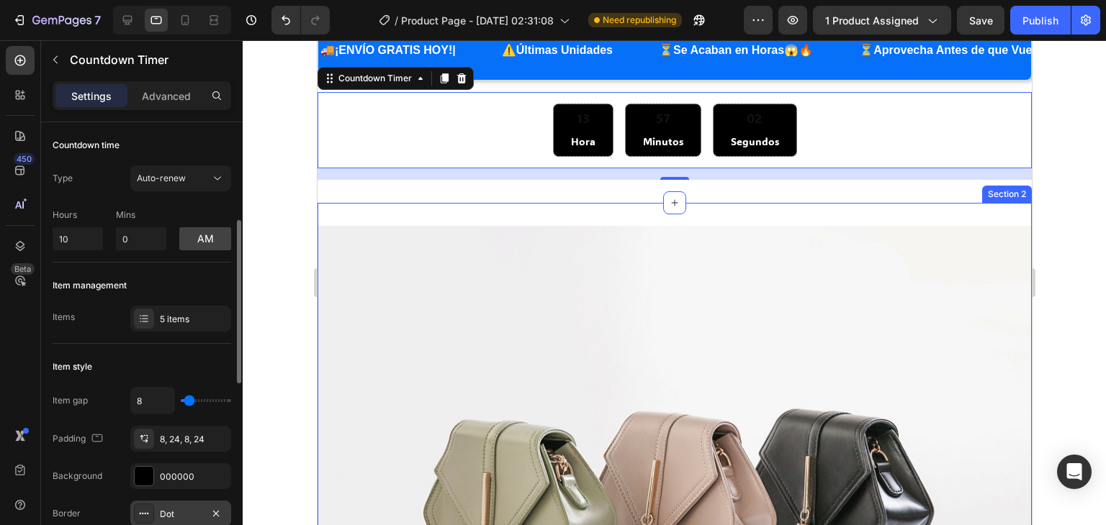
scroll to position [72, 0]
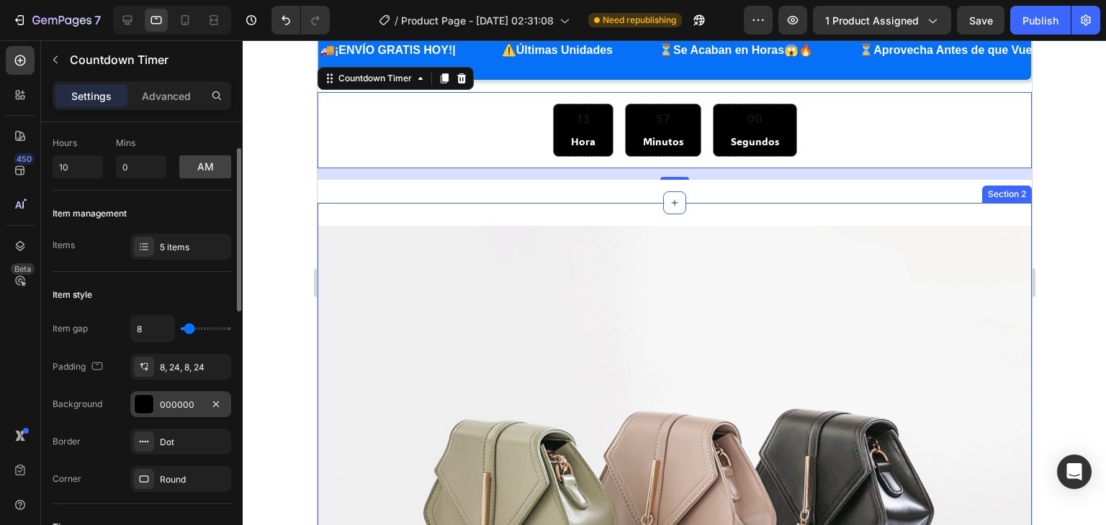
click at [173, 400] on div "000000" at bounding box center [181, 405] width 42 height 13
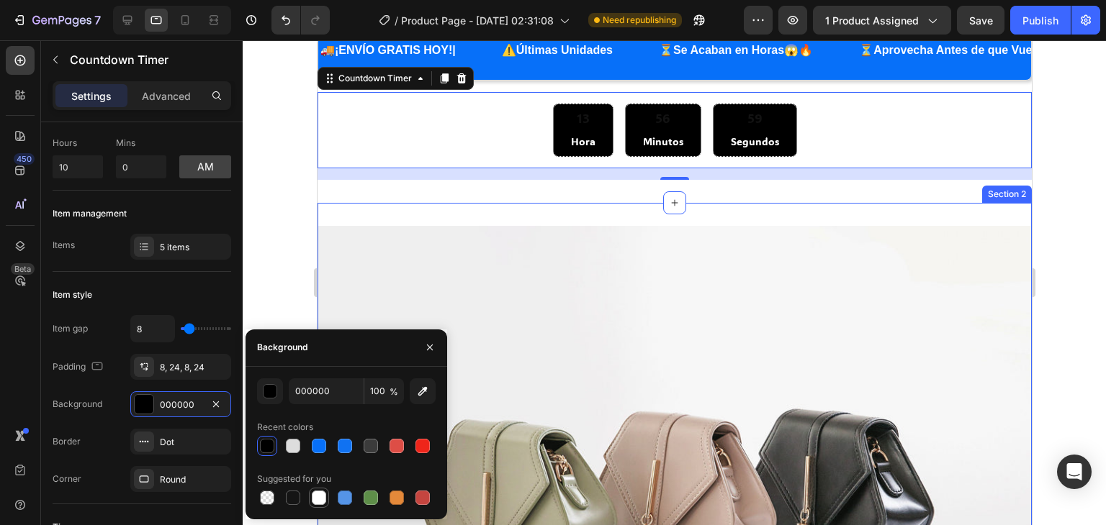
click at [317, 496] on div at bounding box center [319, 498] width 14 height 14
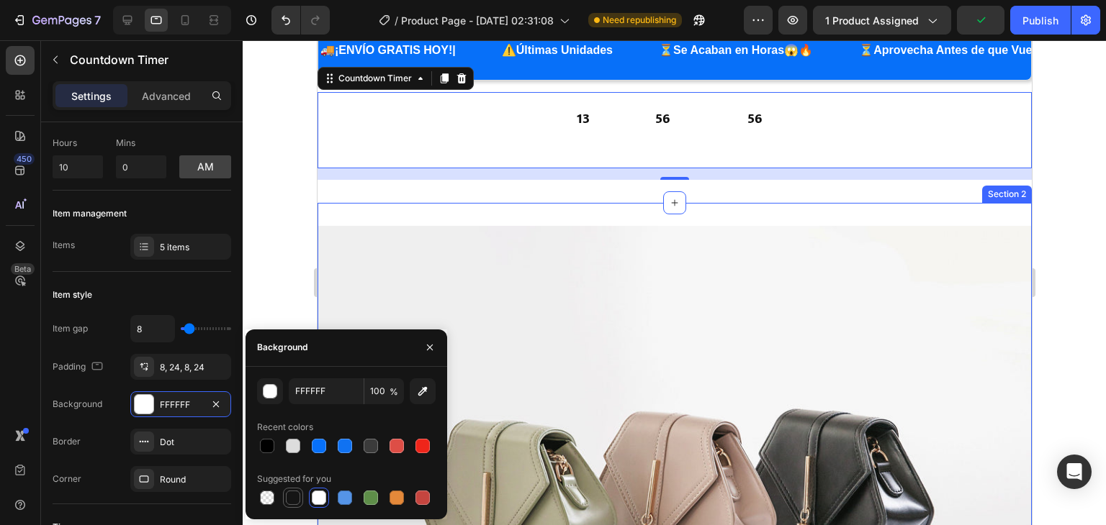
click at [296, 493] on div at bounding box center [293, 498] width 14 height 14
type input "151515"
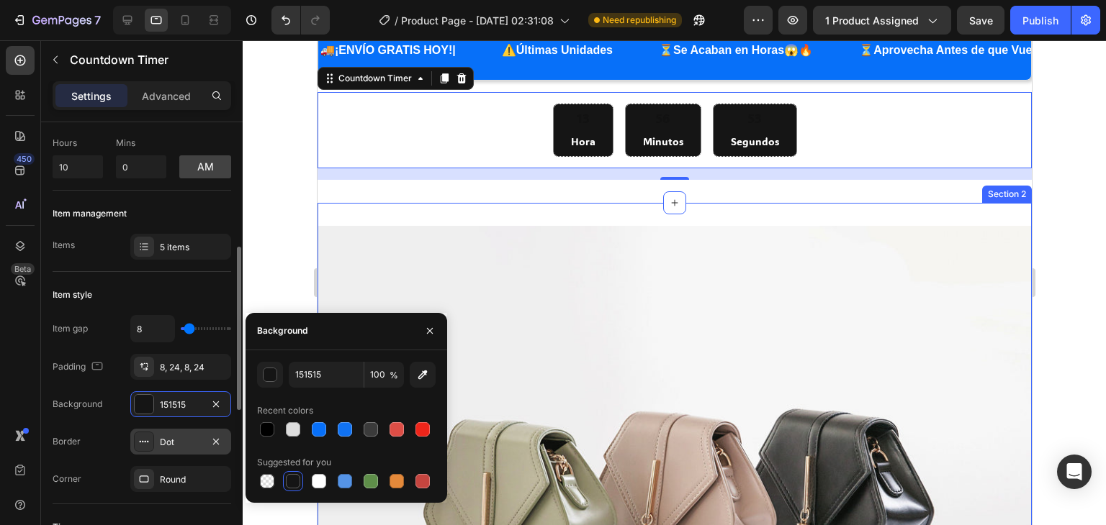
scroll to position [144, 0]
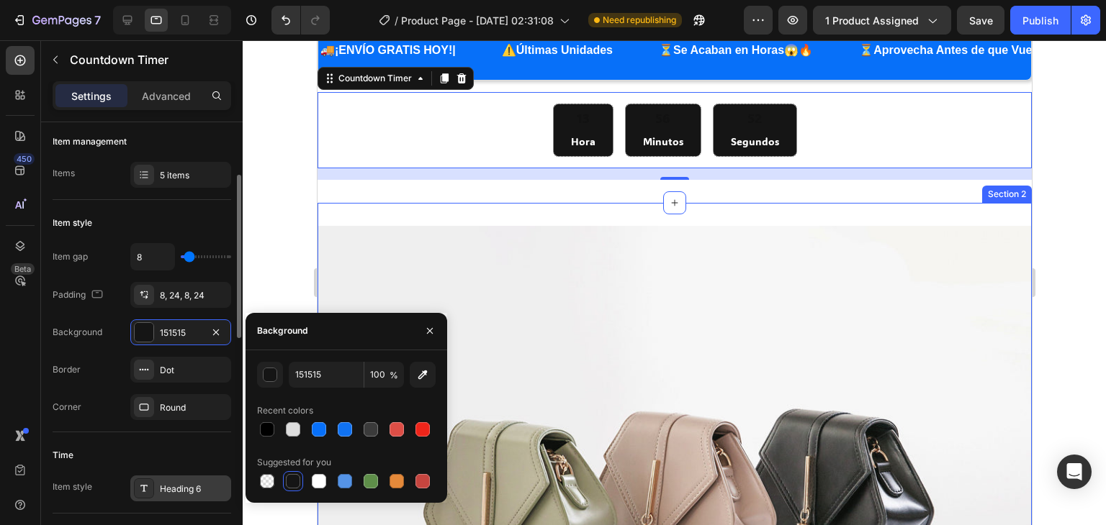
click at [171, 484] on div "Heading 6" at bounding box center [194, 489] width 68 height 13
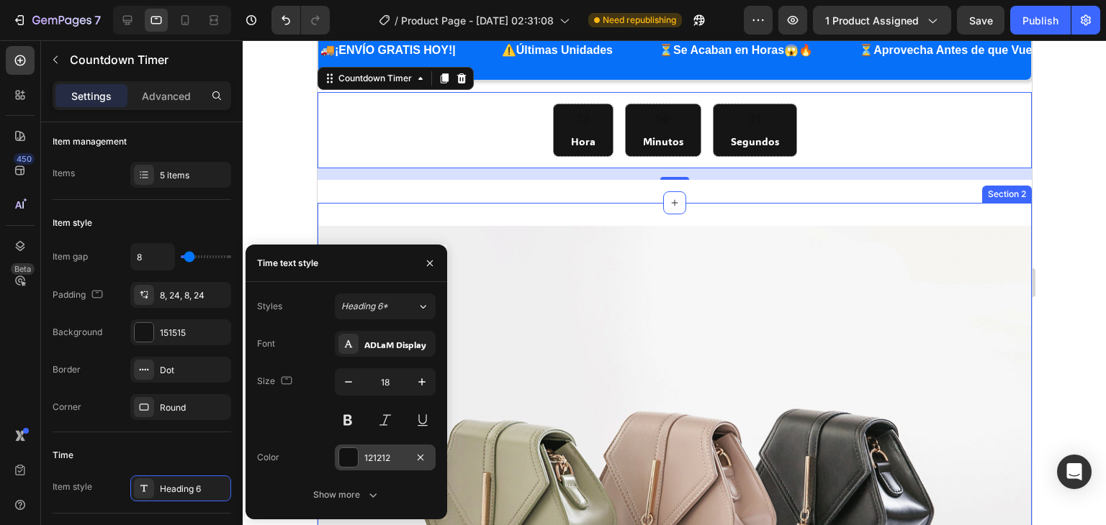
click at [346, 465] on div at bounding box center [348, 457] width 19 height 19
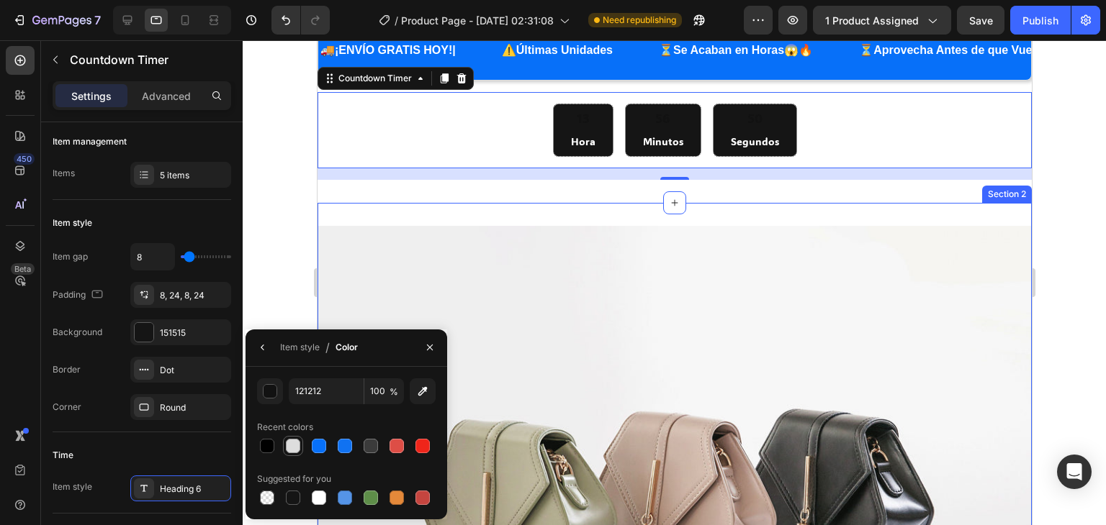
click at [298, 448] on div at bounding box center [293, 446] width 14 height 14
type input "DDDDDD"
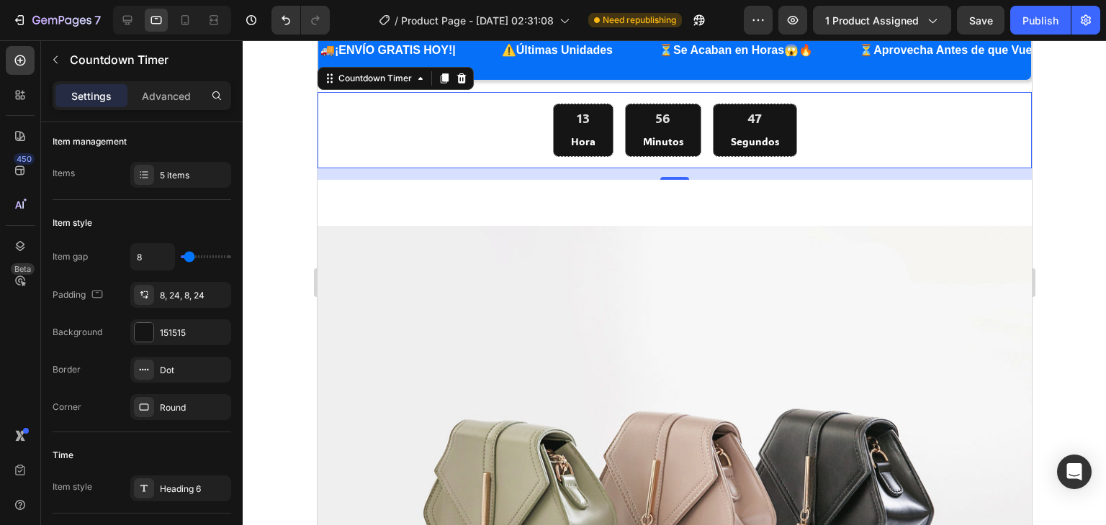
click at [574, 117] on div "13" at bounding box center [582, 118] width 24 height 17
click at [574, 118] on div "13" at bounding box center [582, 118] width 24 height 17
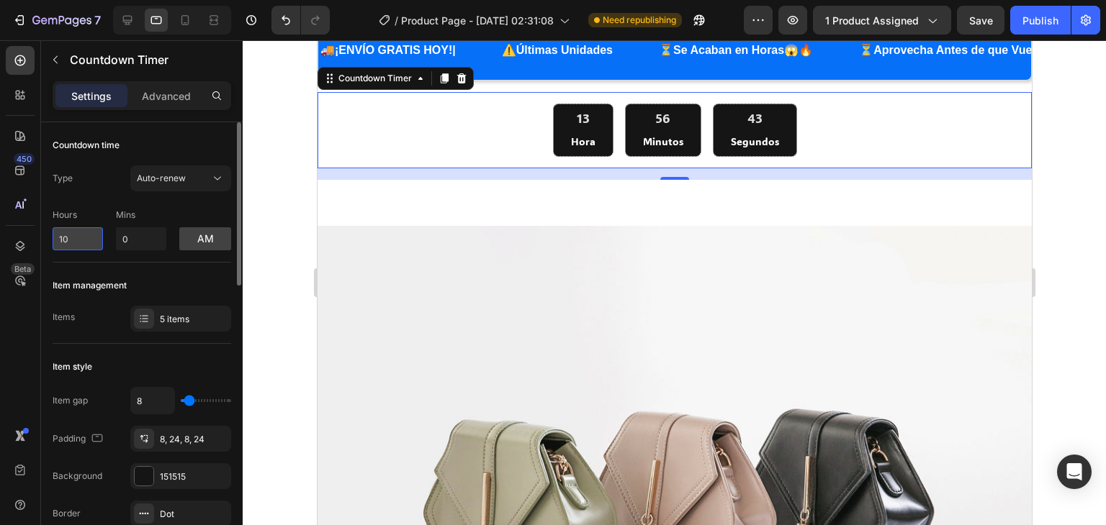
click at [72, 239] on input "10" at bounding box center [78, 238] width 50 height 23
type input "1"
click at [290, 193] on div at bounding box center [674, 282] width 863 height 485
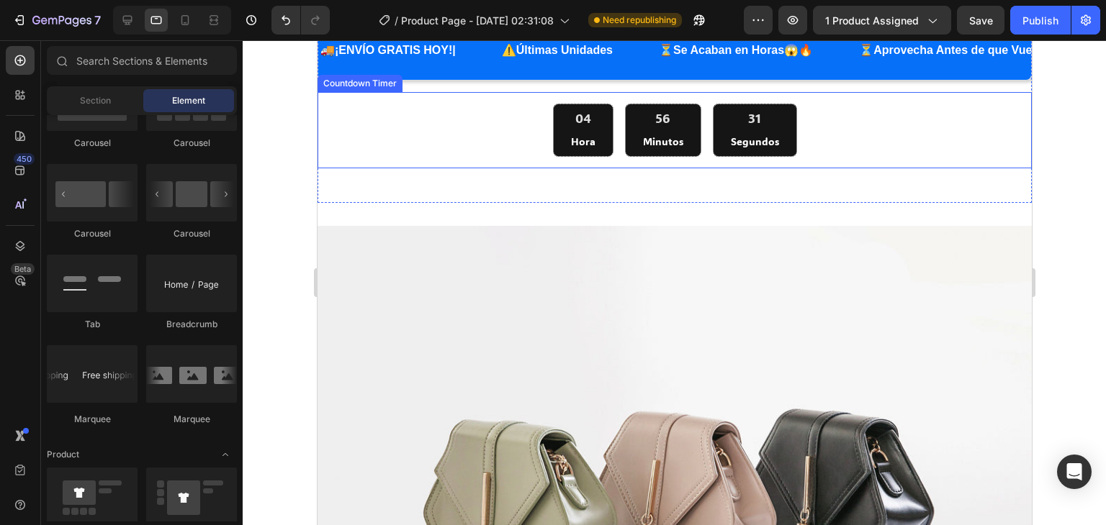
click at [484, 143] on div "04 Hora 56 Minutos 31 Segundos" at bounding box center [673, 131] width 691 height 54
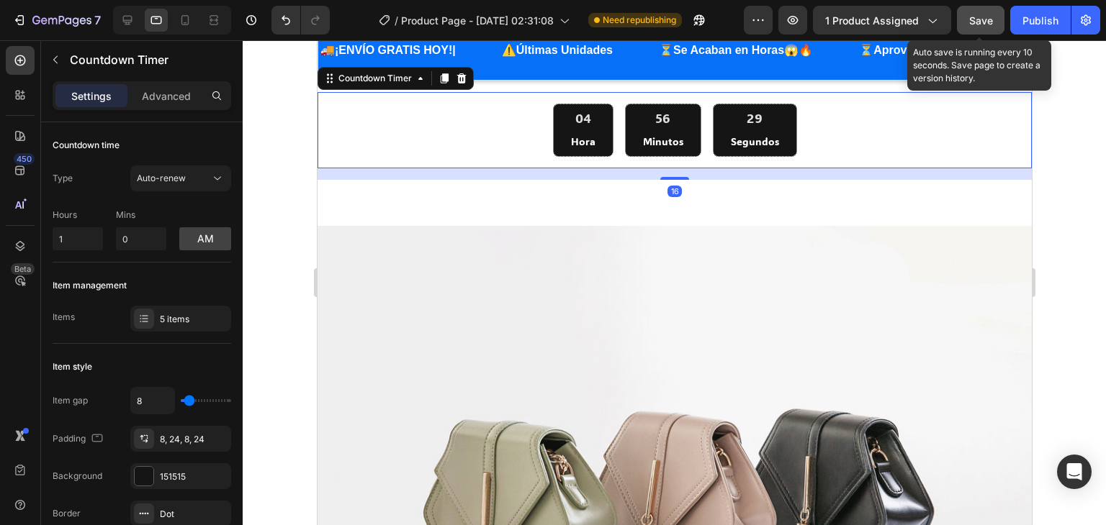
click at [982, 18] on span "Save" at bounding box center [981, 20] width 24 height 12
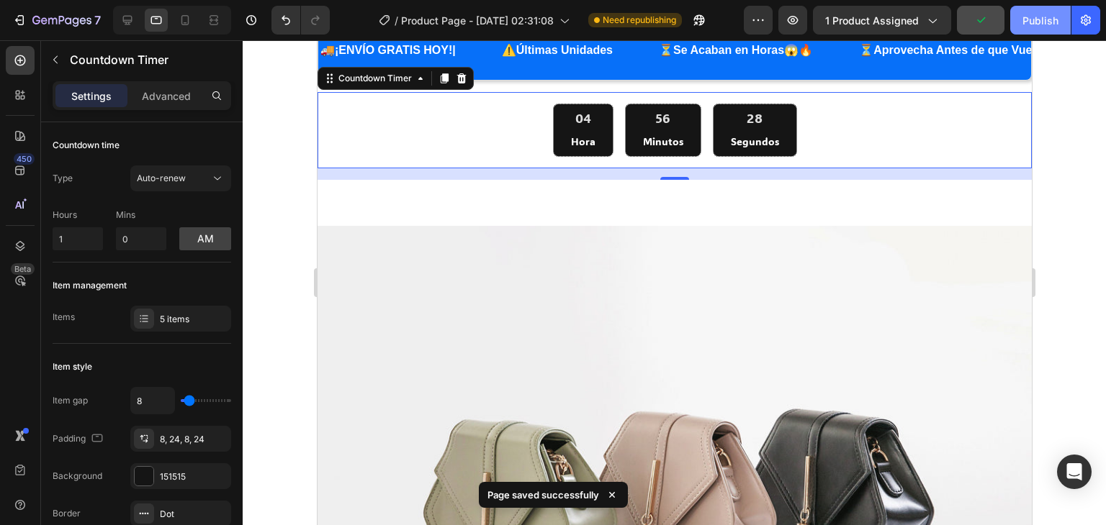
click at [1047, 19] on div "Publish" at bounding box center [1040, 20] width 36 height 15
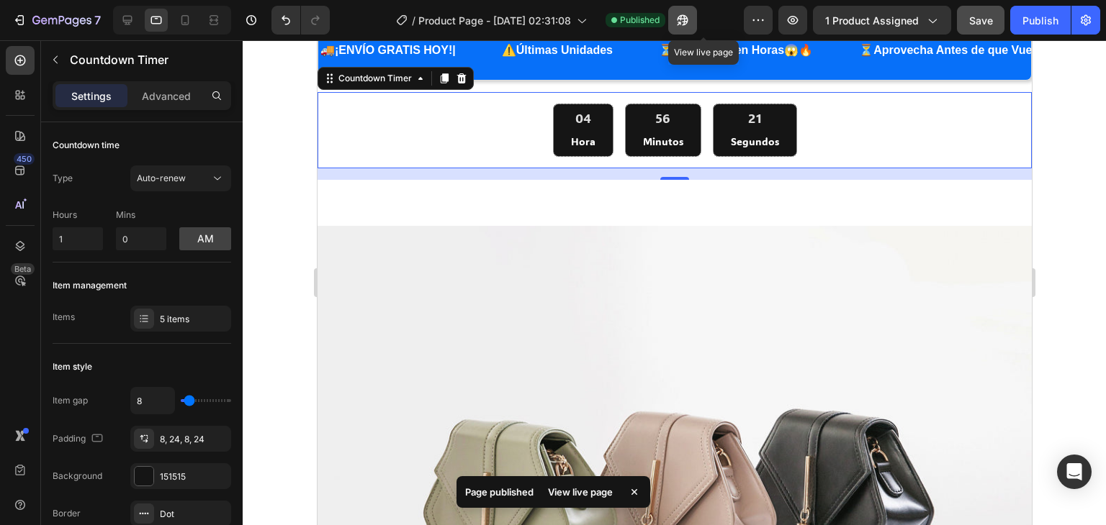
click at [680, 22] on icon "button" at bounding box center [679, 24] width 4 height 4
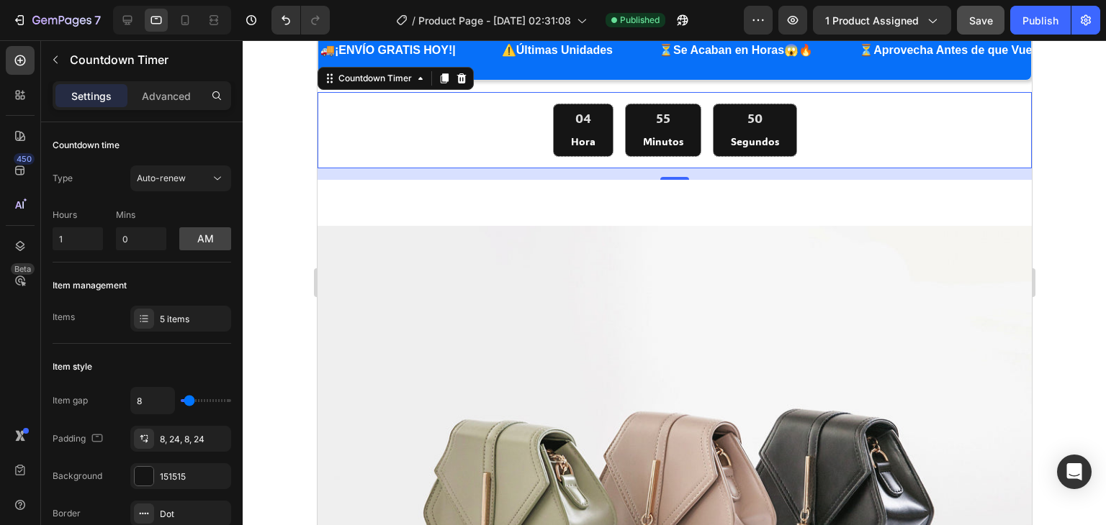
click at [597, 123] on div "04 Hora" at bounding box center [582, 131] width 60 height 54
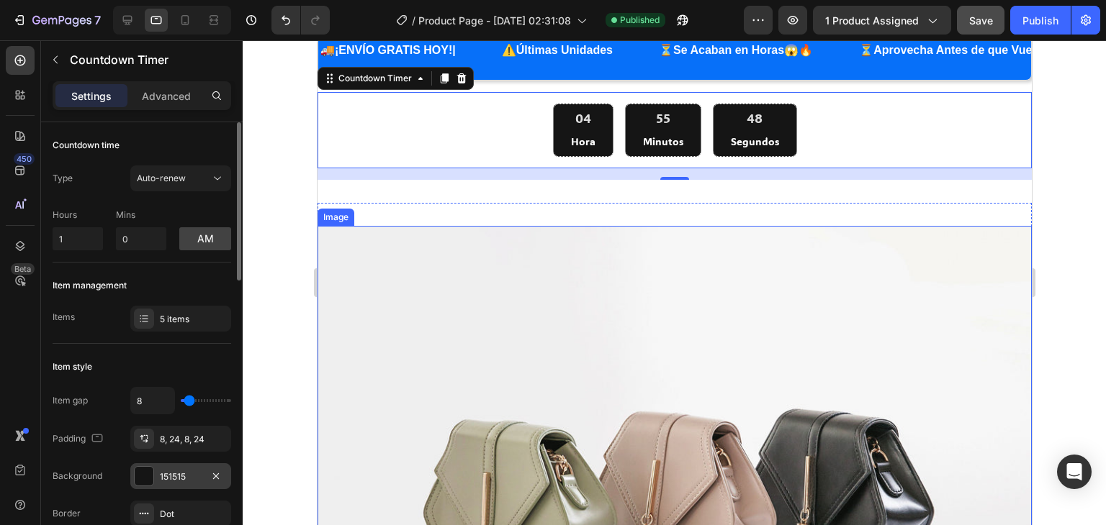
click at [146, 469] on div at bounding box center [144, 476] width 19 height 19
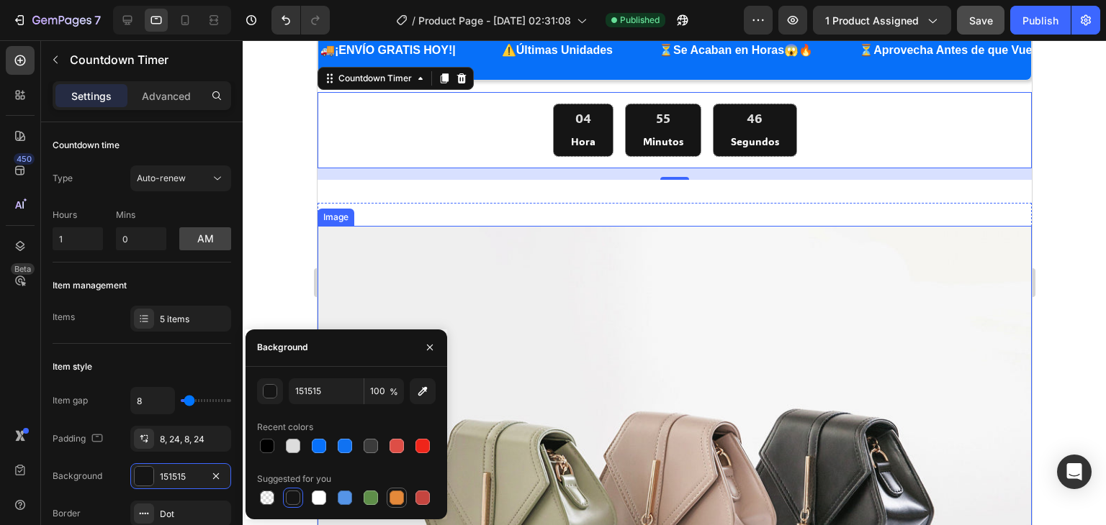
click at [394, 497] on div at bounding box center [396, 498] width 14 height 14
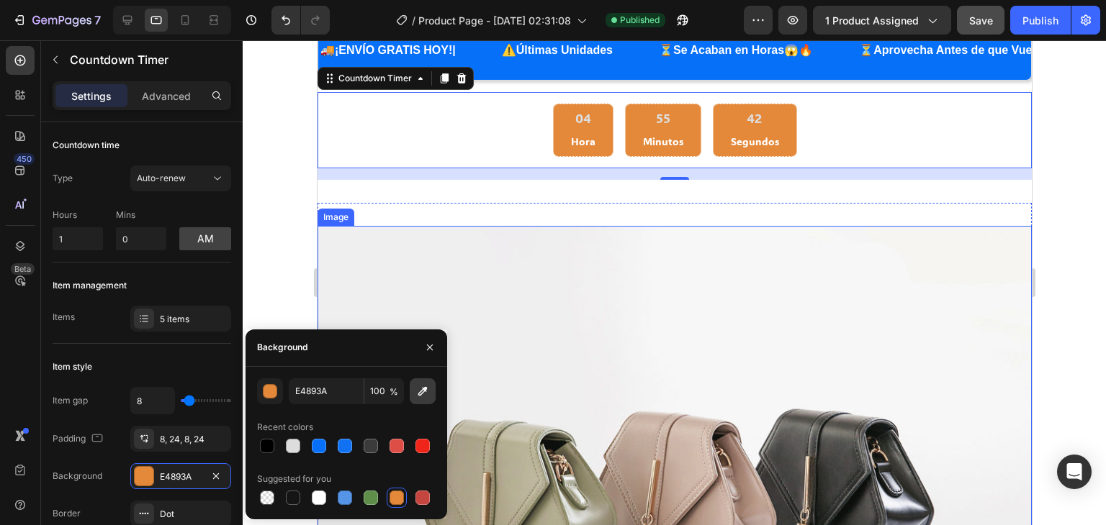
click at [417, 392] on icon "button" at bounding box center [422, 391] width 14 height 14
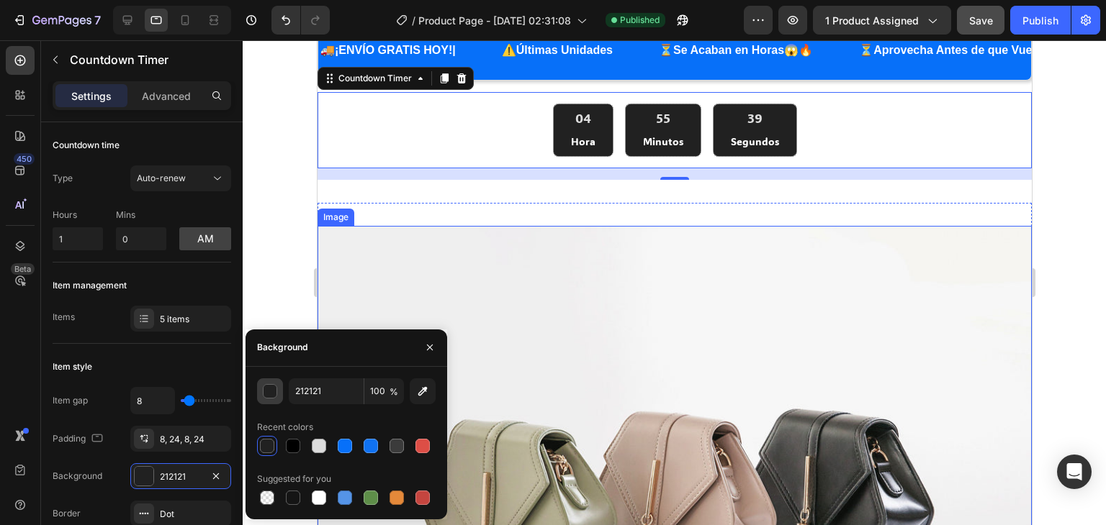
click at [274, 389] on div "button" at bounding box center [270, 392] width 14 height 14
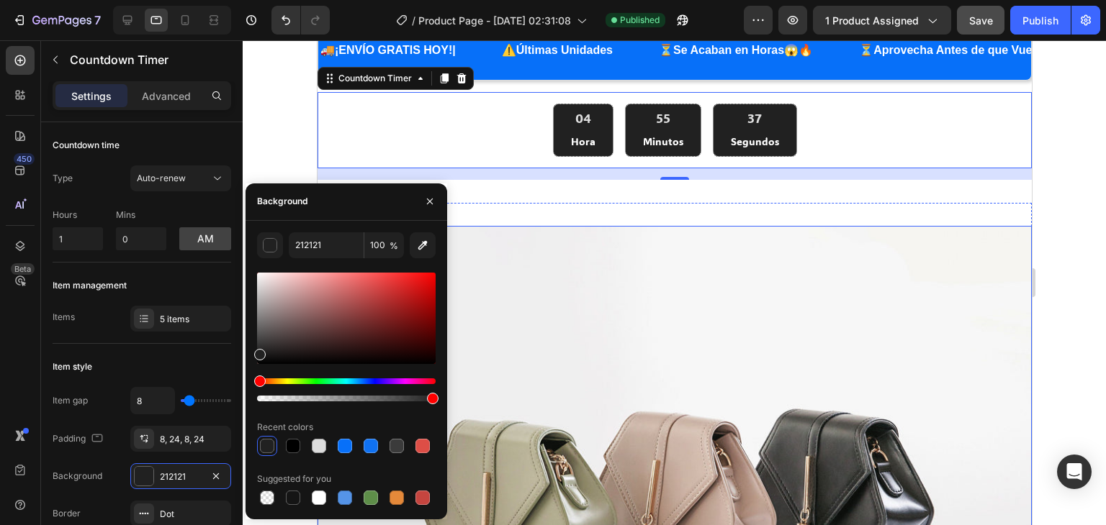
click at [284, 379] on div "Hue" at bounding box center [346, 382] width 179 height 6
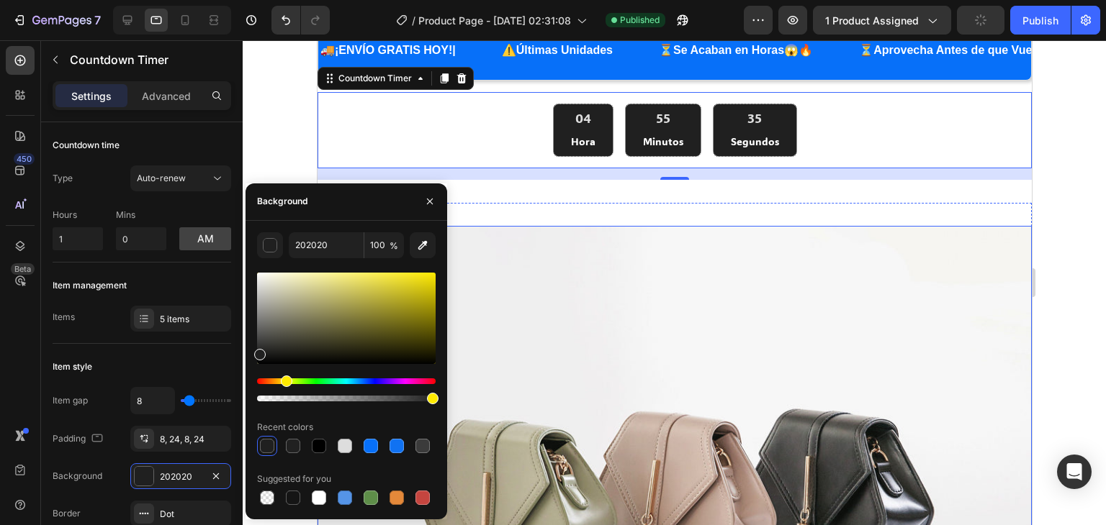
drag, startPoint x: 397, startPoint y: 290, endPoint x: 403, endPoint y: 286, distance: 7.4
click at [400, 288] on div at bounding box center [346, 318] width 179 height 91
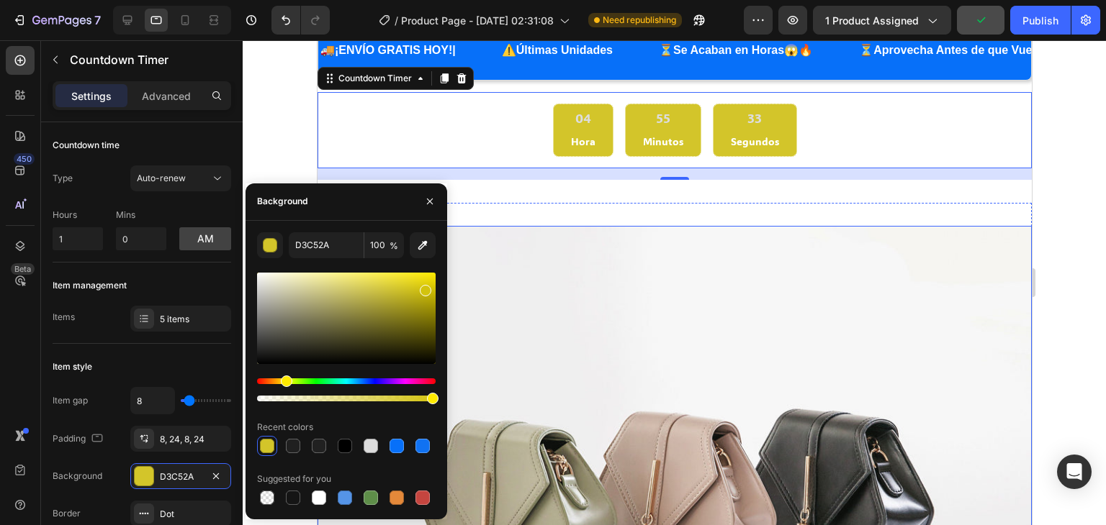
click at [424, 288] on div at bounding box center [346, 318] width 179 height 91
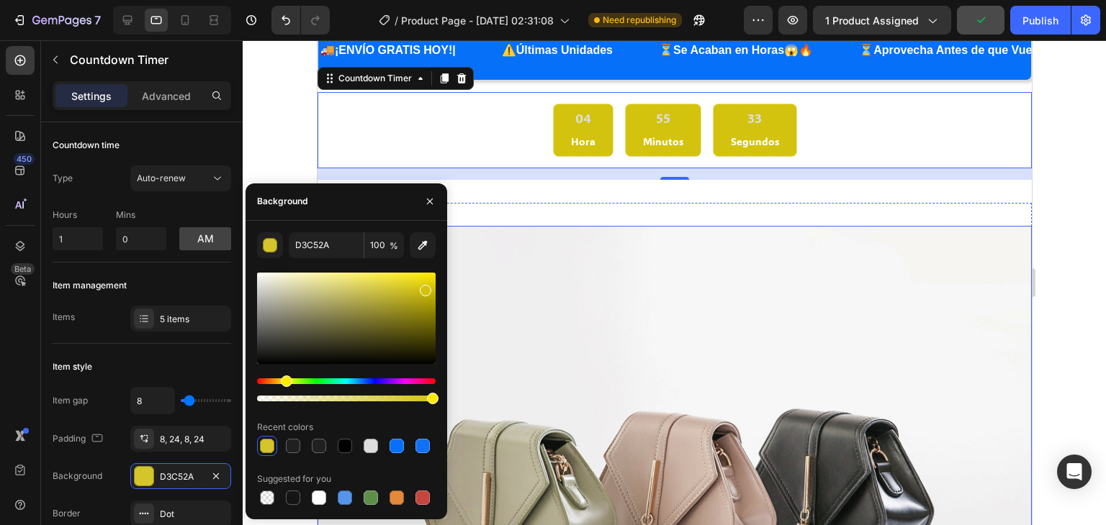
type input "D3C30E"
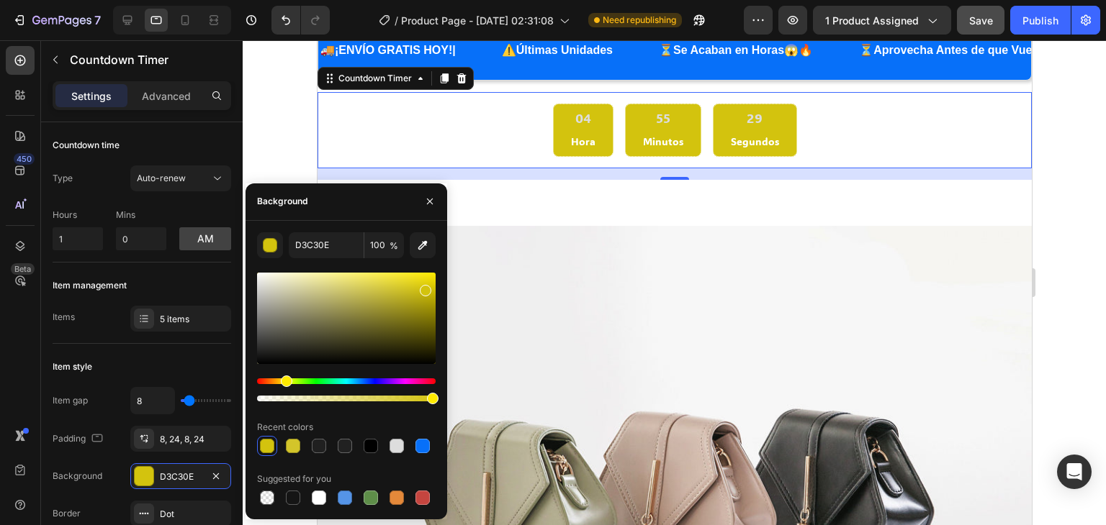
click at [589, 120] on div "04" at bounding box center [582, 118] width 24 height 17
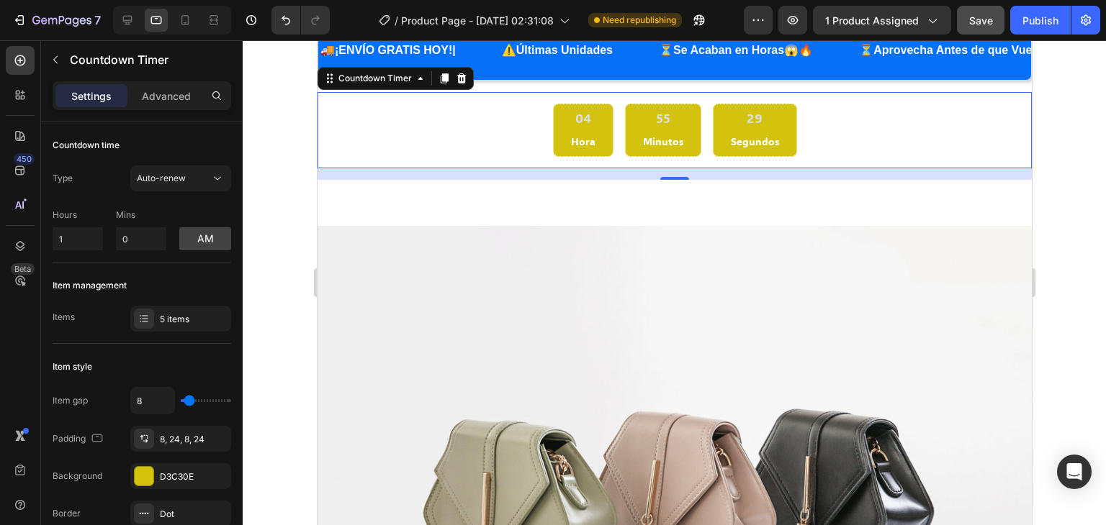
click at [589, 120] on div "04" at bounding box center [582, 118] width 24 height 17
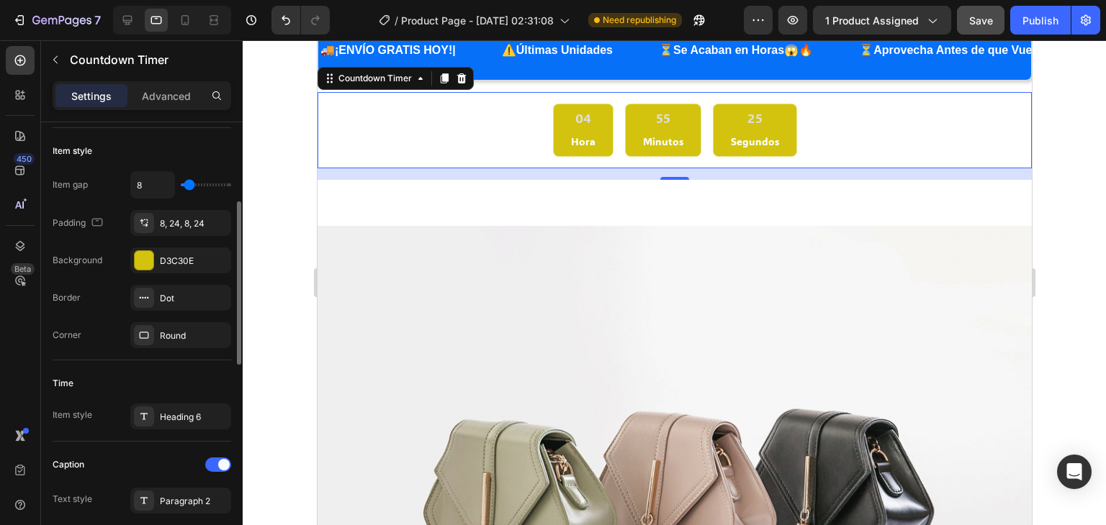
scroll to position [288, 0]
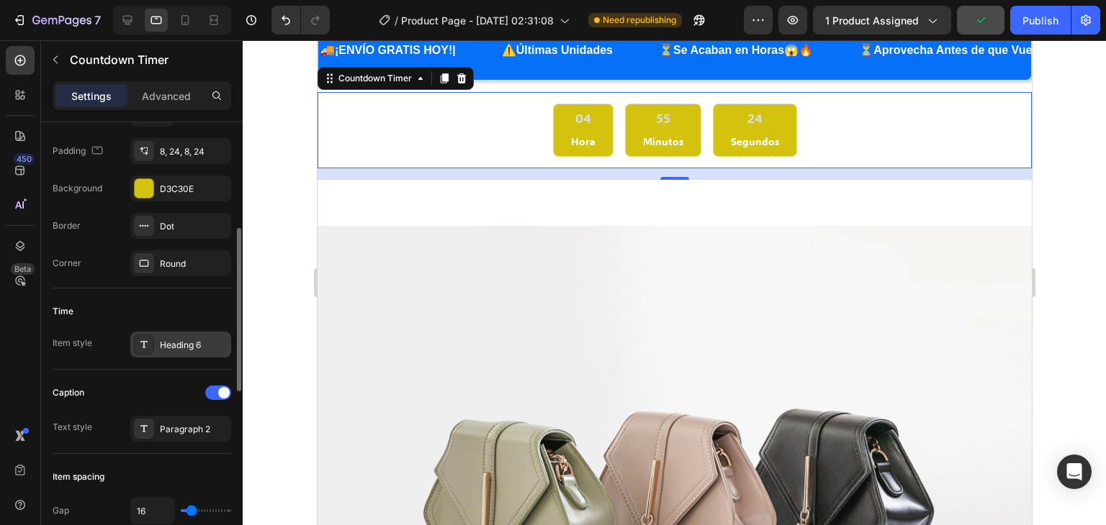
click at [167, 348] on div "Heading 6" at bounding box center [194, 345] width 68 height 13
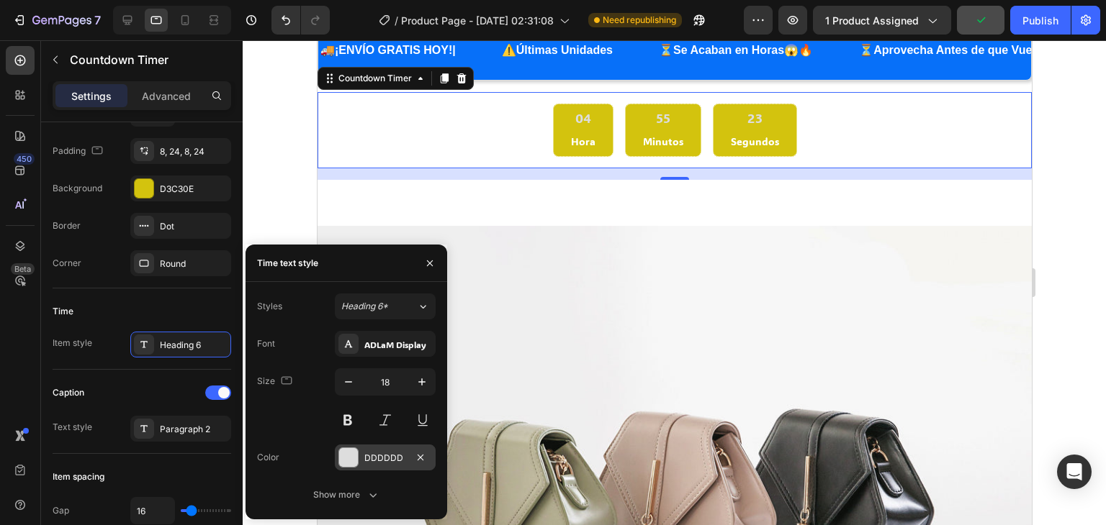
click at [346, 454] on div at bounding box center [348, 457] width 19 height 19
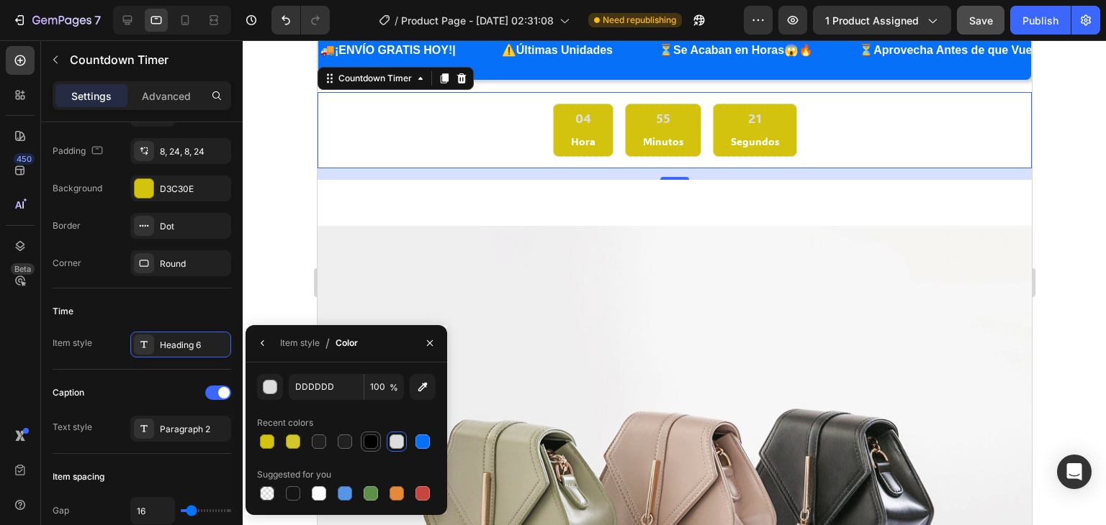
click at [369, 441] on div at bounding box center [371, 442] width 14 height 14
type input "000000"
click at [573, 144] on p "Hora" at bounding box center [582, 141] width 24 height 18
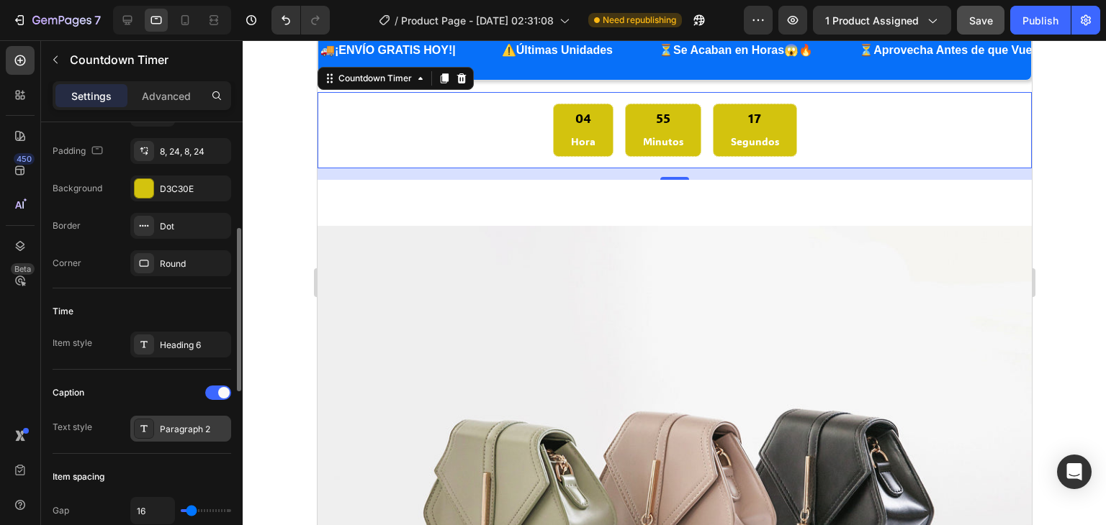
click at [188, 426] on div "Paragraph 2" at bounding box center [194, 429] width 68 height 13
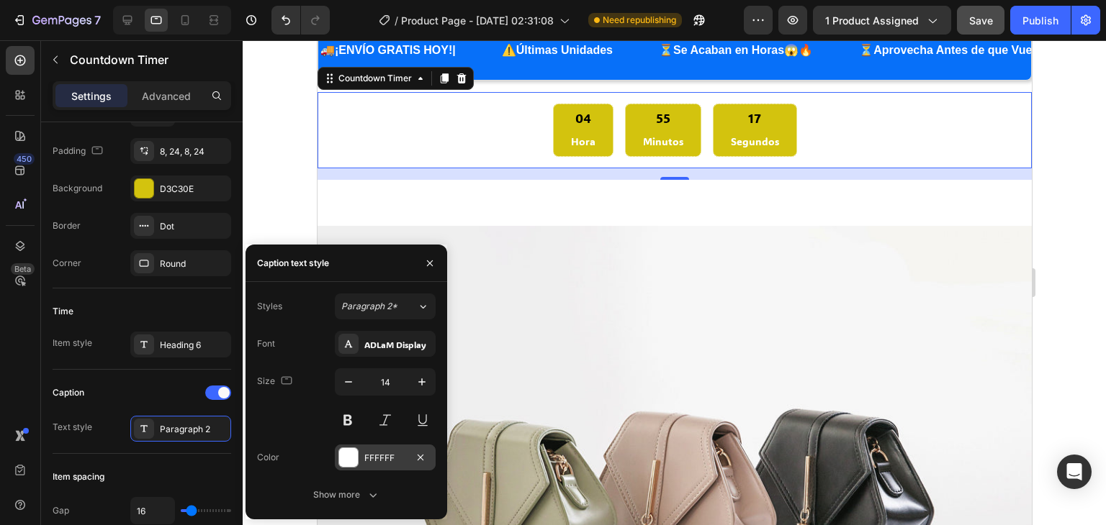
click at [352, 455] on div at bounding box center [348, 457] width 19 height 19
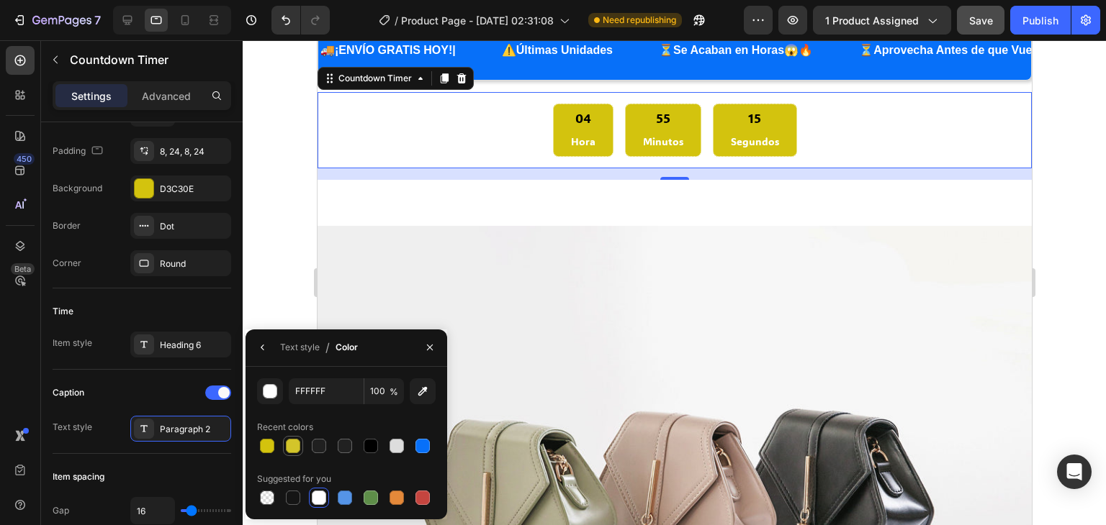
click at [294, 446] on div at bounding box center [293, 446] width 14 height 14
click at [371, 447] on div at bounding box center [371, 446] width 14 height 14
type input "000000"
click at [470, 125] on div "04 Hora 55 Minutos 12 Segundos" at bounding box center [673, 131] width 691 height 54
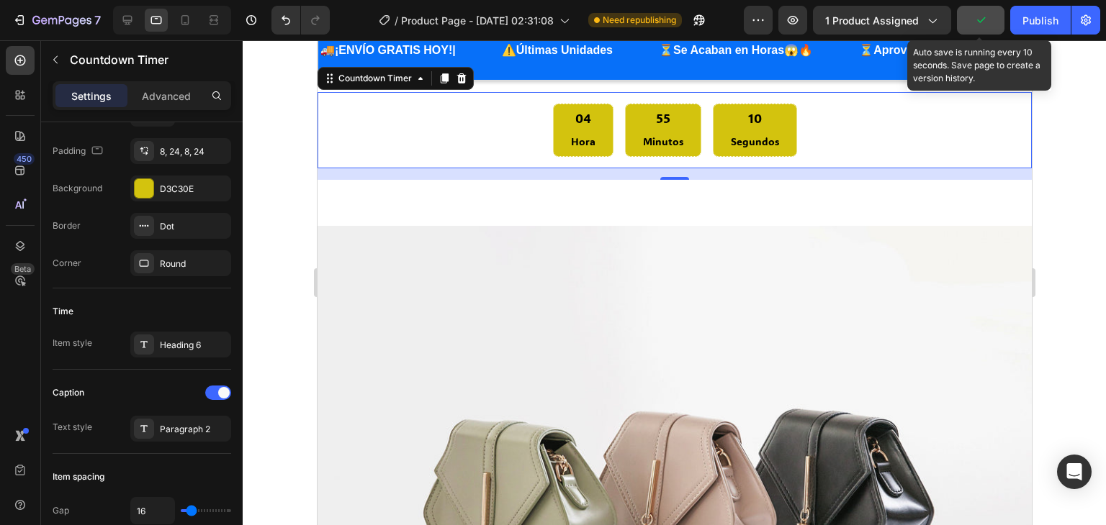
click at [986, 19] on icon "button" at bounding box center [980, 20] width 14 height 14
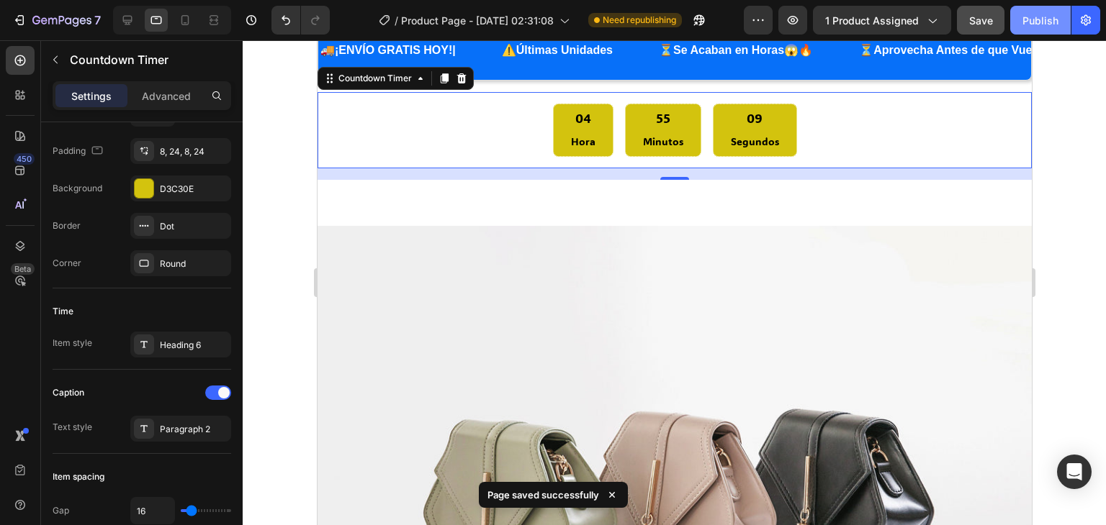
click at [1031, 14] on div "Publish" at bounding box center [1040, 20] width 36 height 15
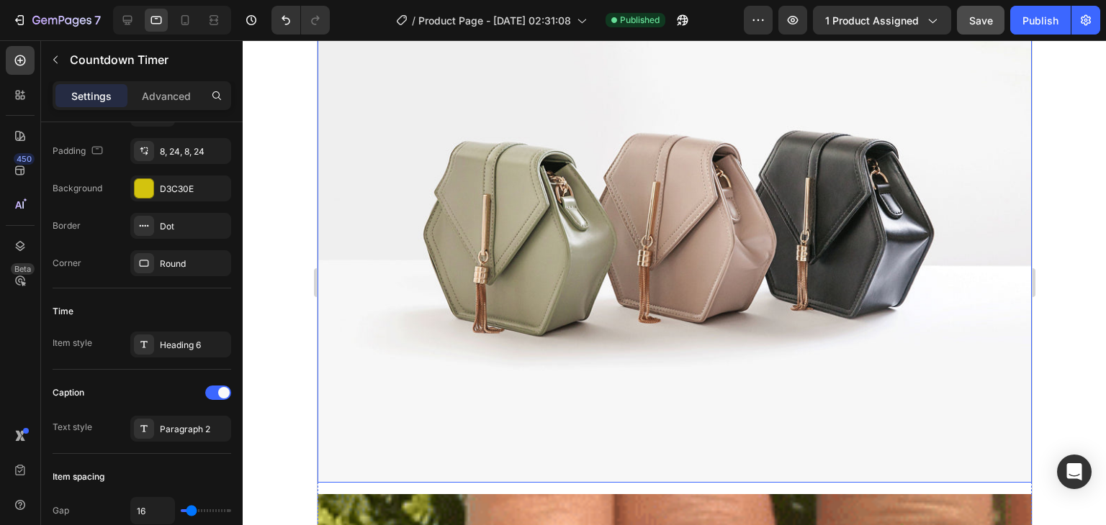
scroll to position [360, 0]
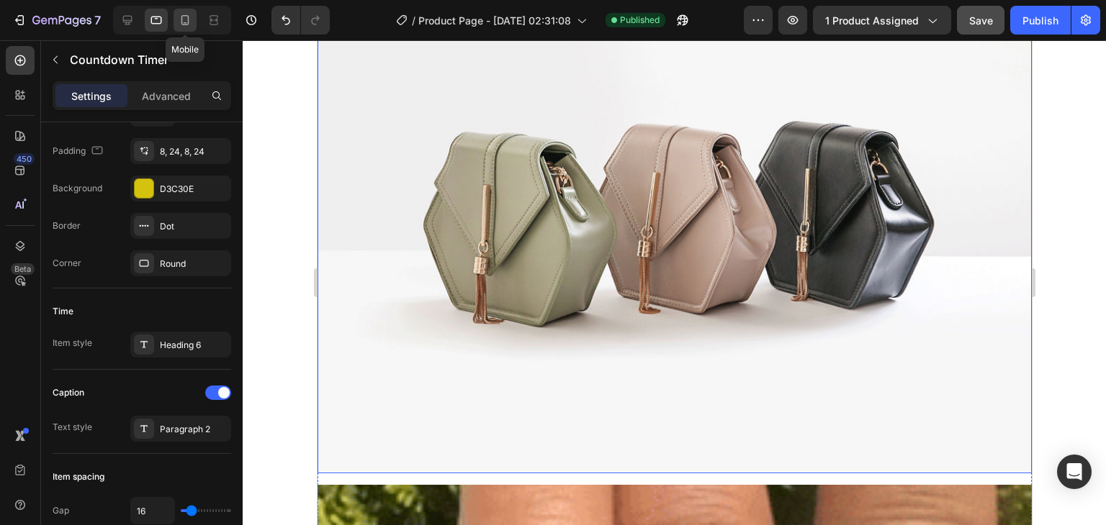
click at [187, 19] on icon at bounding box center [185, 20] width 8 height 10
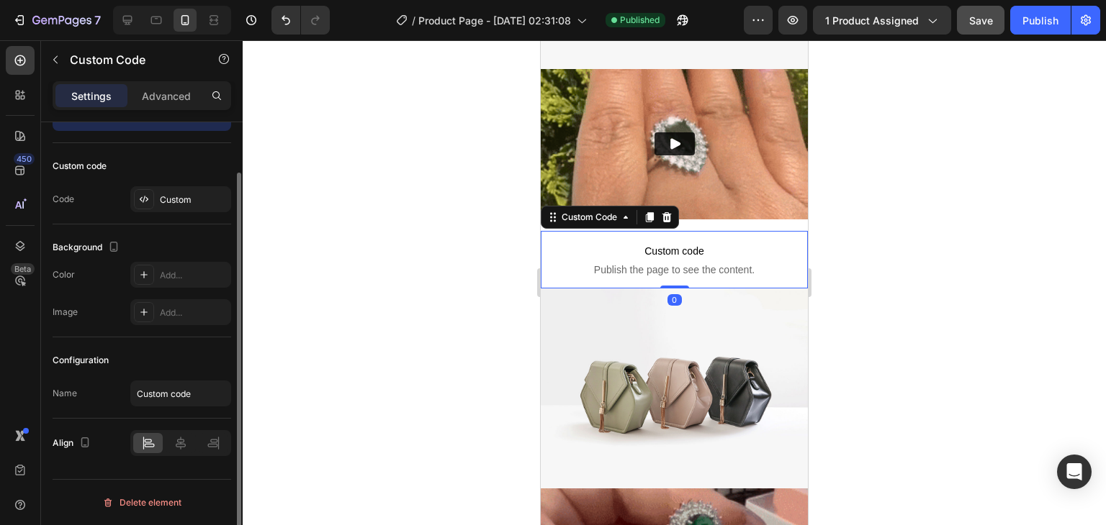
scroll to position [57, 0]
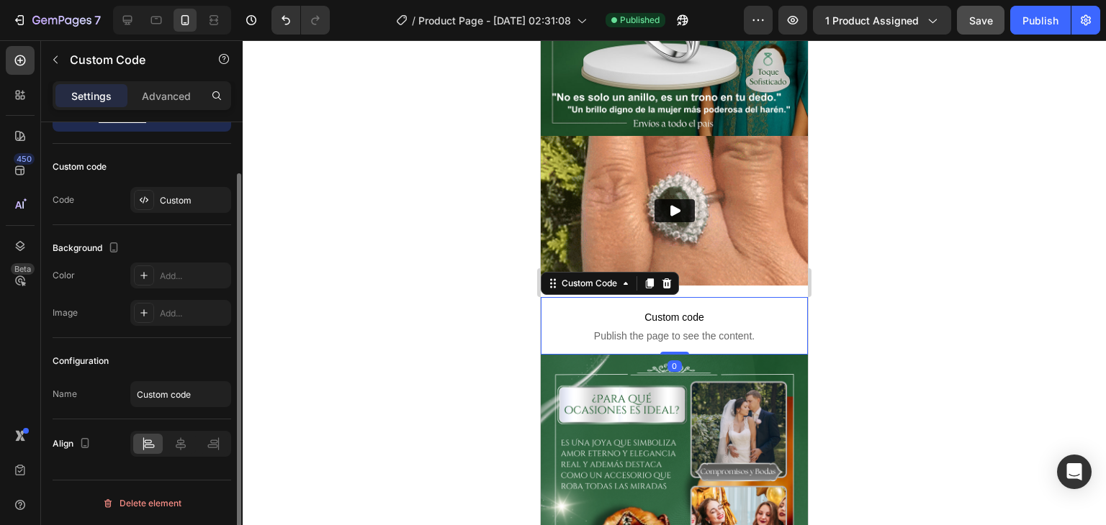
click at [740, 297] on p "Custom code Publish the page to see the content." at bounding box center [674, 326] width 267 height 58
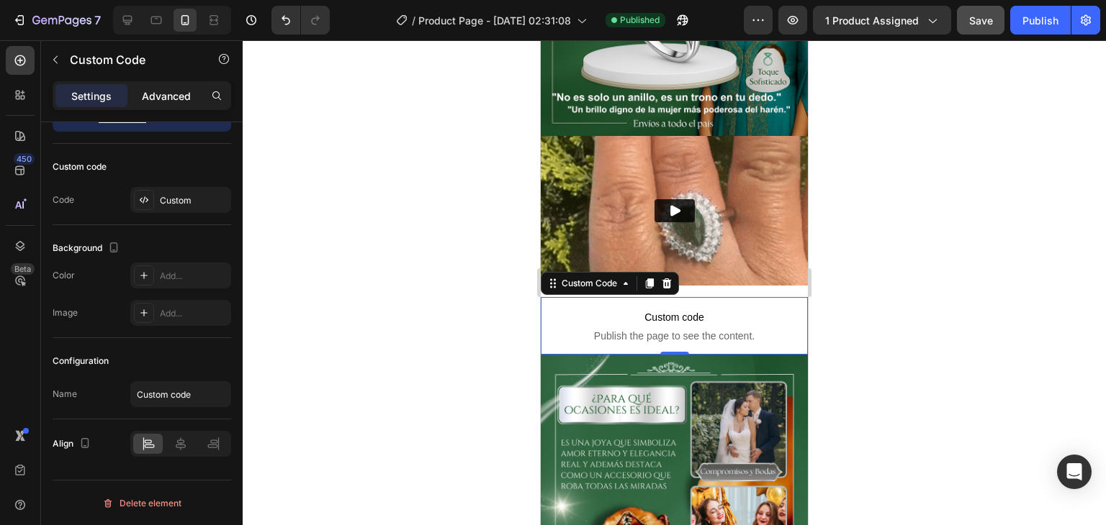
click at [163, 93] on p "Advanced" at bounding box center [166, 96] width 49 height 15
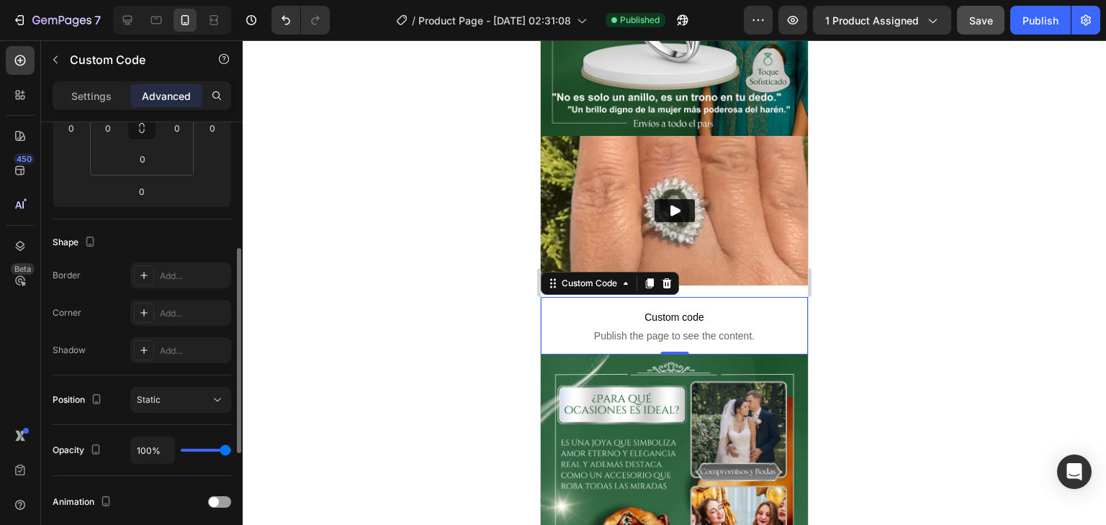
scroll to position [201, 0]
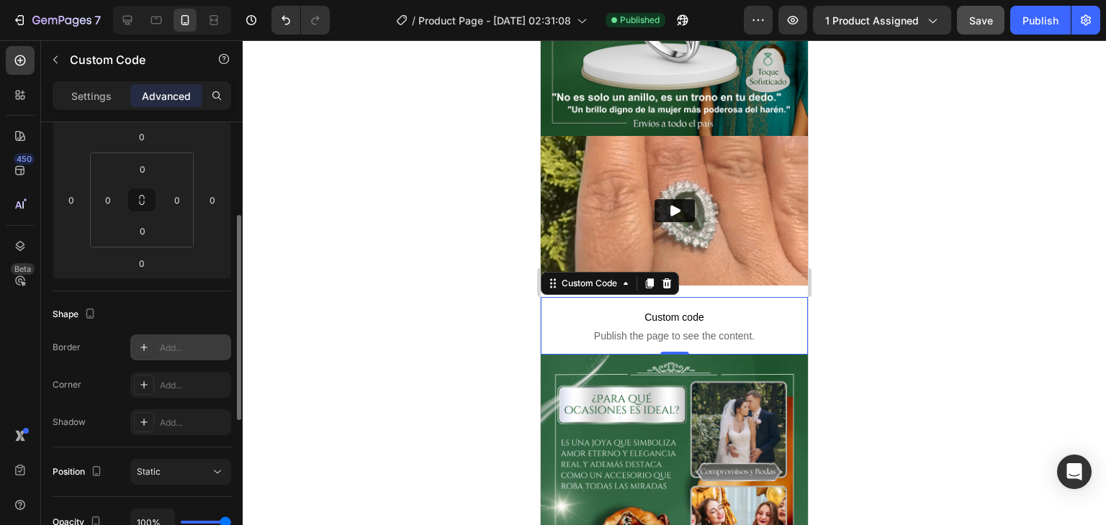
click at [163, 343] on div "Add..." at bounding box center [194, 348] width 68 height 13
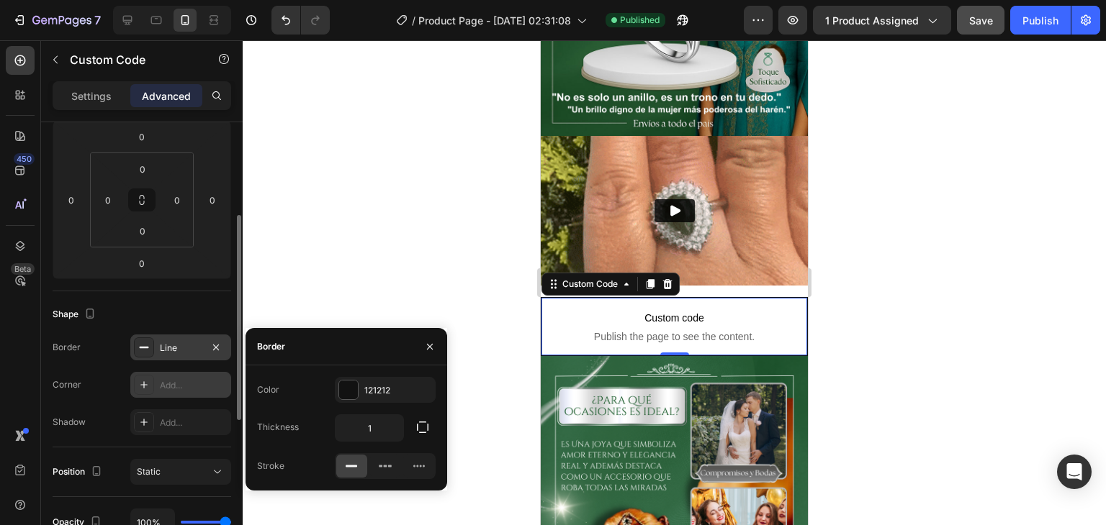
click at [150, 376] on div at bounding box center [144, 385] width 20 height 20
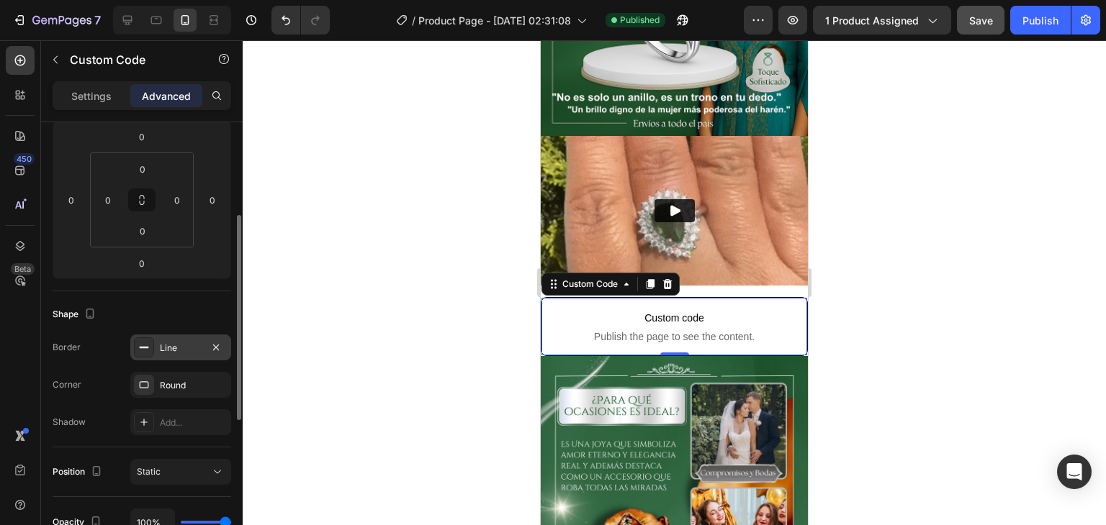
click at [155, 407] on div "Border Line Corner Round Shadow Add..." at bounding box center [142, 385] width 179 height 101
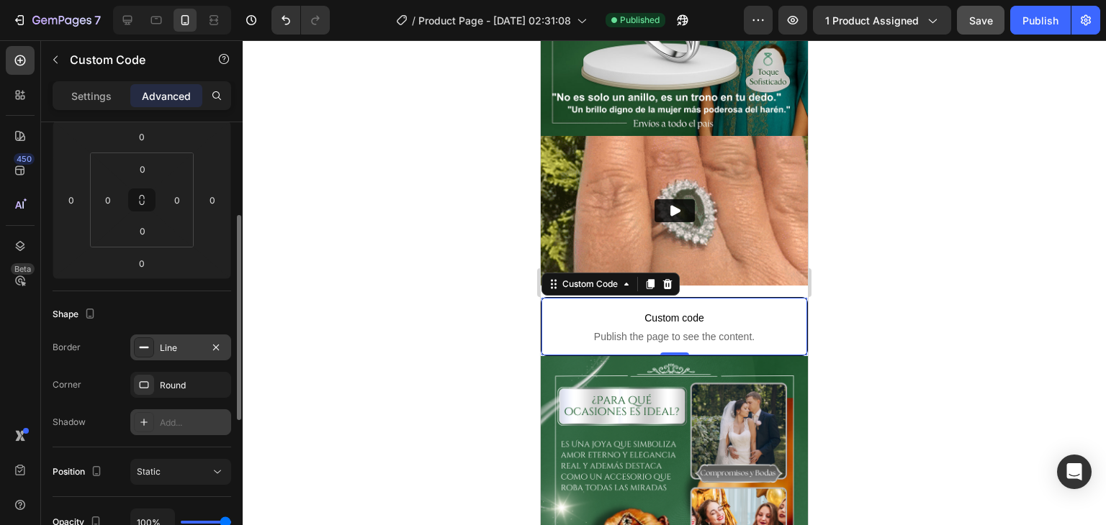
click at [158, 422] on div "Add..." at bounding box center [180, 423] width 101 height 26
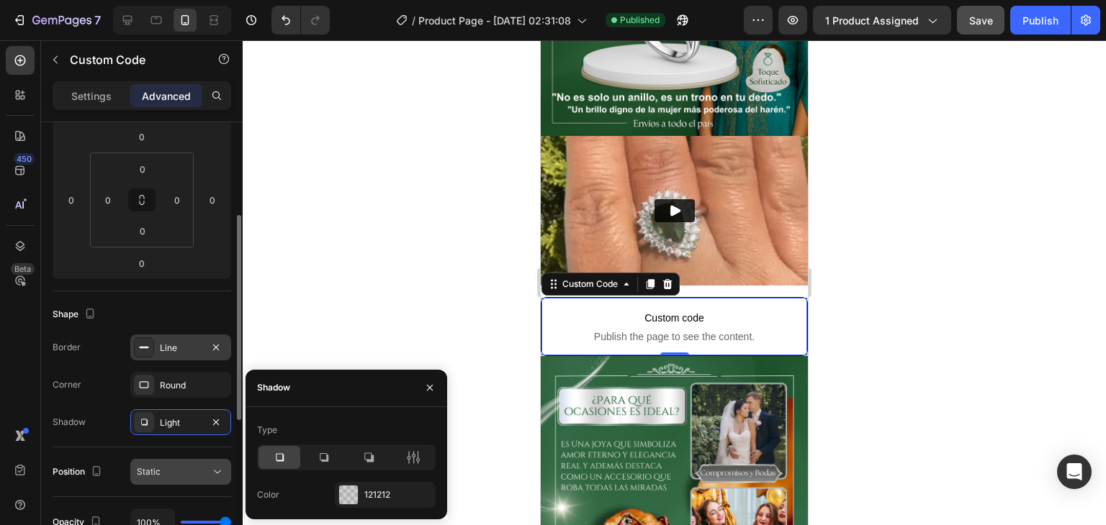
click at [161, 470] on div "Static" at bounding box center [173, 472] width 73 height 13
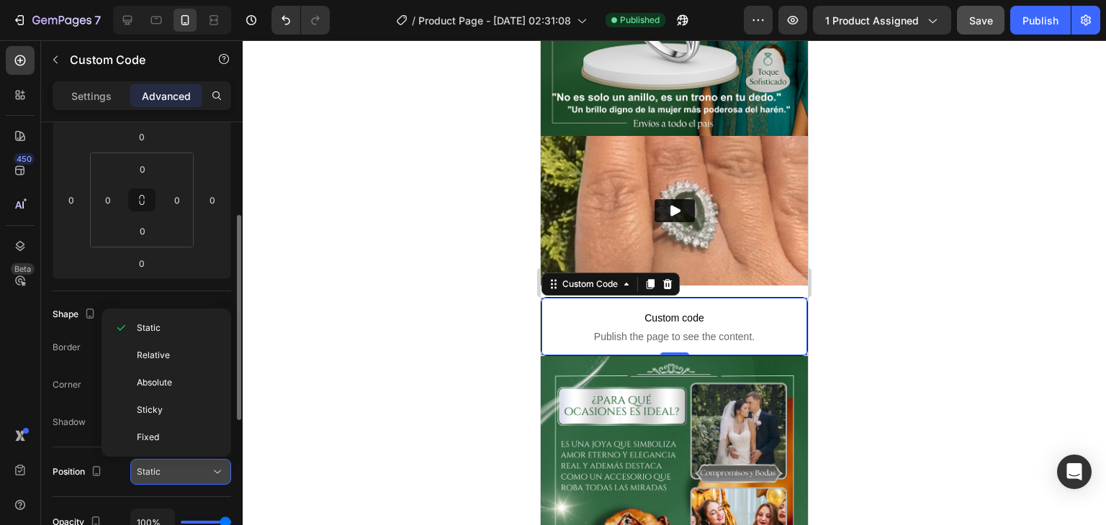
click at [216, 465] on icon at bounding box center [217, 472] width 14 height 14
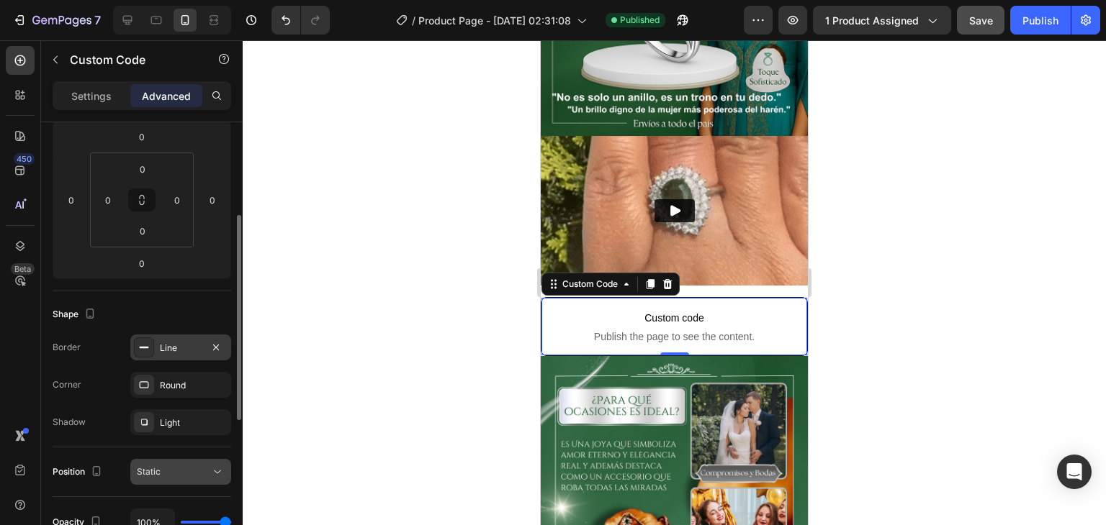
click at [216, 465] on icon at bounding box center [217, 472] width 14 height 14
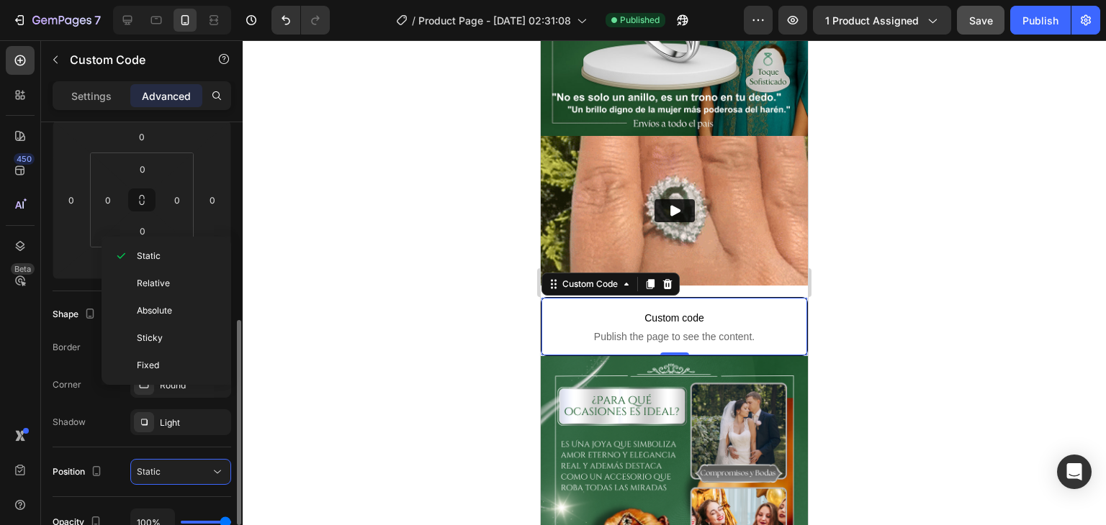
scroll to position [273, 0]
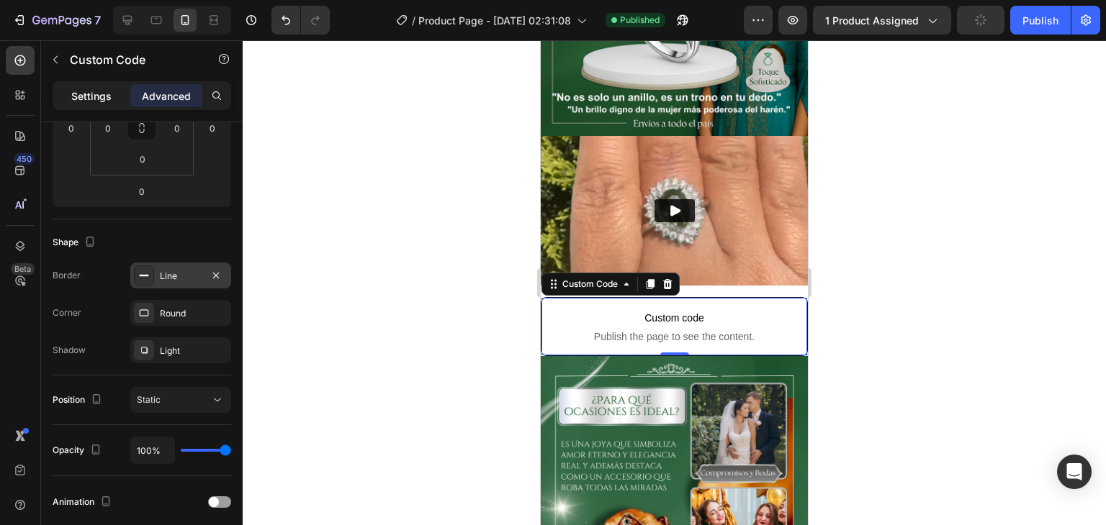
drag, startPoint x: 99, startPoint y: 92, endPoint x: 112, endPoint y: 105, distance: 18.3
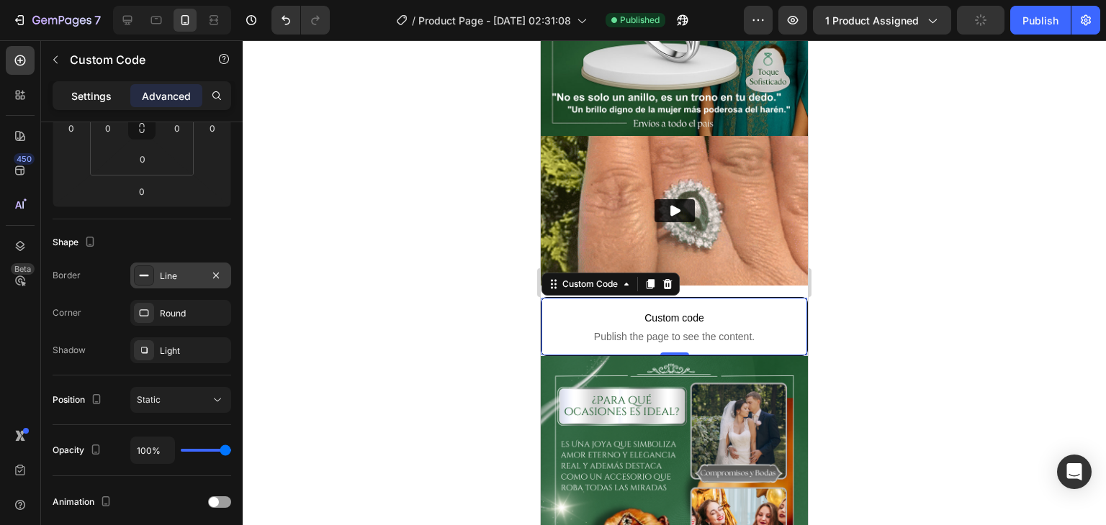
click at [99, 92] on p "Settings" at bounding box center [91, 96] width 40 height 15
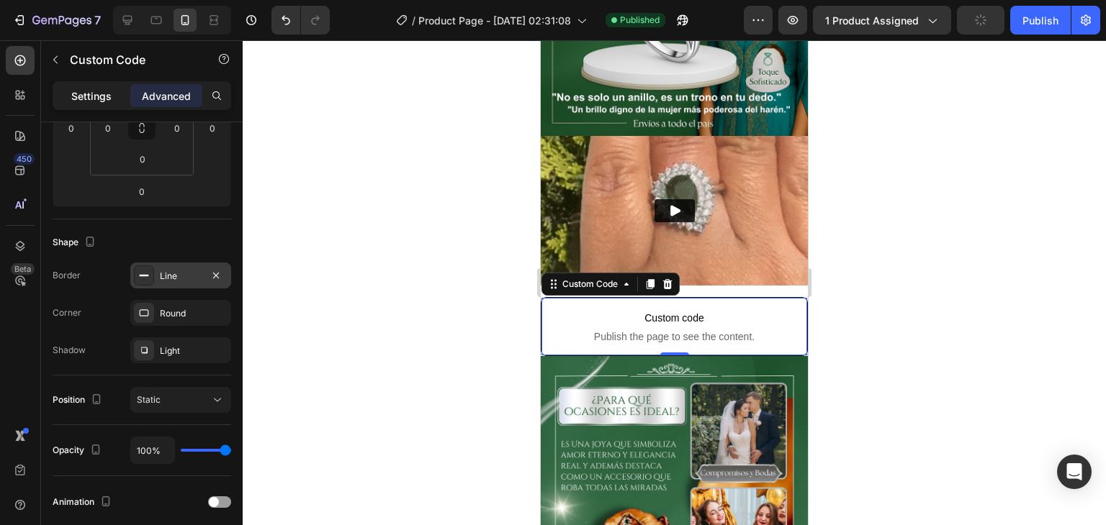
scroll to position [57, 0]
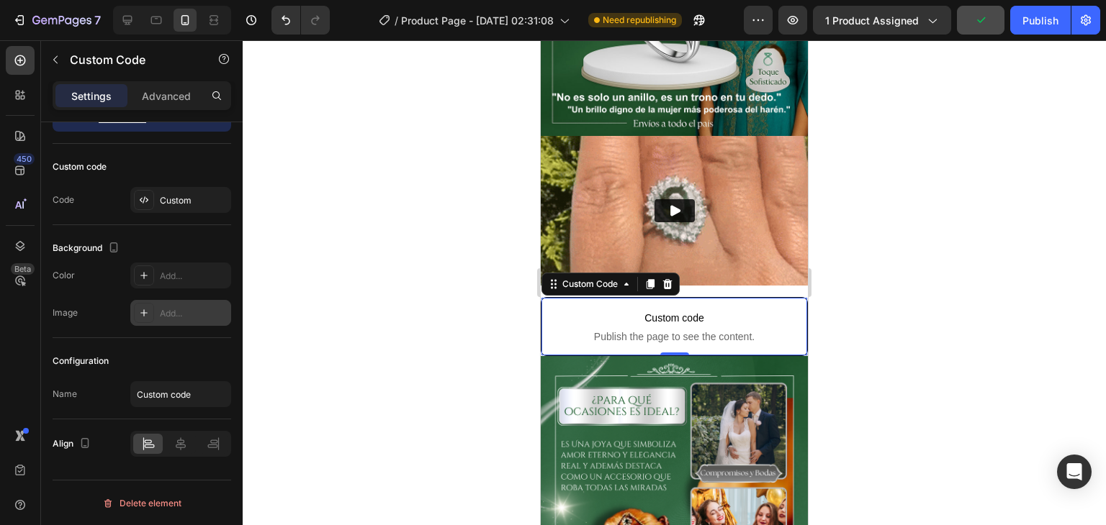
click at [166, 307] on div "Add..." at bounding box center [194, 313] width 68 height 13
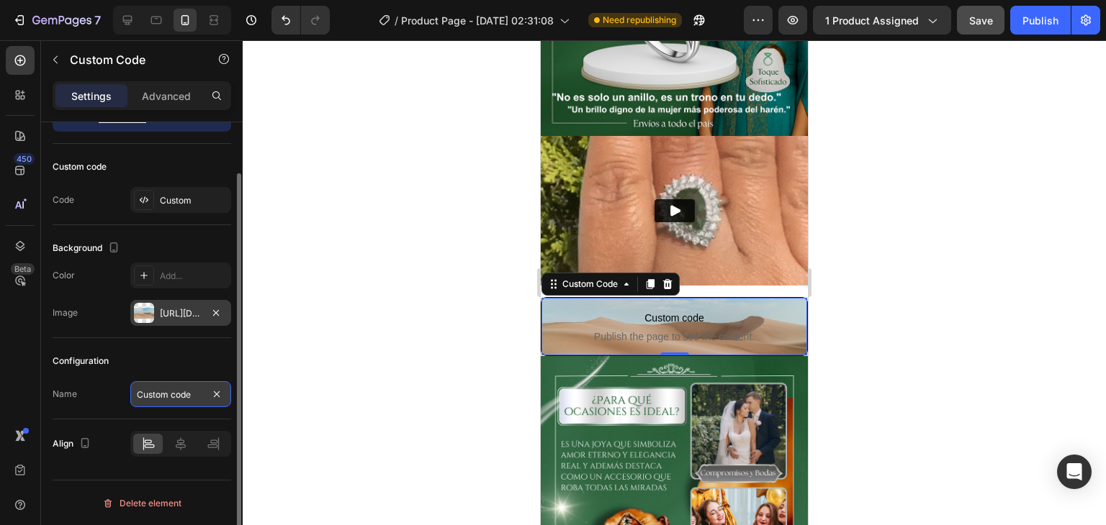
click at [172, 395] on input "Custom code" at bounding box center [180, 395] width 101 height 26
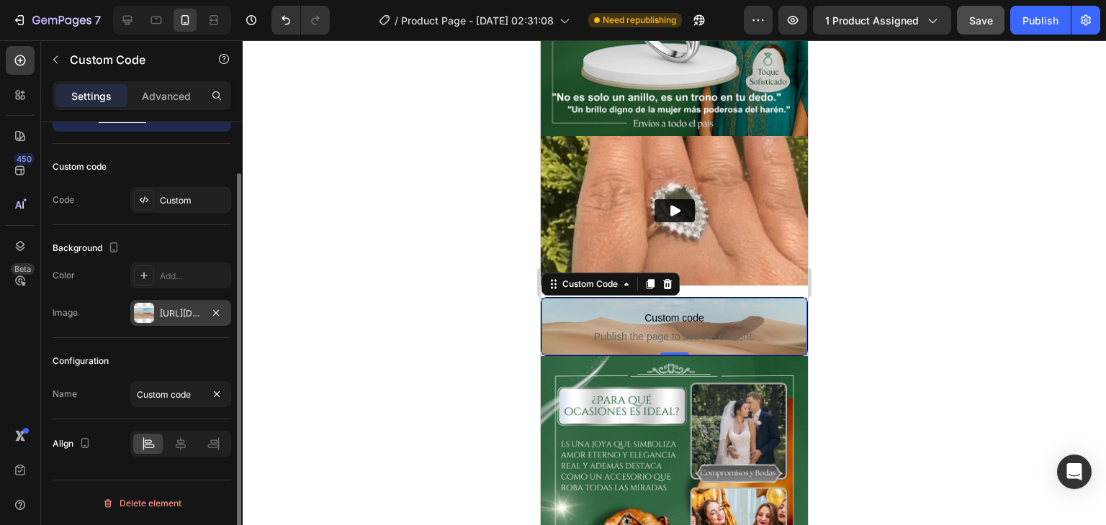
click at [103, 390] on div "Name Custom code" at bounding box center [142, 395] width 179 height 26
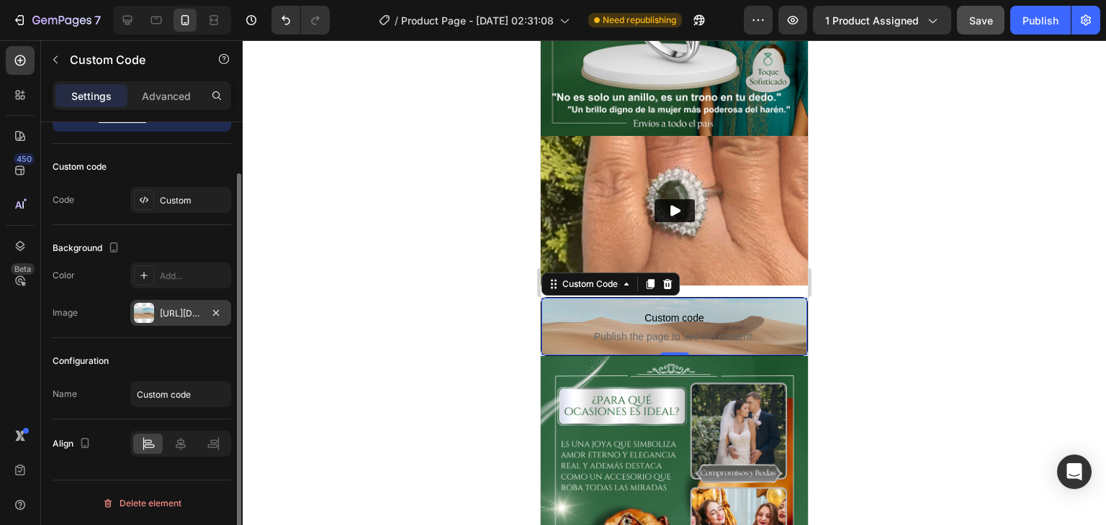
scroll to position [0, 0]
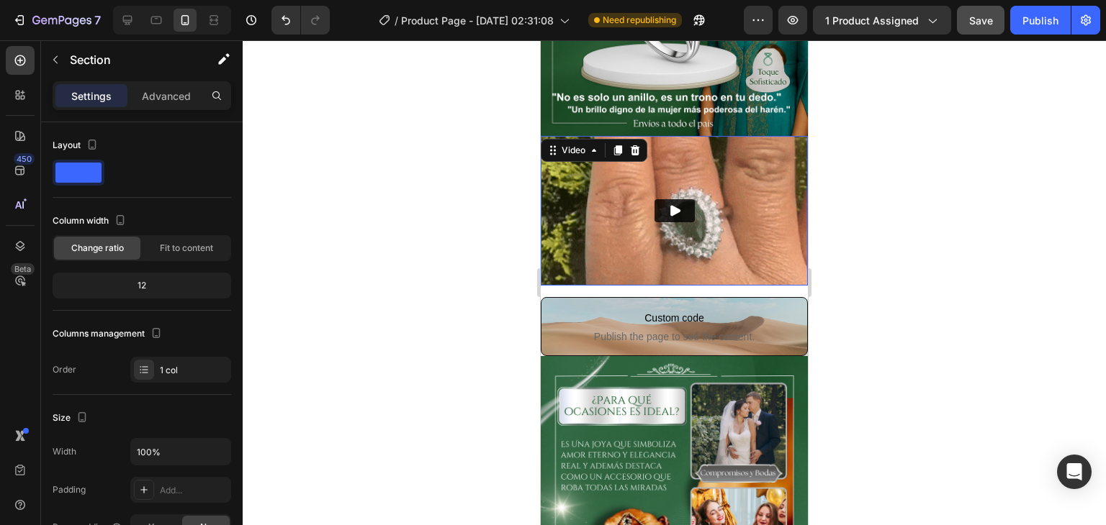
click at [728, 264] on img at bounding box center [674, 211] width 267 height 150
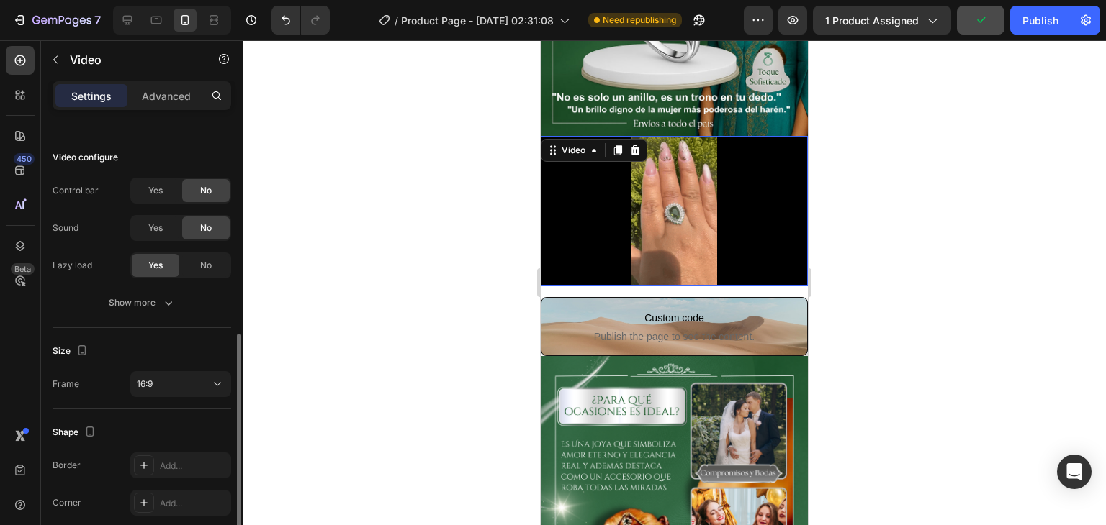
scroll to position [216, 0]
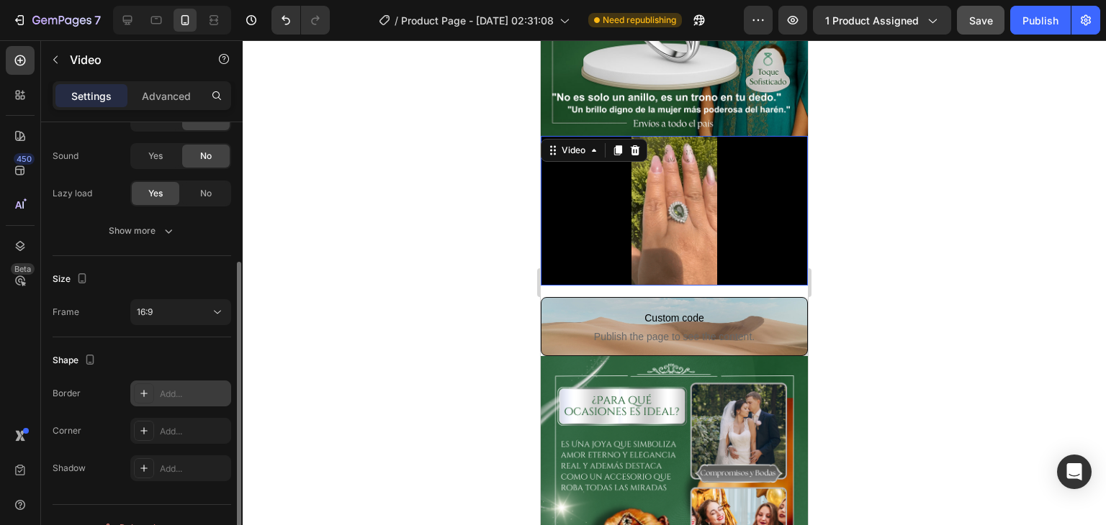
click at [151, 390] on div at bounding box center [144, 394] width 20 height 20
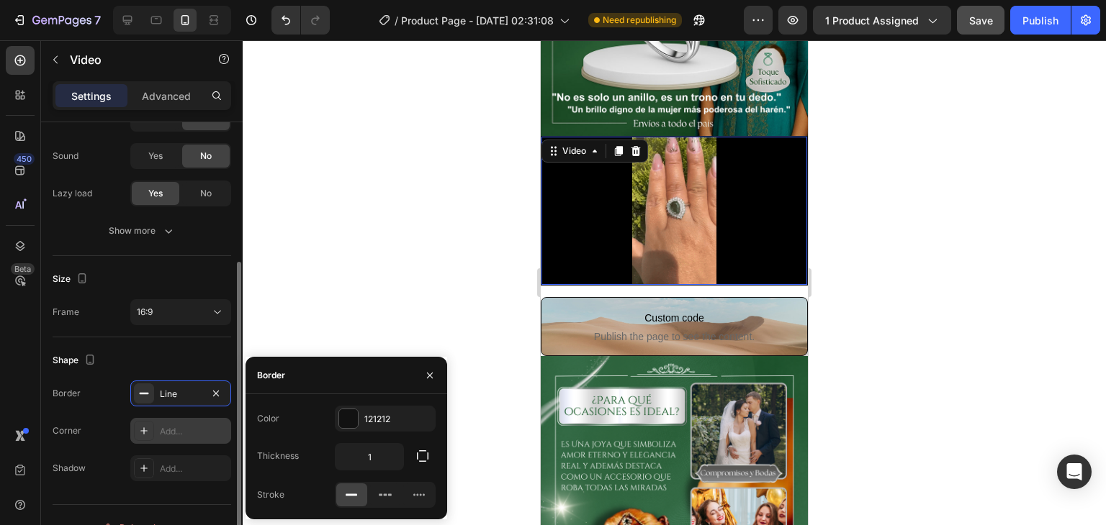
click at [161, 427] on div "Add..." at bounding box center [194, 431] width 68 height 13
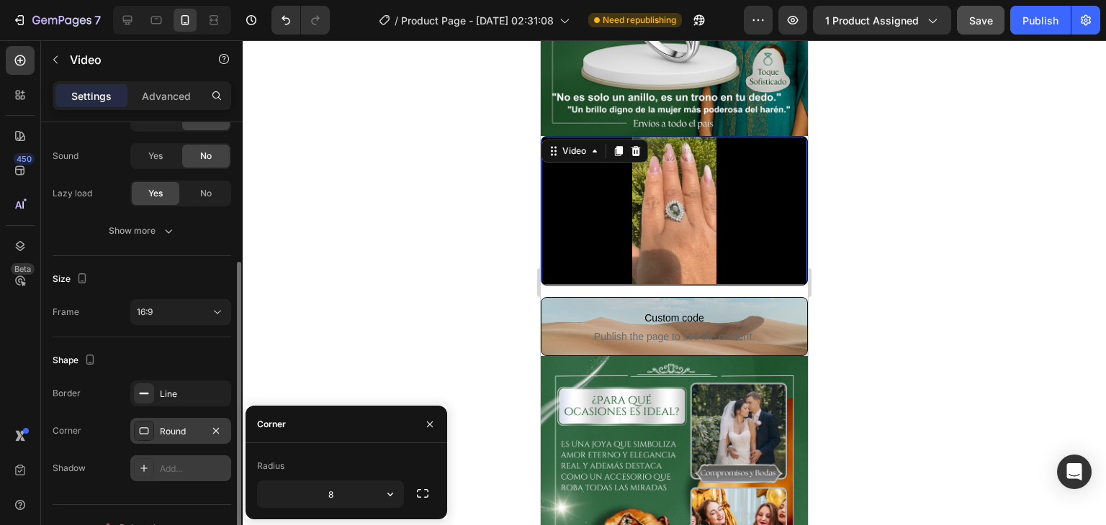
click at [168, 464] on div "Add..." at bounding box center [194, 469] width 68 height 13
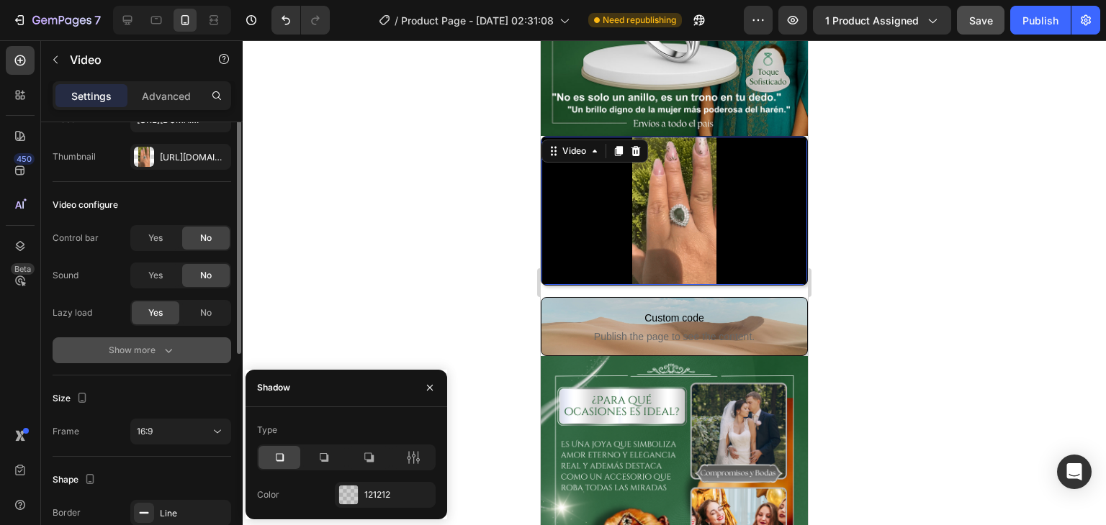
scroll to position [24, 0]
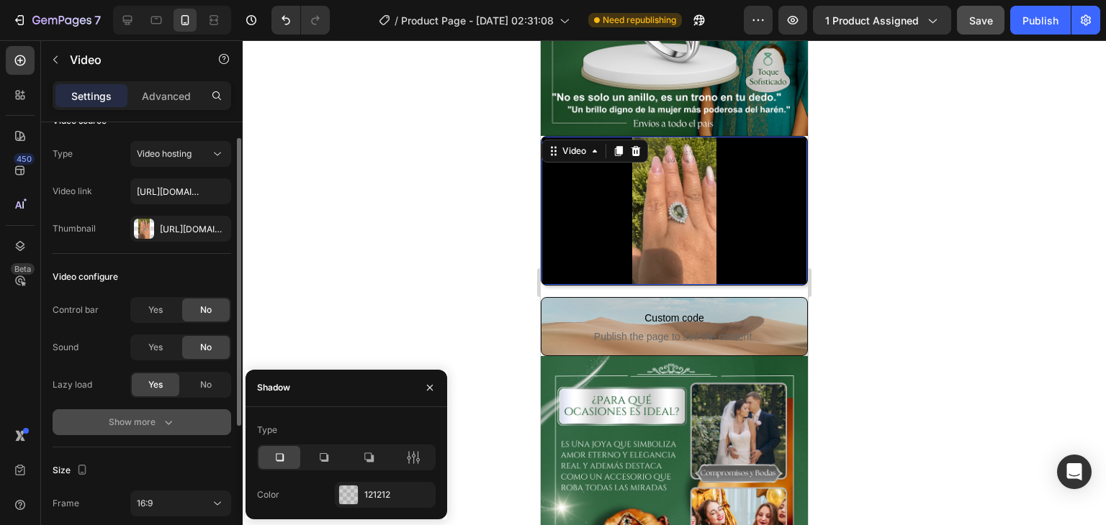
click at [161, 415] on icon "button" at bounding box center [168, 422] width 14 height 14
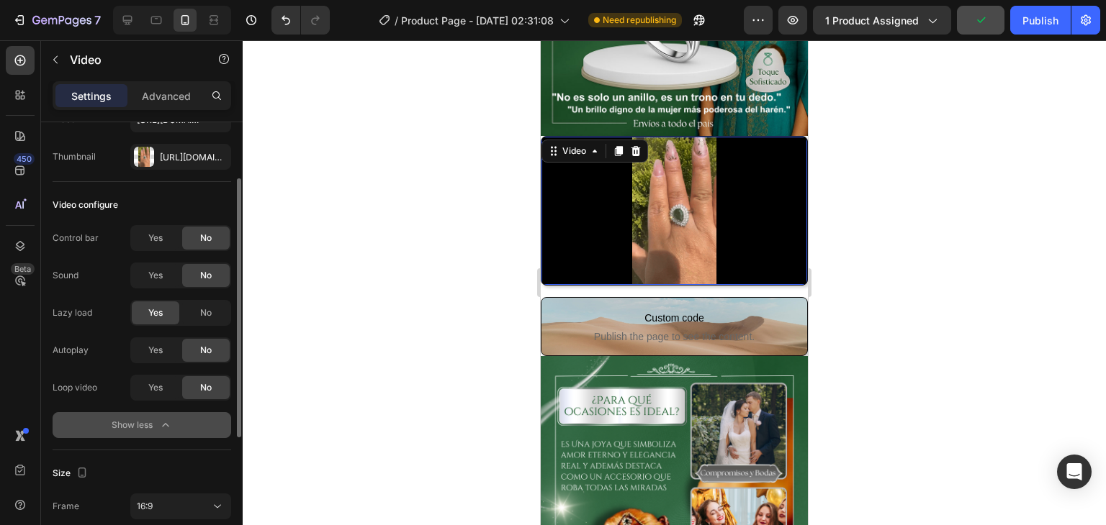
scroll to position [0, 0]
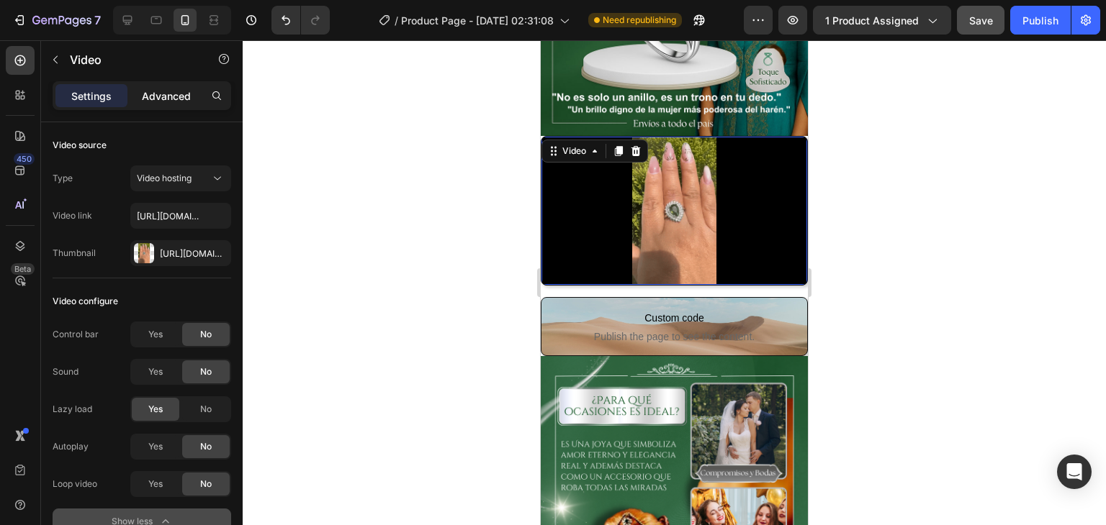
click at [176, 103] on div "Advanced" at bounding box center [166, 95] width 72 height 23
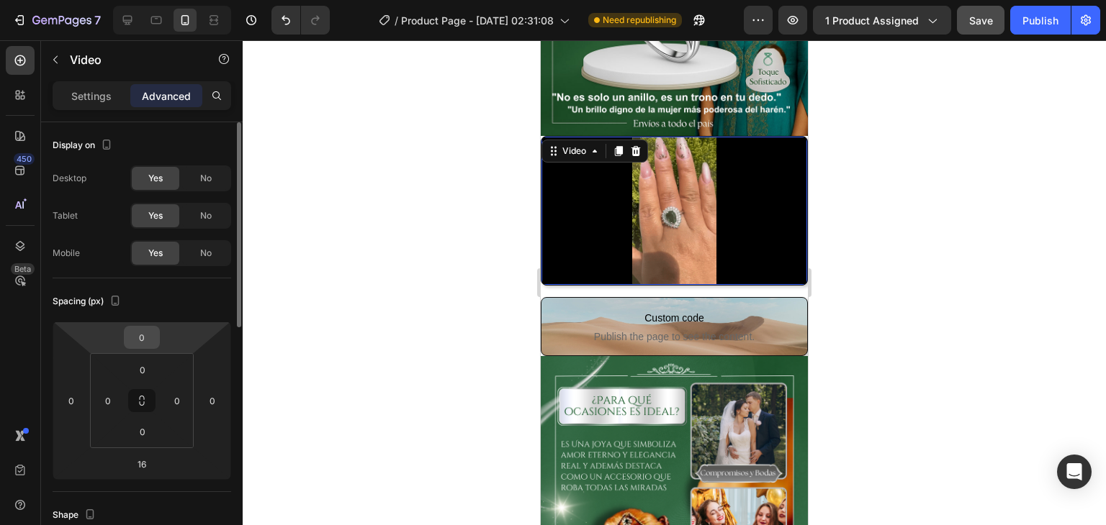
click at [143, 335] on input "0" at bounding box center [141, 338] width 29 height 22
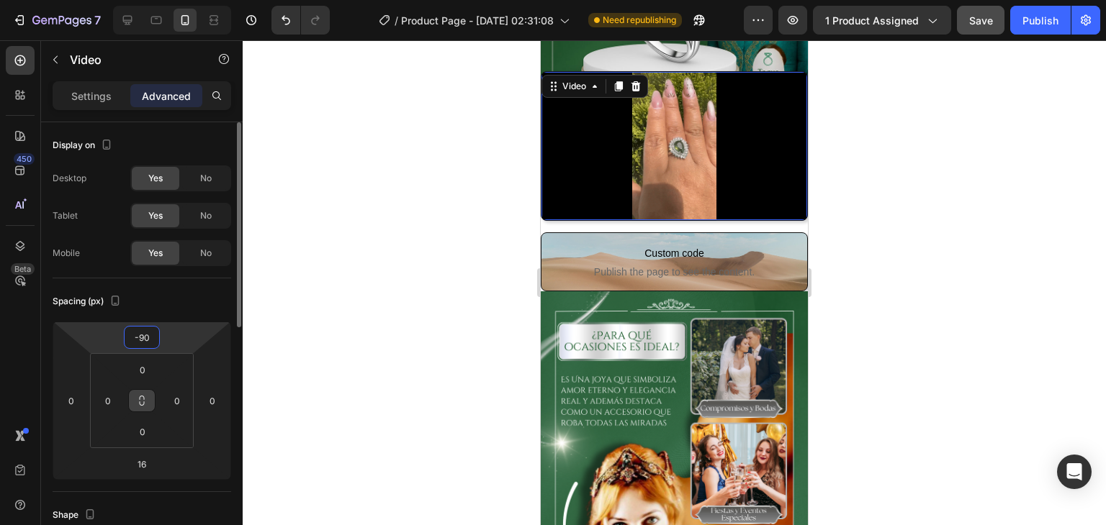
type input "-9"
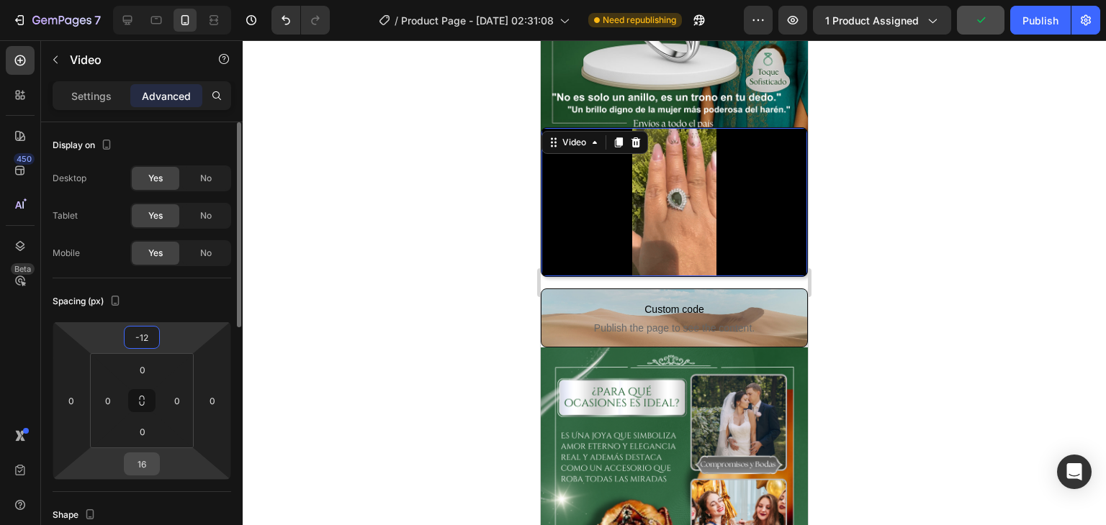
type input "-12"
click at [157, 464] on div "16" at bounding box center [142, 464] width 36 height 23
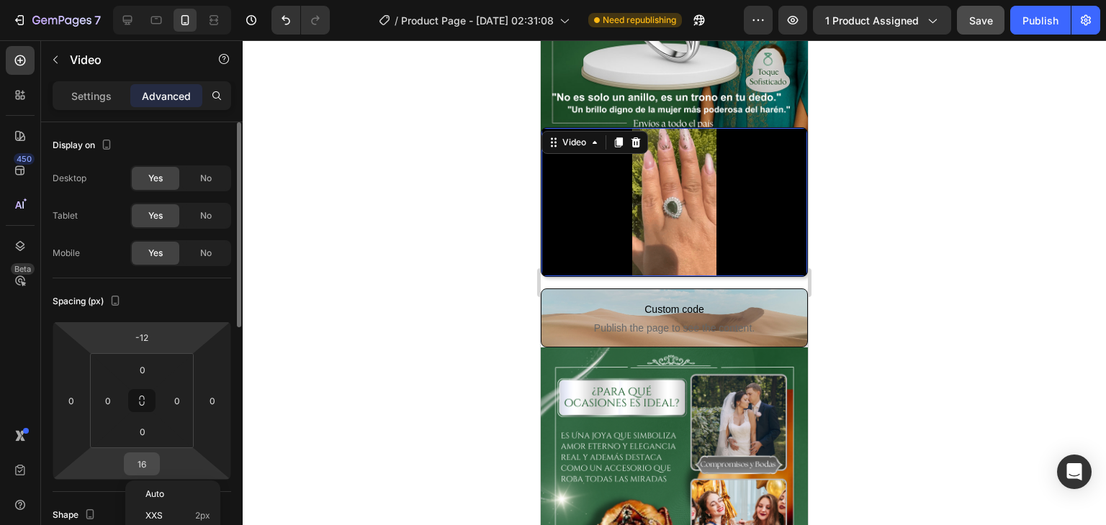
click at [155, 461] on input "16" at bounding box center [141, 464] width 29 height 22
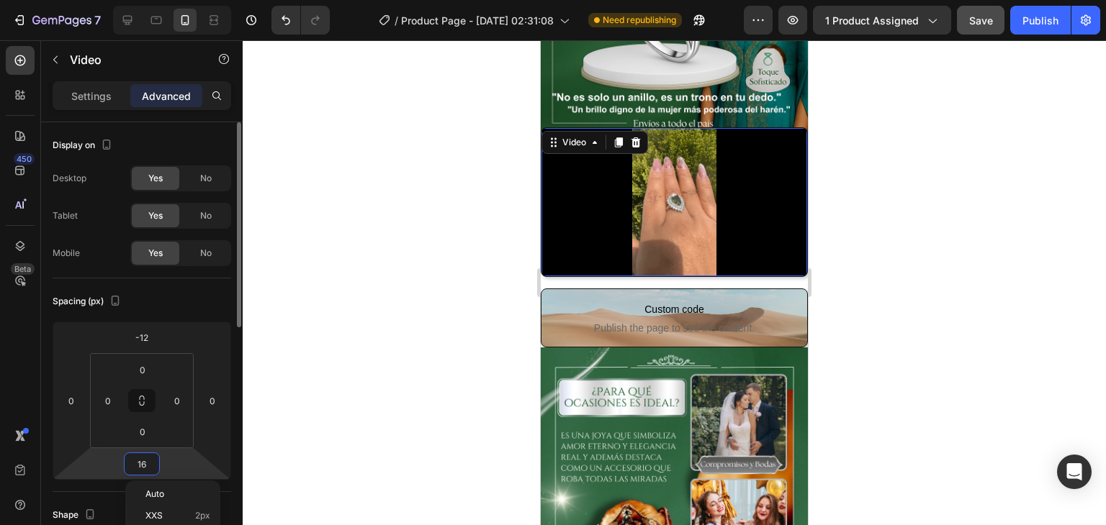
click at [155, 461] on input "16" at bounding box center [141, 464] width 29 height 22
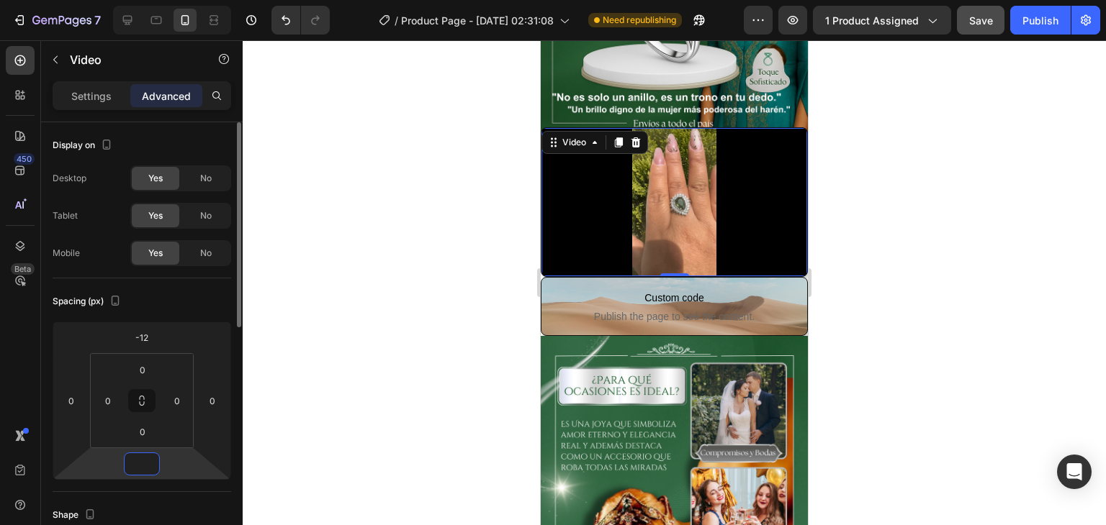
type input "-3"
type input "-4"
type input "-5"
type input "-6"
type input "-7"
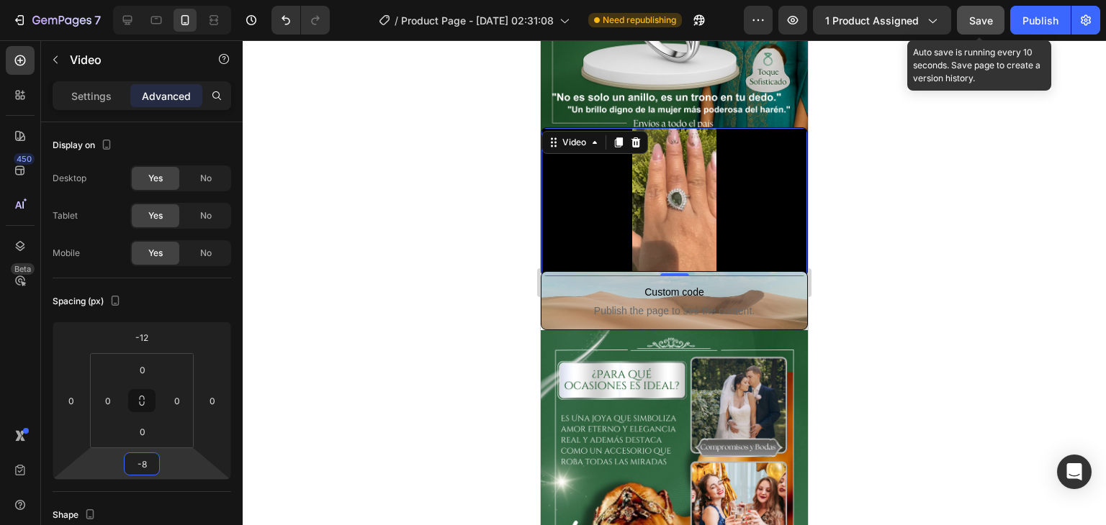
type input "-8"
click at [979, 17] on span "Save" at bounding box center [981, 20] width 24 height 12
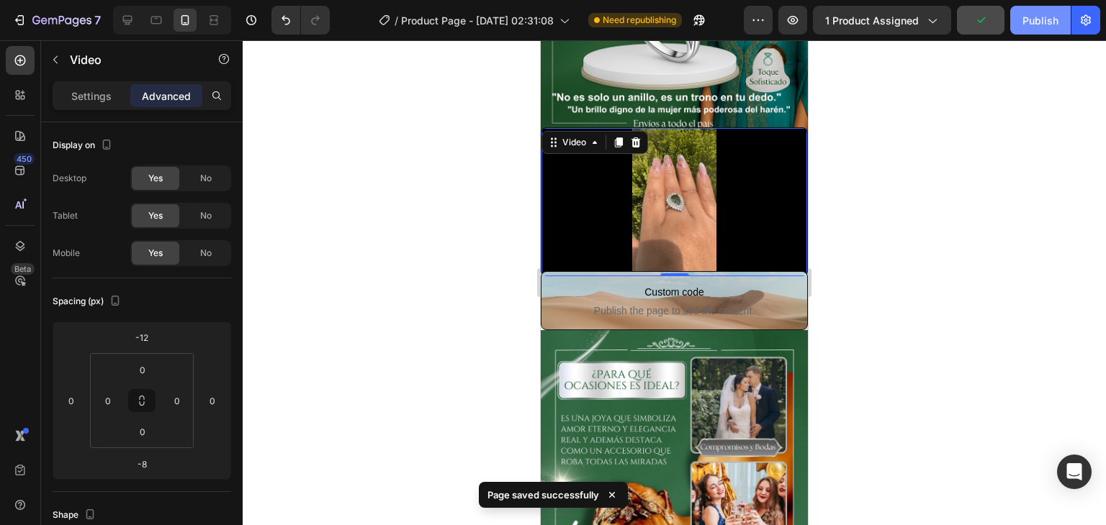
click at [1042, 25] on div "Publish" at bounding box center [1040, 20] width 36 height 15
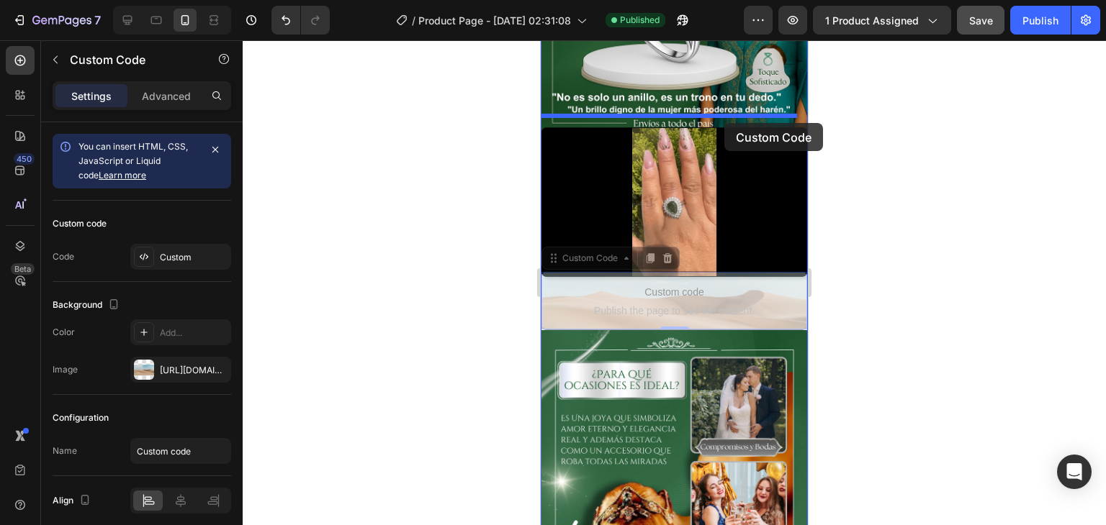
drag, startPoint x: 725, startPoint y: 285, endPoint x: 724, endPoint y: 123, distance: 162.0
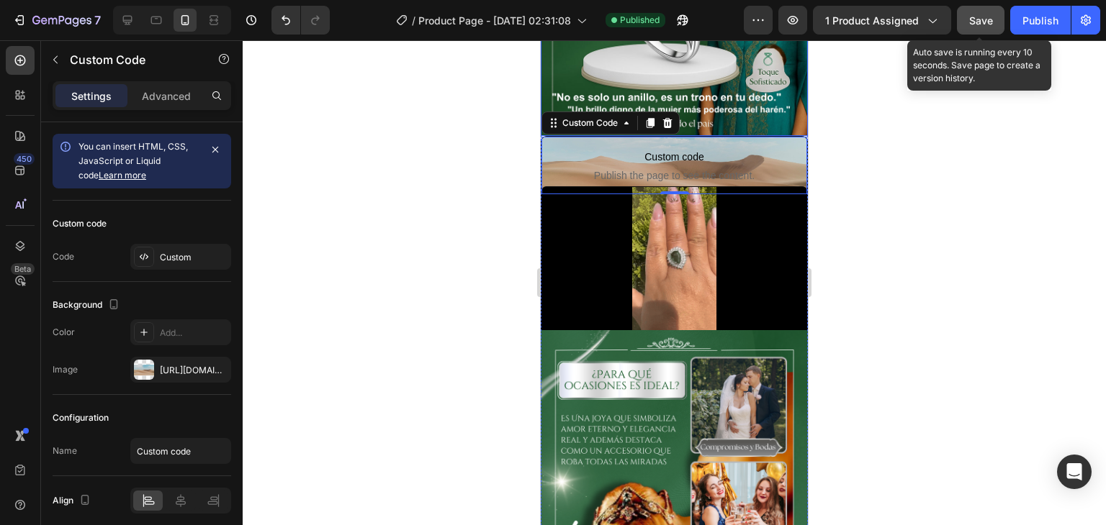
click at [985, 15] on span "Save" at bounding box center [981, 20] width 24 height 12
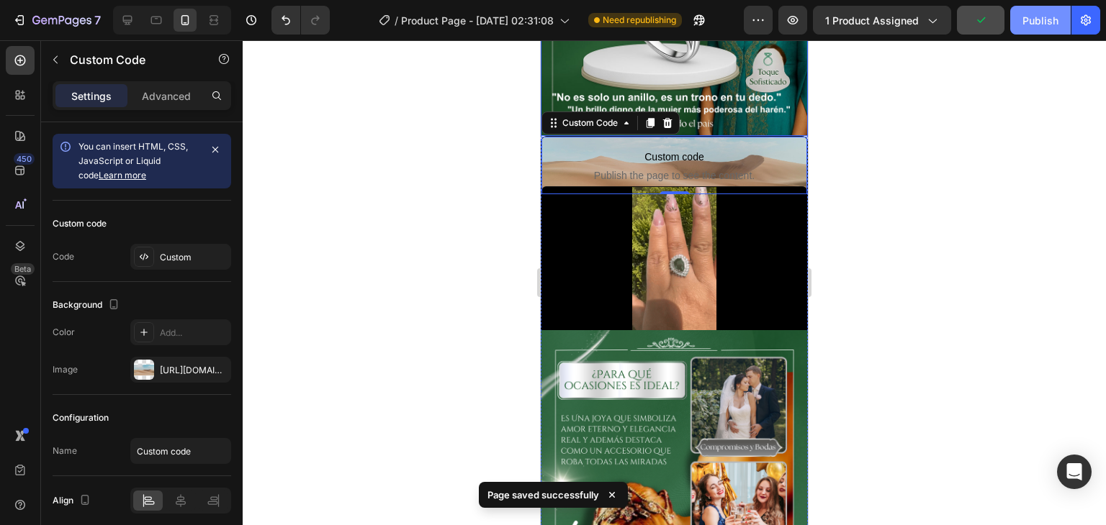
click at [1038, 21] on div "Publish" at bounding box center [1040, 20] width 36 height 15
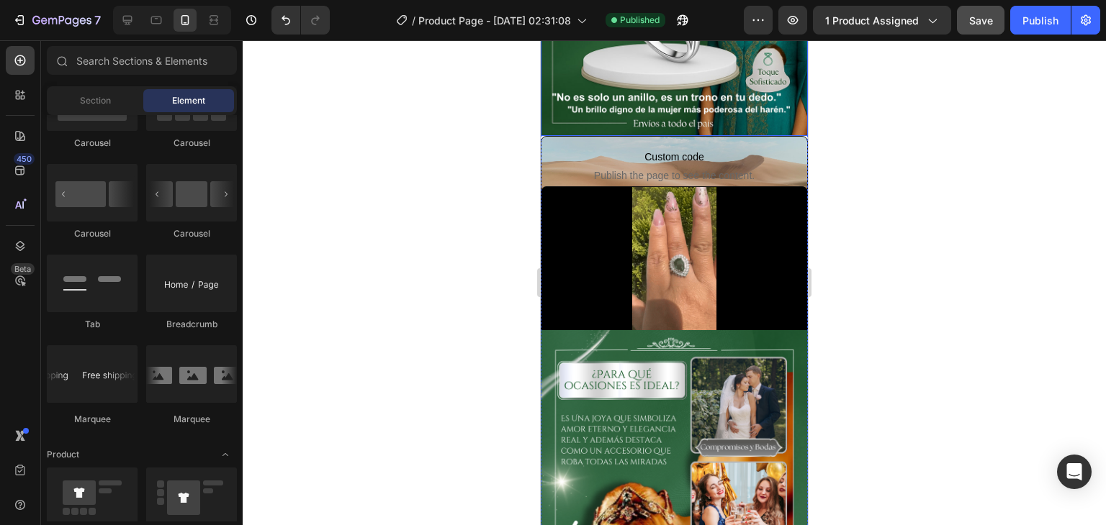
click at [369, 221] on div at bounding box center [674, 282] width 863 height 485
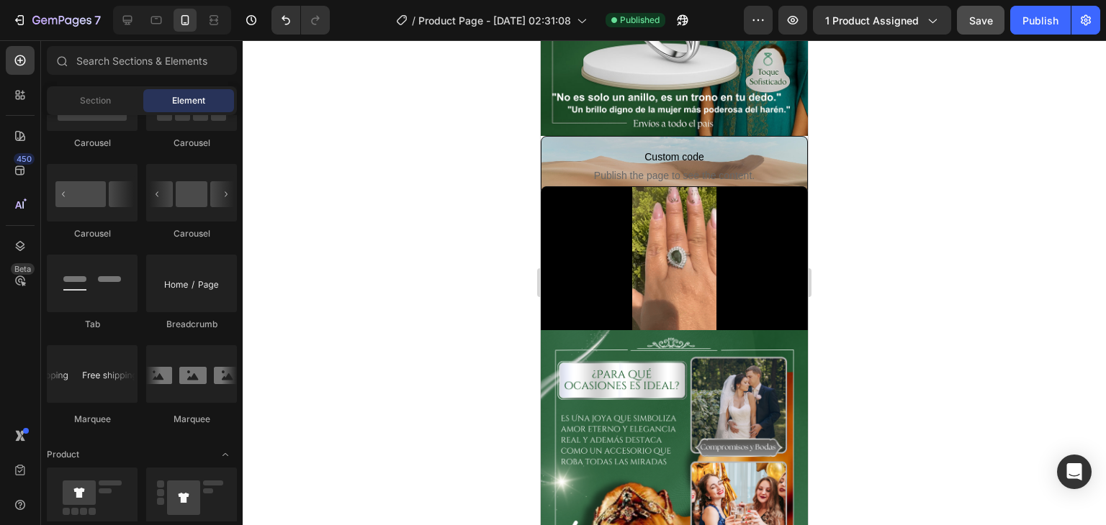
click at [453, 90] on div at bounding box center [674, 282] width 863 height 485
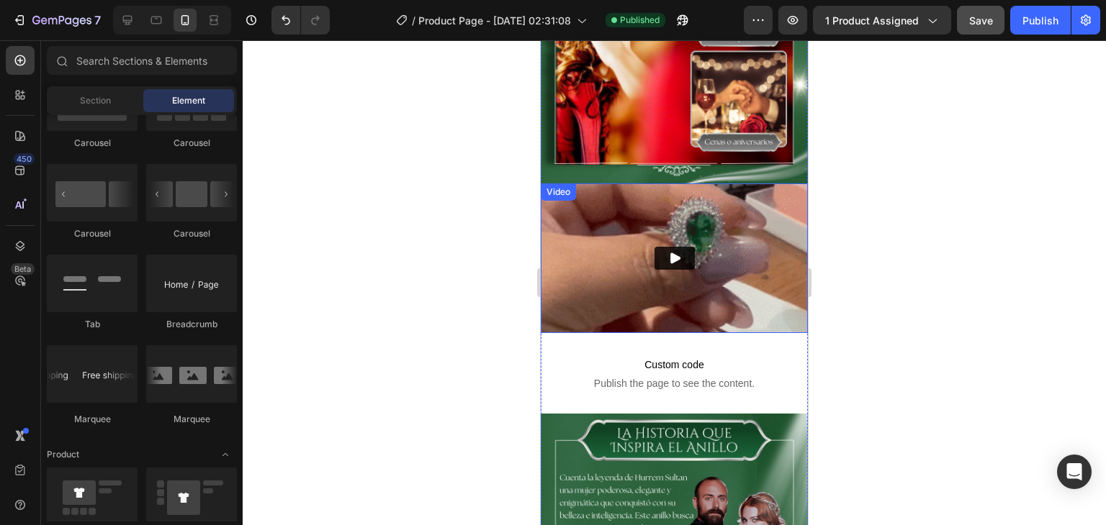
scroll to position [1008, 0]
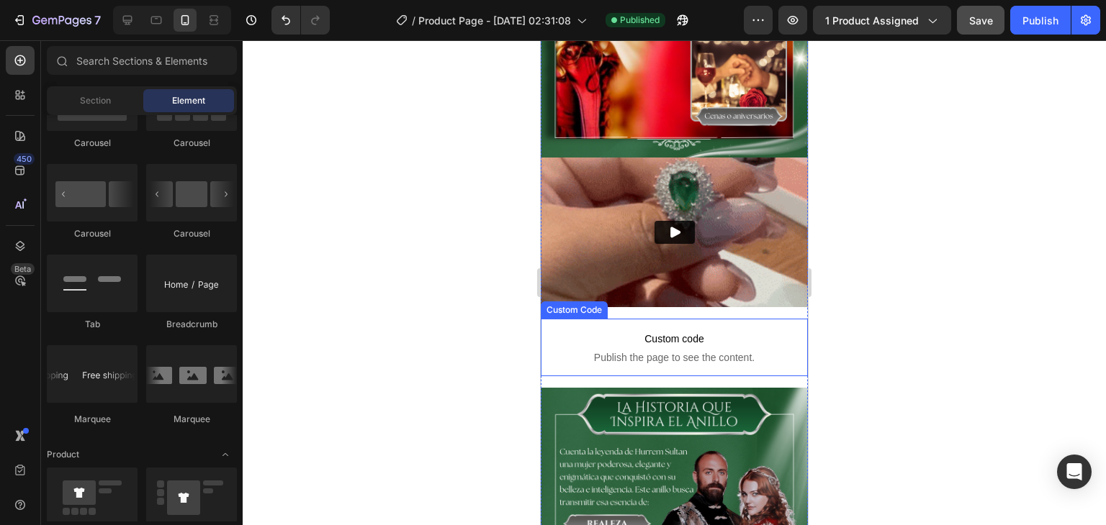
click at [592, 319] on p "Custom code Publish the page to see the content." at bounding box center [674, 348] width 267 height 58
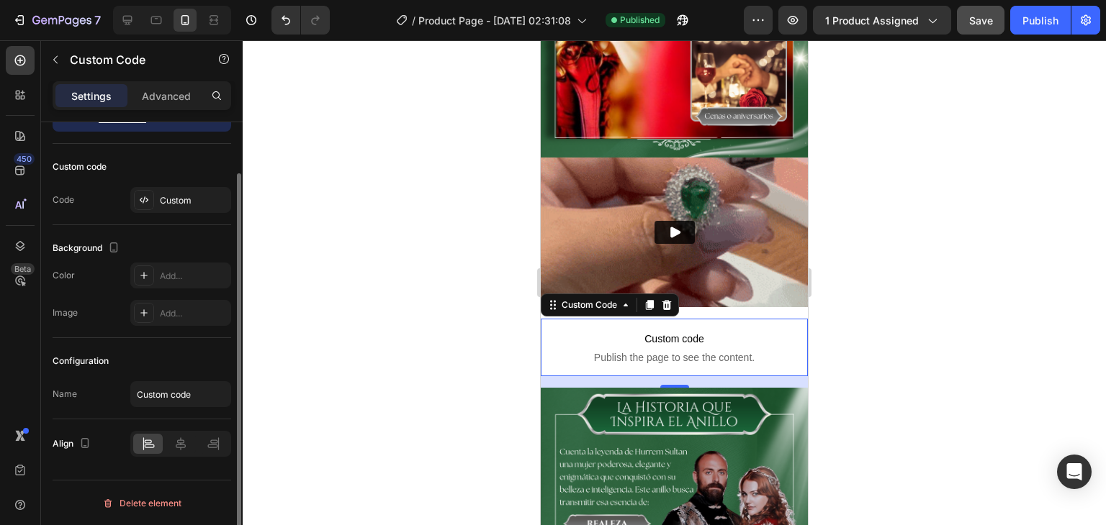
scroll to position [0, 0]
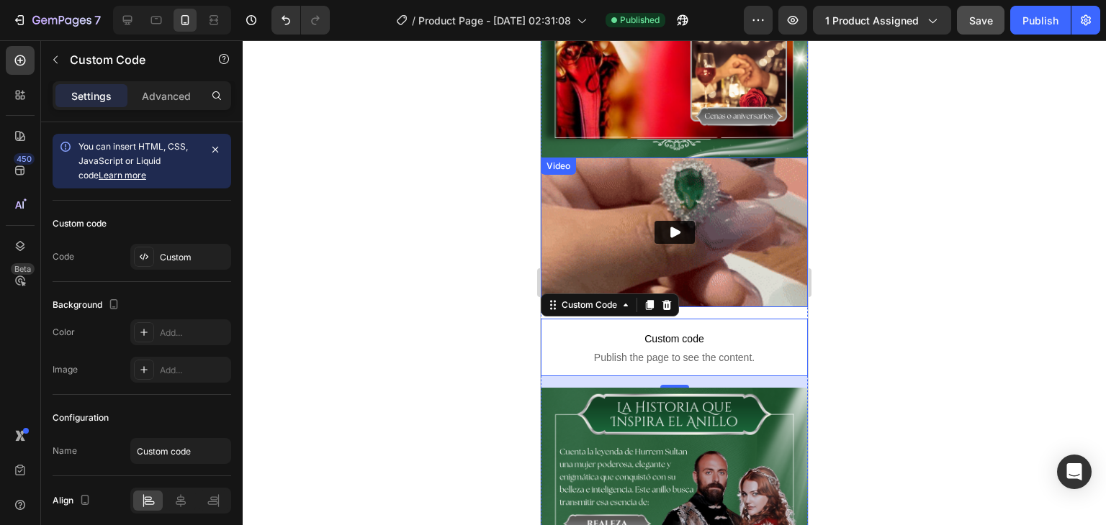
click at [737, 264] on img at bounding box center [674, 233] width 267 height 150
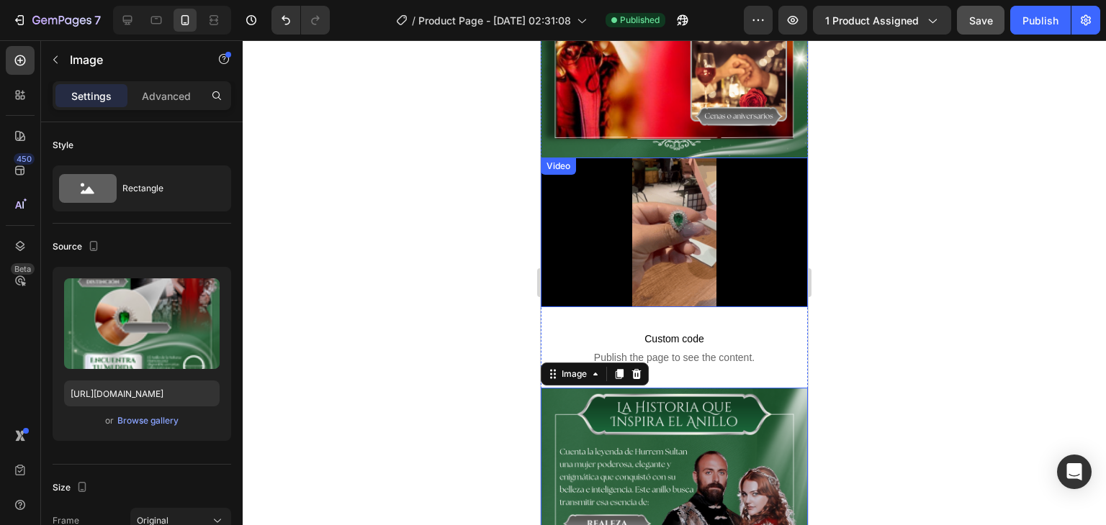
click at [608, 265] on div "Video" at bounding box center [674, 233] width 267 height 150
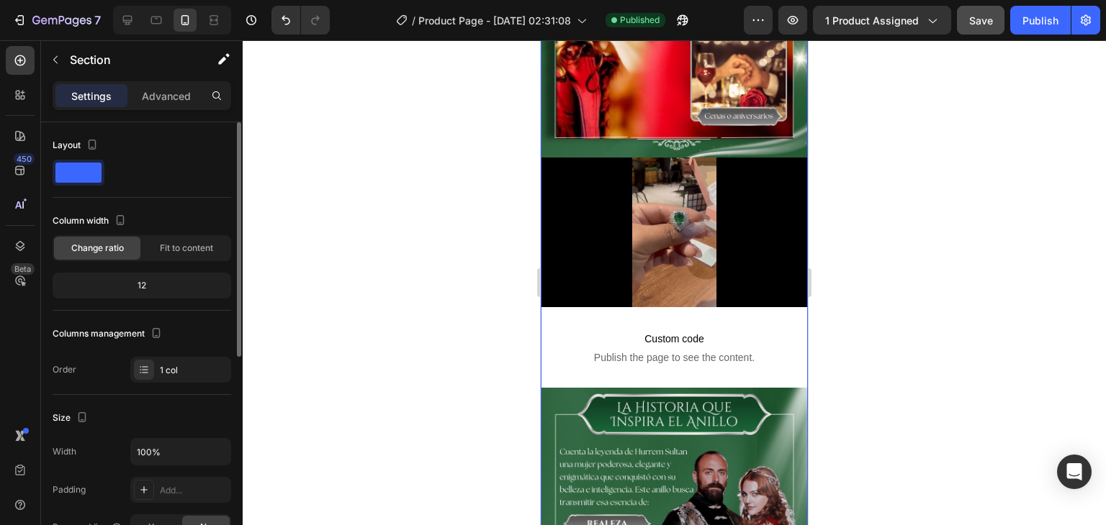
scroll to position [144, 0]
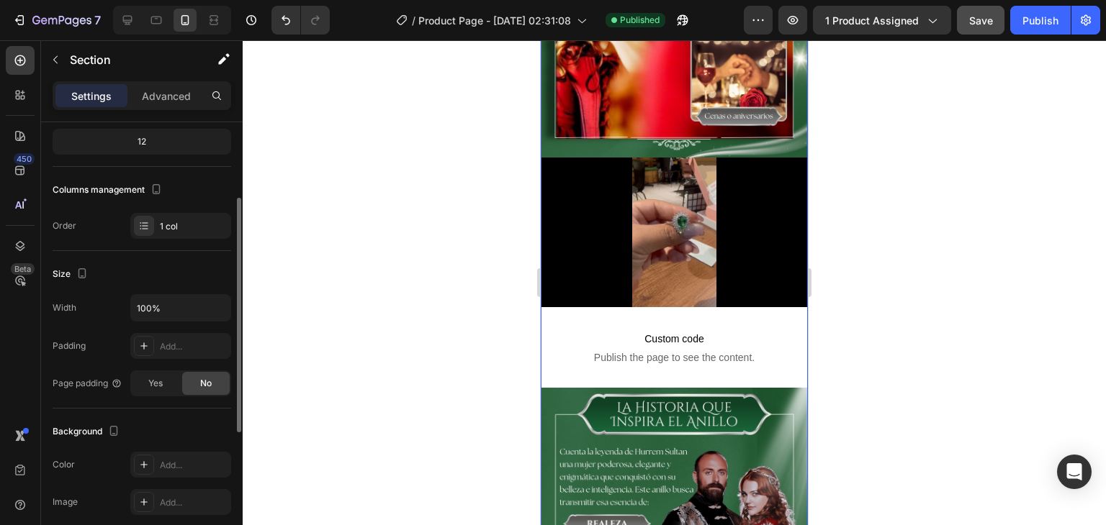
click at [75, 346] on div "Padding" at bounding box center [69, 346] width 33 height 13
click at [147, 346] on icon at bounding box center [143, 346] width 7 height 7
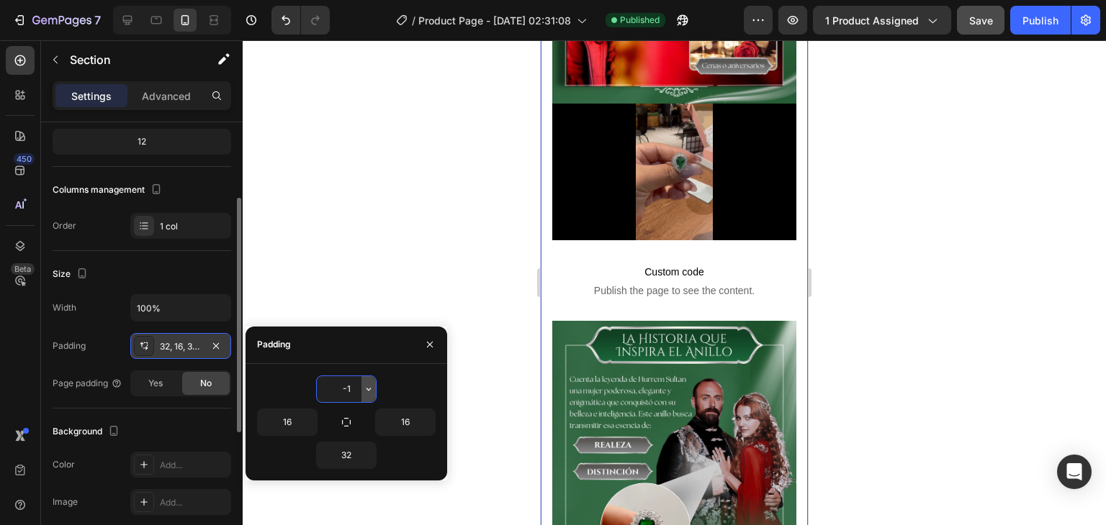
type input "-"
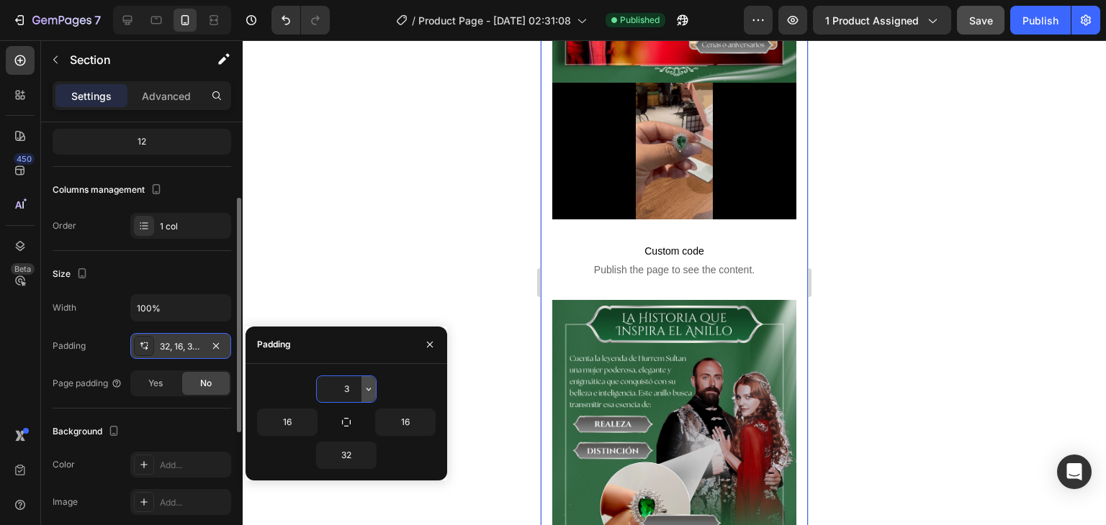
type input "32"
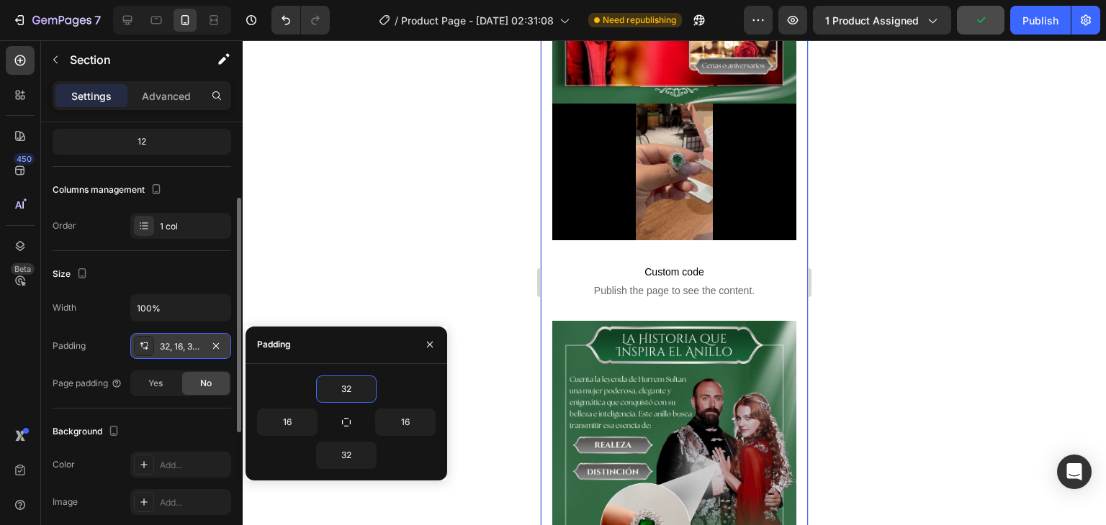
click at [442, 281] on div at bounding box center [674, 282] width 863 height 485
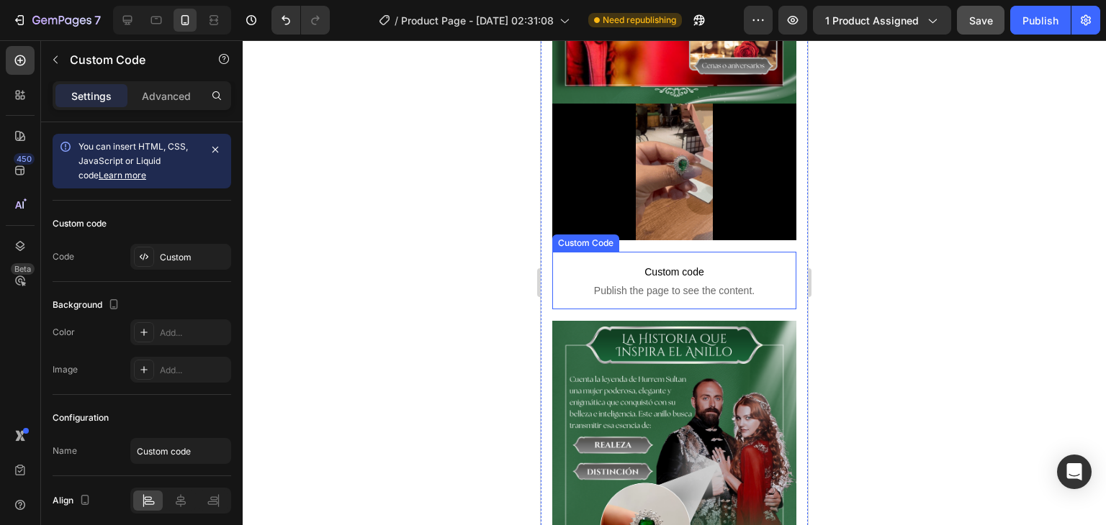
click at [636, 252] on p "Custom code Publish the page to see the content." at bounding box center [674, 281] width 244 height 58
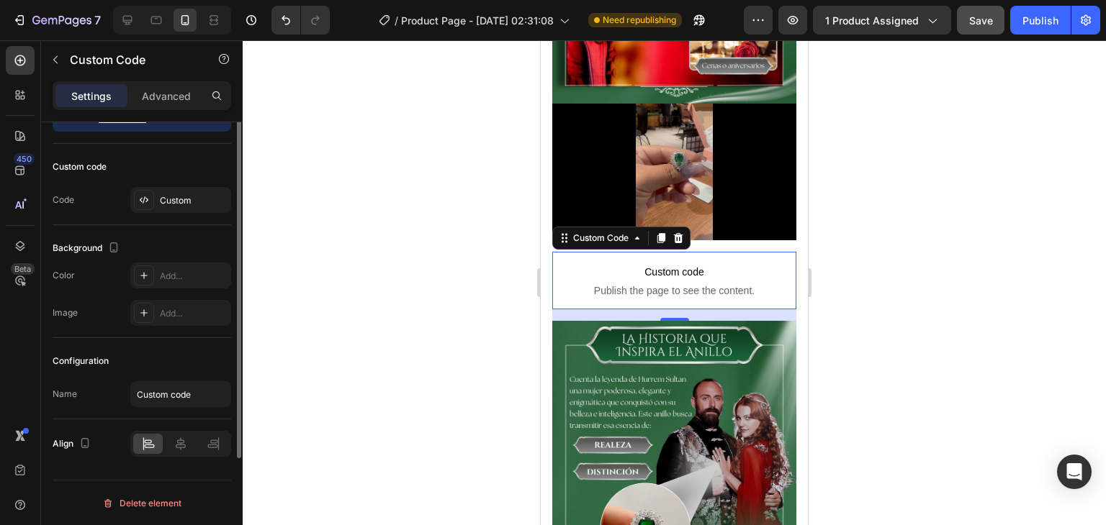
scroll to position [0, 0]
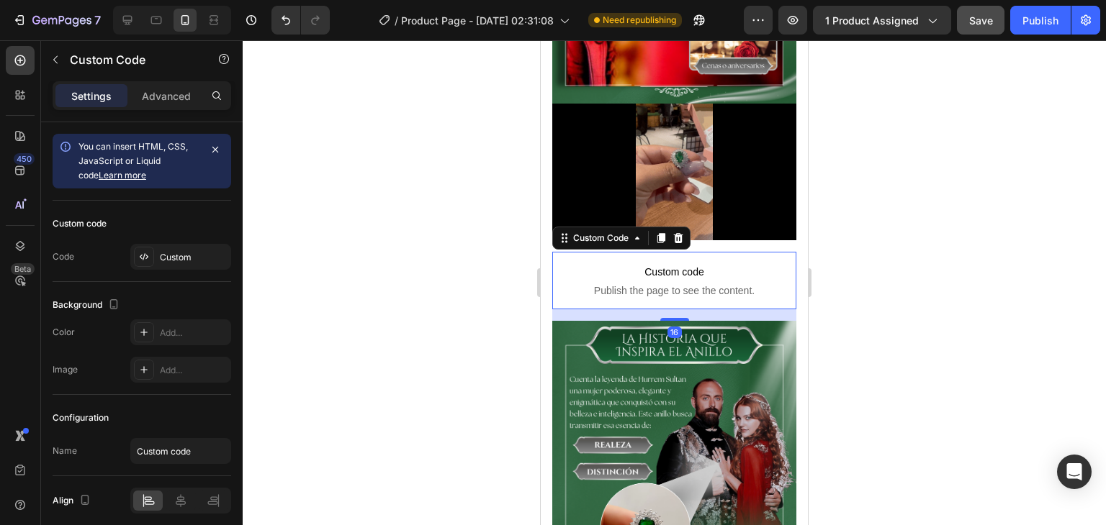
click at [728, 264] on p "Custom code Publish the page to see the content." at bounding box center [674, 281] width 244 height 58
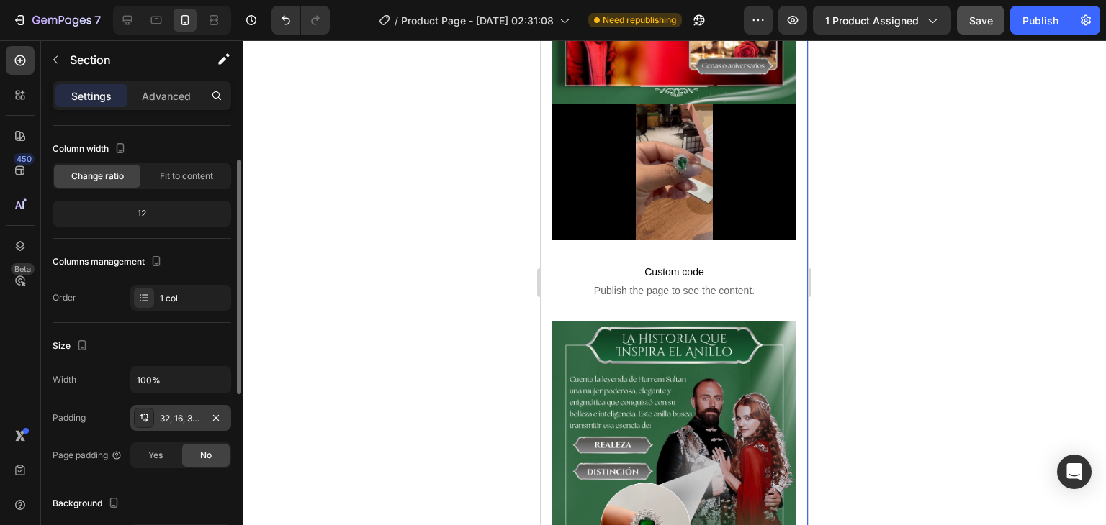
click at [183, 412] on div "32, 16, 32, 16" at bounding box center [181, 418] width 42 height 13
click at [83, 418] on div "Padding" at bounding box center [69, 418] width 33 height 13
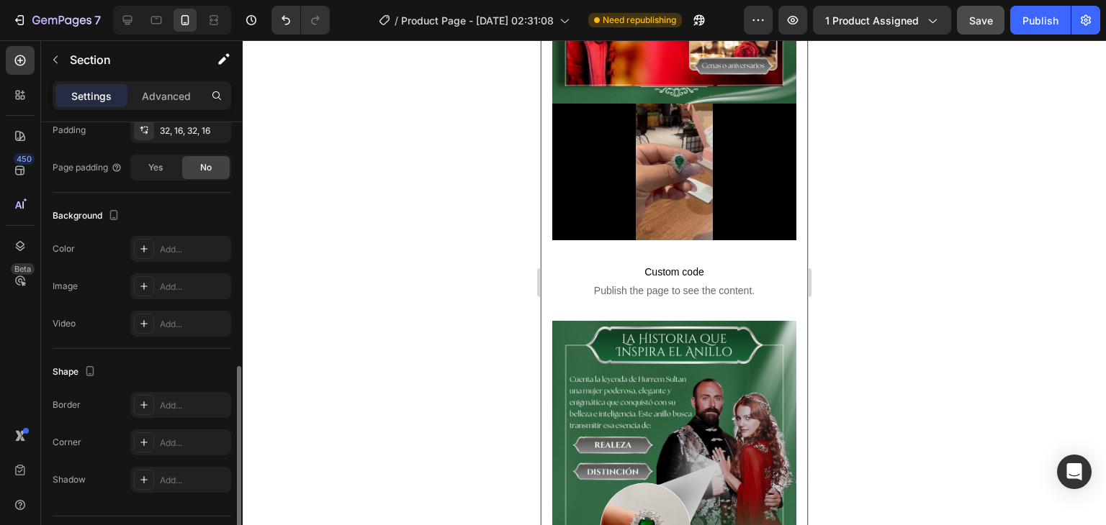
scroll to position [395, 0]
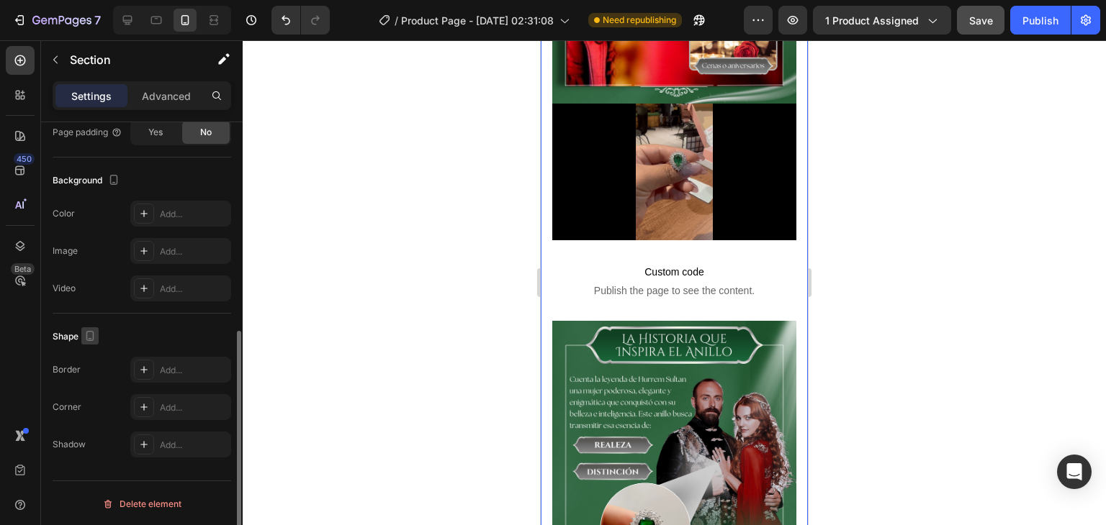
click at [92, 340] on icon "button" at bounding box center [90, 336] width 14 height 14
click at [353, 312] on div at bounding box center [674, 282] width 863 height 485
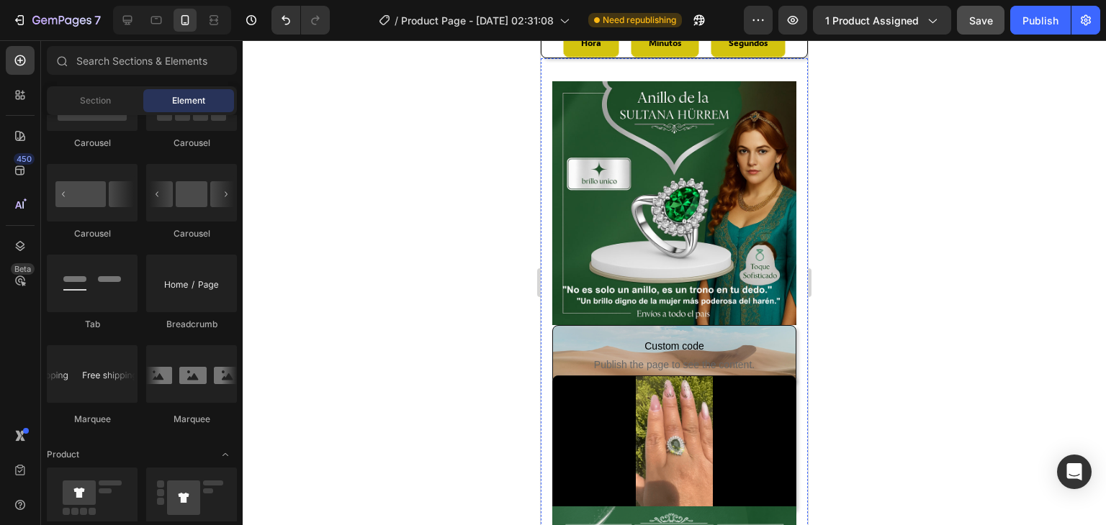
scroll to position [0, 0]
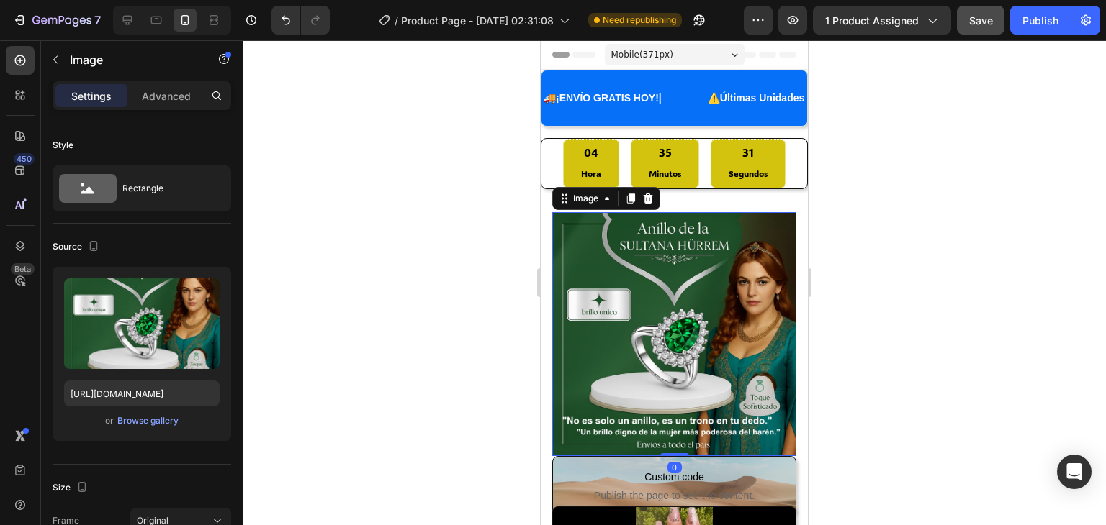
click at [729, 320] on img at bounding box center [674, 334] width 244 height 244
click at [155, 418] on div "Browse gallery" at bounding box center [147, 421] width 61 height 13
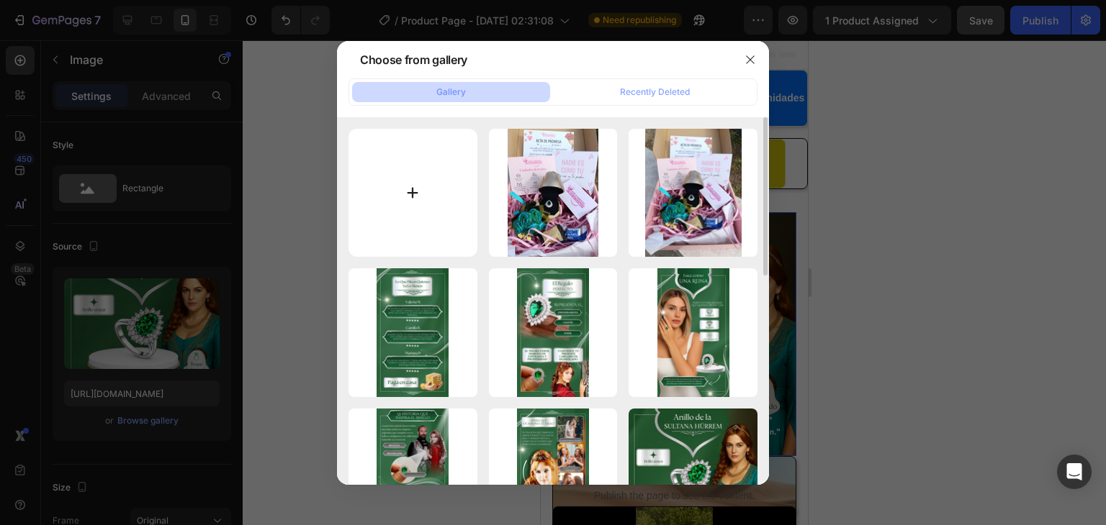
click at [409, 207] on input "file" at bounding box center [412, 193] width 129 height 129
type input "C:\fakepath\Add a subheading (13).png"
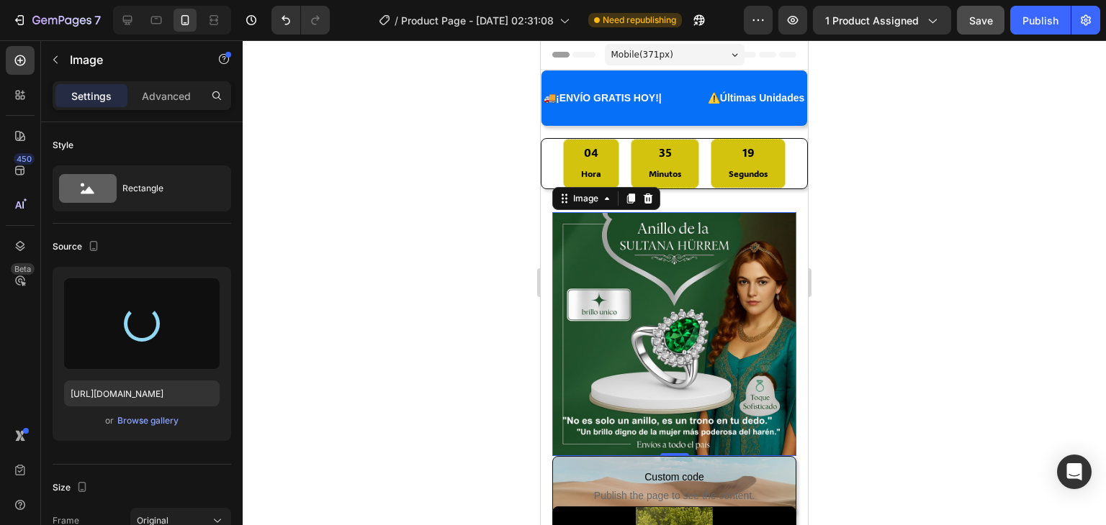
type input "[URL][DOMAIN_NAME]"
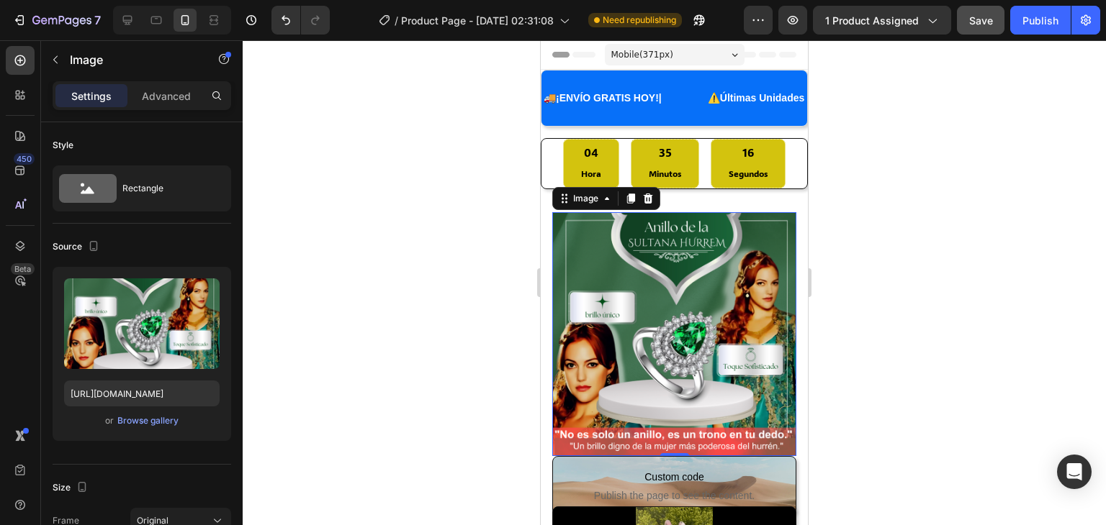
click at [1011, 331] on div at bounding box center [674, 282] width 863 height 485
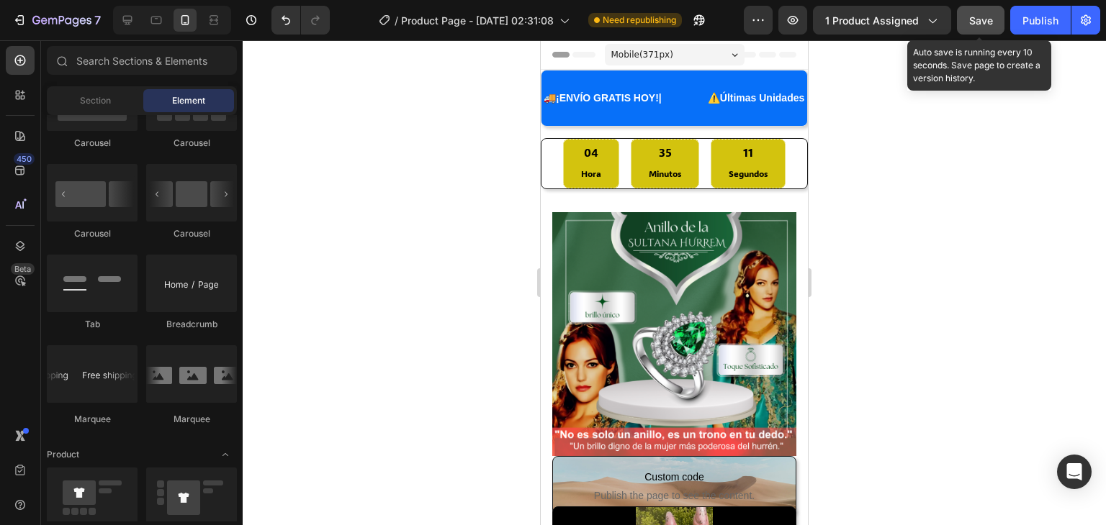
click at [981, 24] on span "Save" at bounding box center [981, 20] width 24 height 12
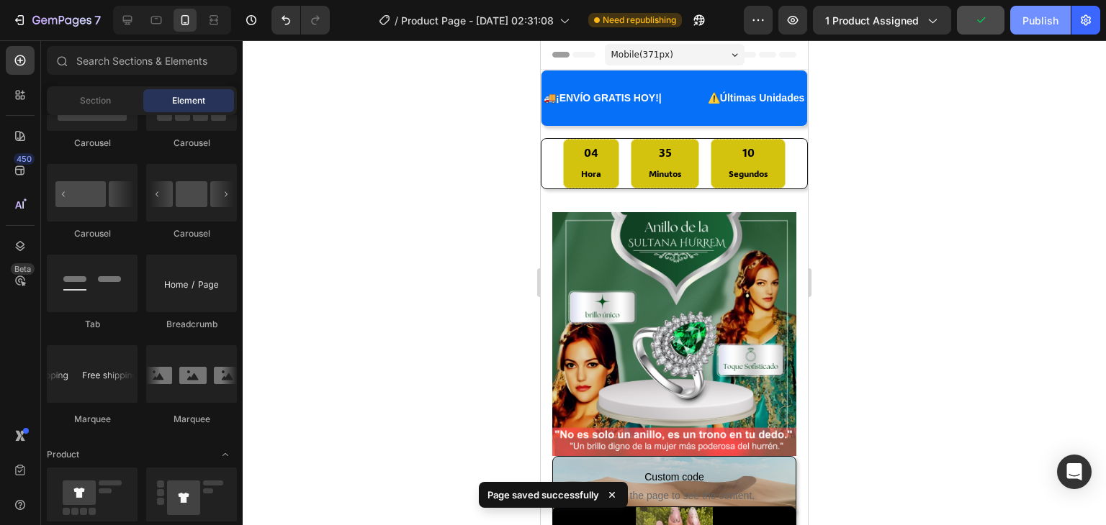
click at [1037, 24] on div "Publish" at bounding box center [1040, 20] width 36 height 15
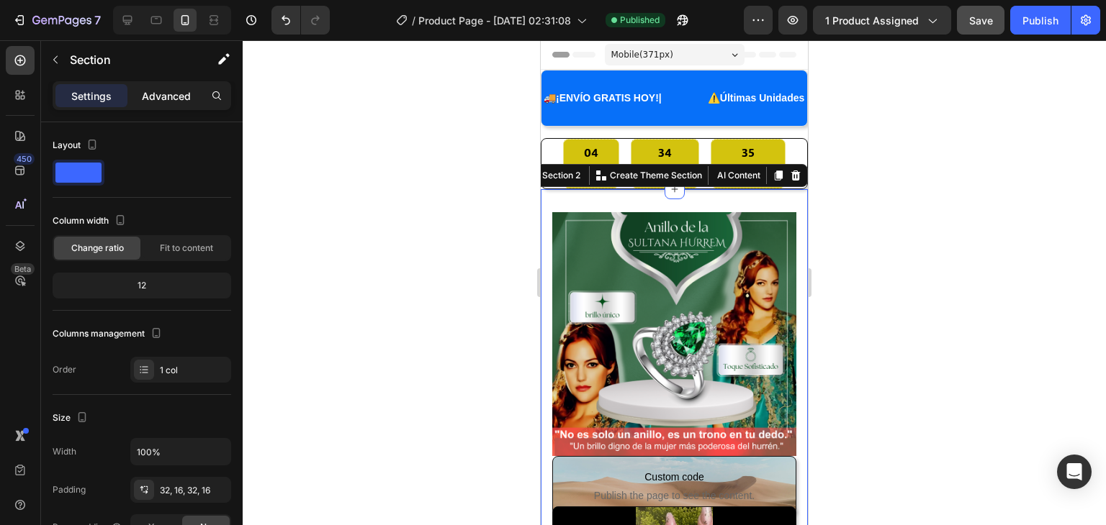
click at [171, 101] on p "Advanced" at bounding box center [166, 96] width 49 height 15
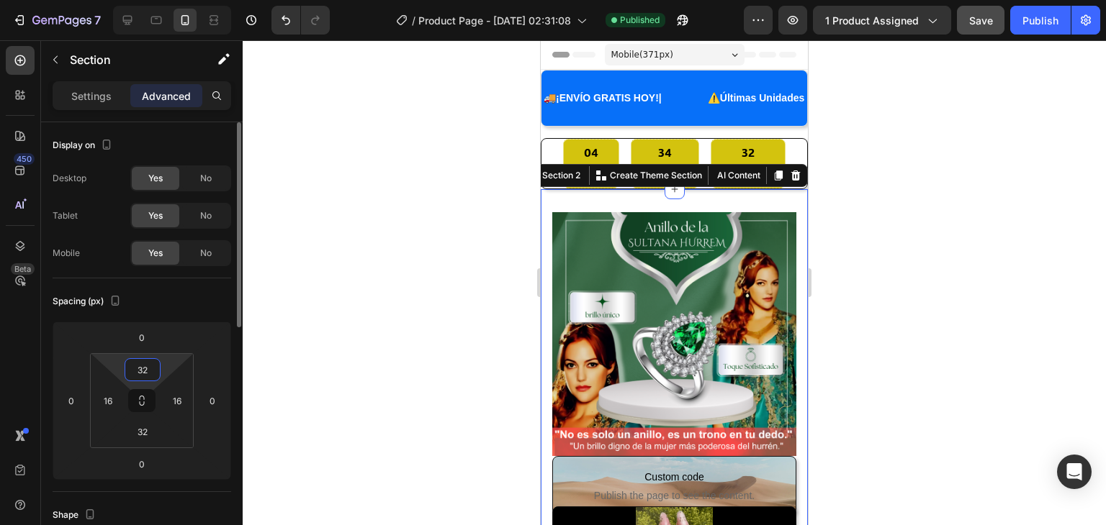
click at [145, 375] on input "32" at bounding box center [142, 370] width 29 height 22
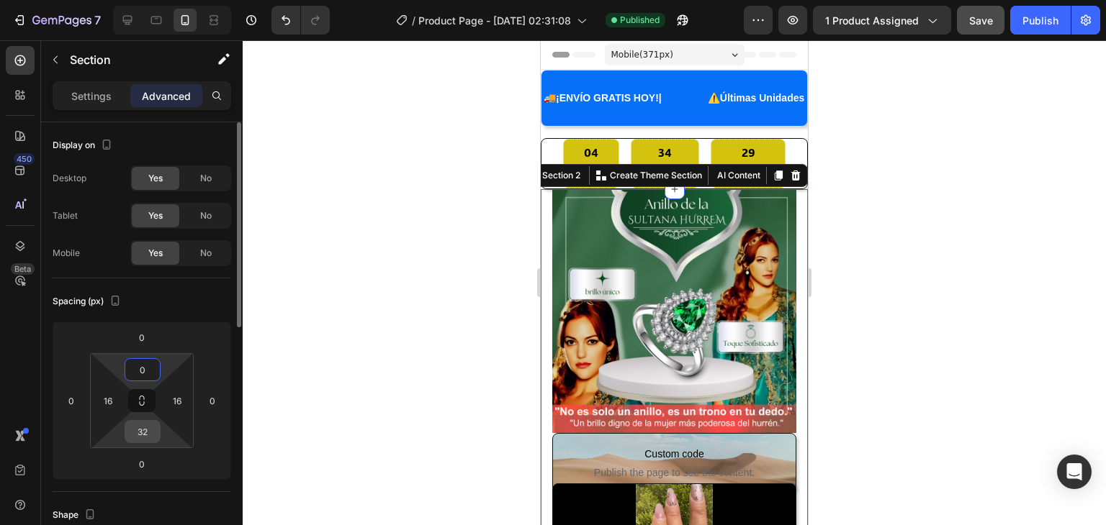
type input "0"
click at [143, 429] on input "32" at bounding box center [142, 432] width 29 height 22
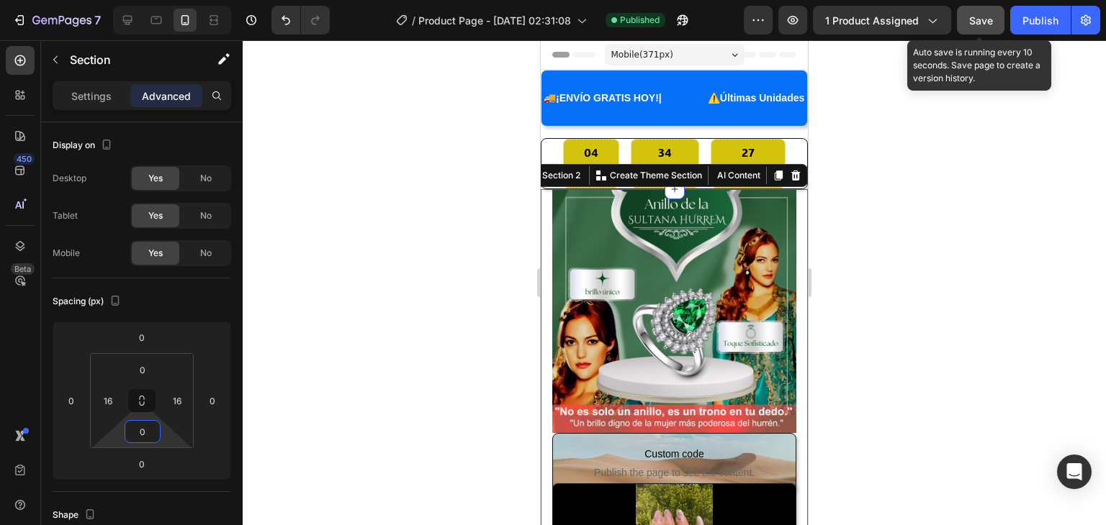
type input "0"
click at [994, 20] on button "Save" at bounding box center [981, 20] width 48 height 29
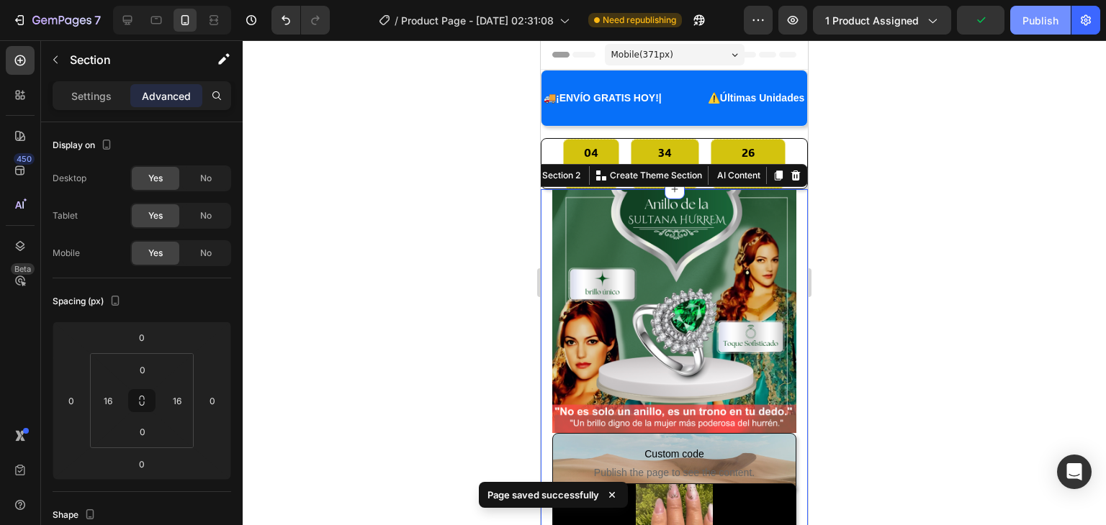
click at [1039, 23] on div "Publish" at bounding box center [1040, 20] width 36 height 15
